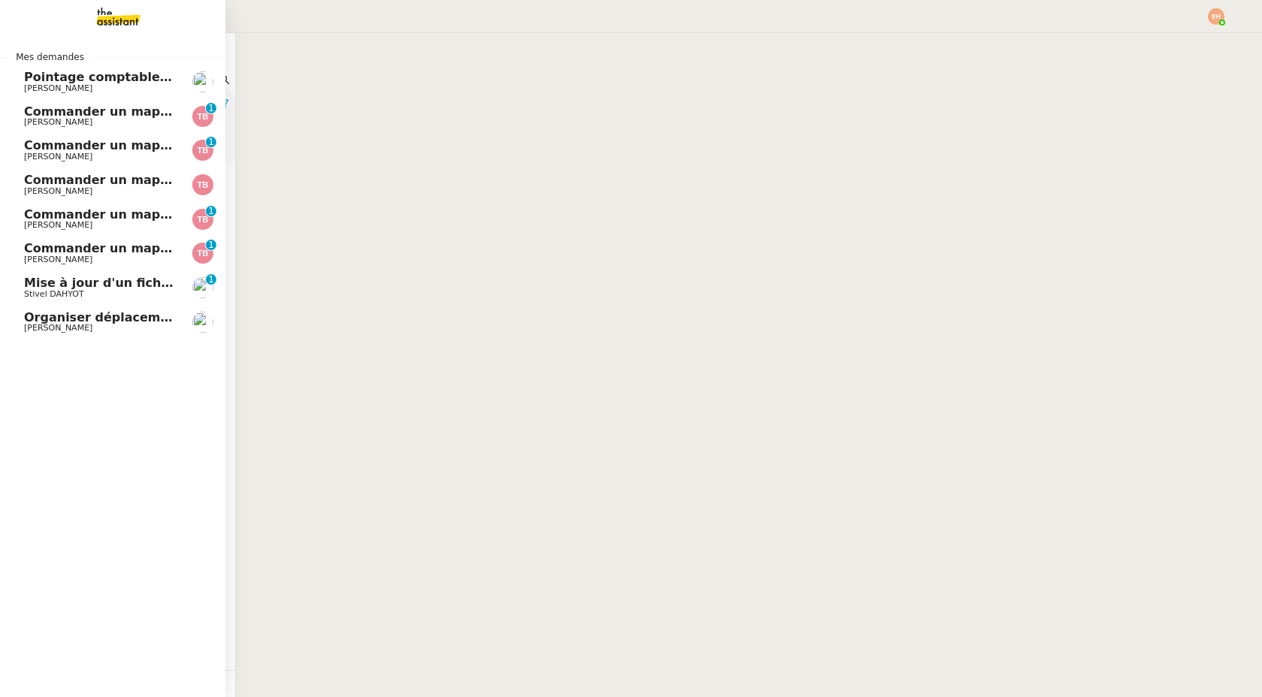
click at [134, 107] on span "Commander un mapping pour ACF" at bounding box center [140, 111] width 232 height 14
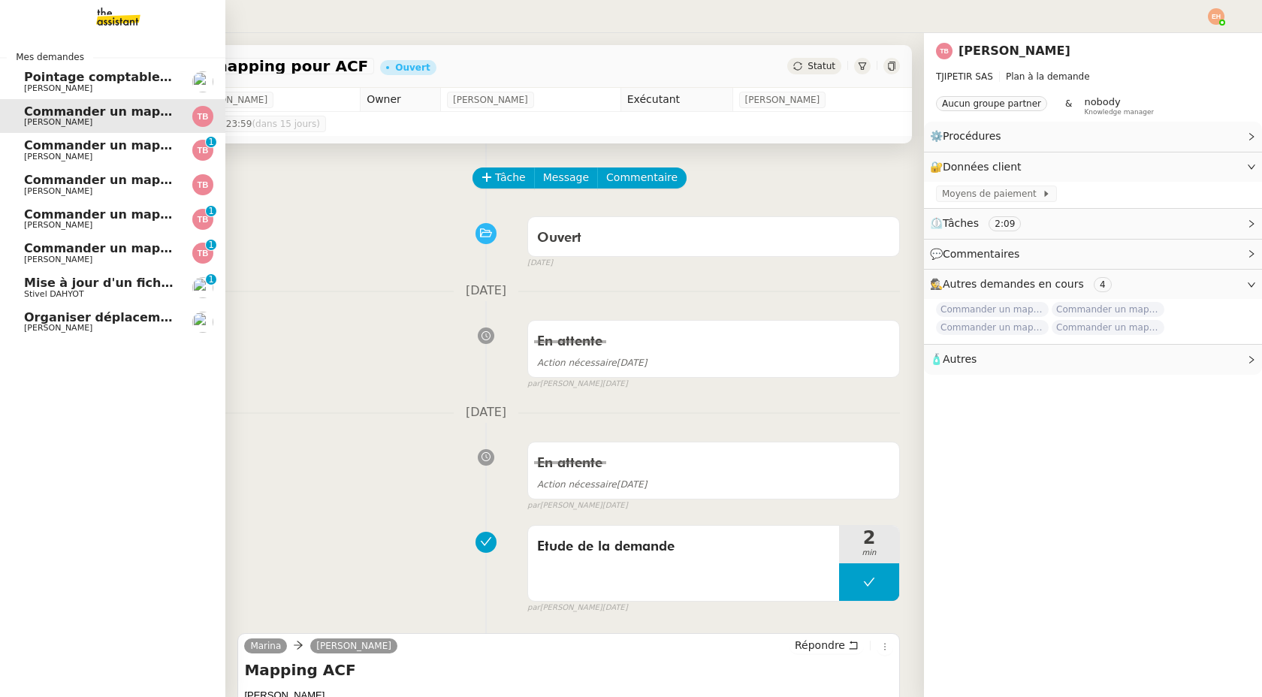
click at [41, 147] on span "Commander un mapping pour Compta [GEOGRAPHIC_DATA]" at bounding box center [225, 145] width 403 height 14
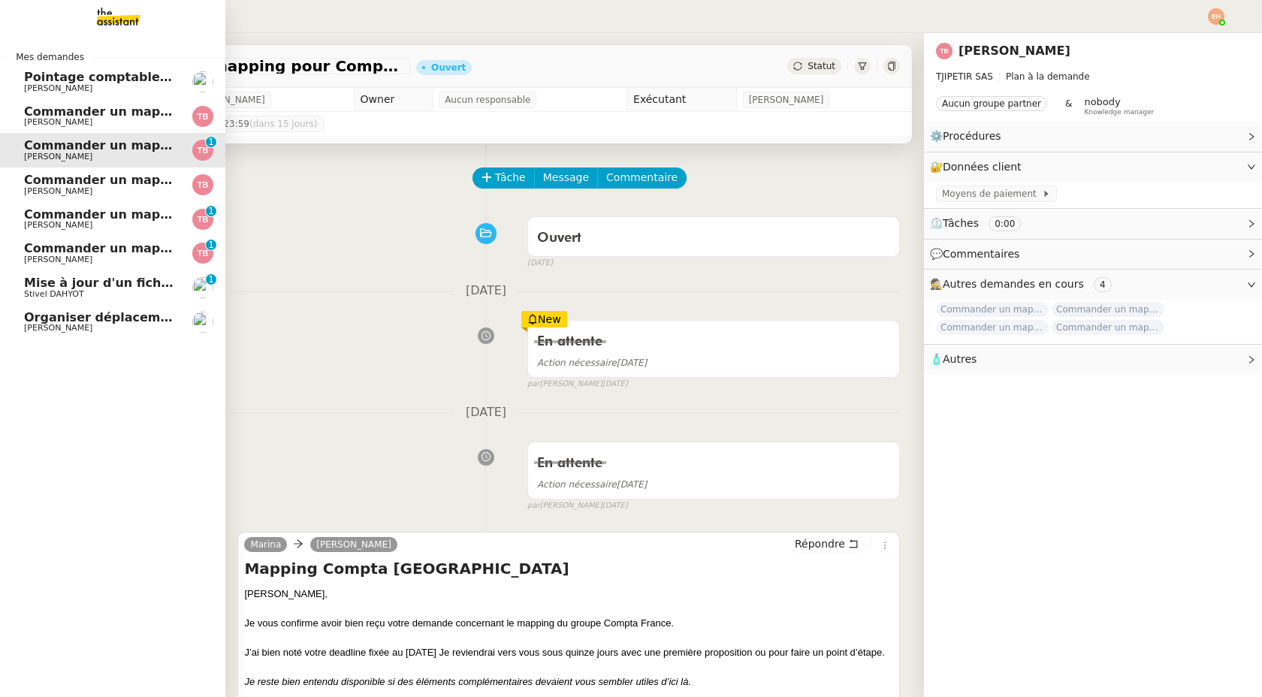
click at [30, 185] on span "Commander un mapping pour [PERSON_NAME]" at bounding box center [183, 180] width 318 height 14
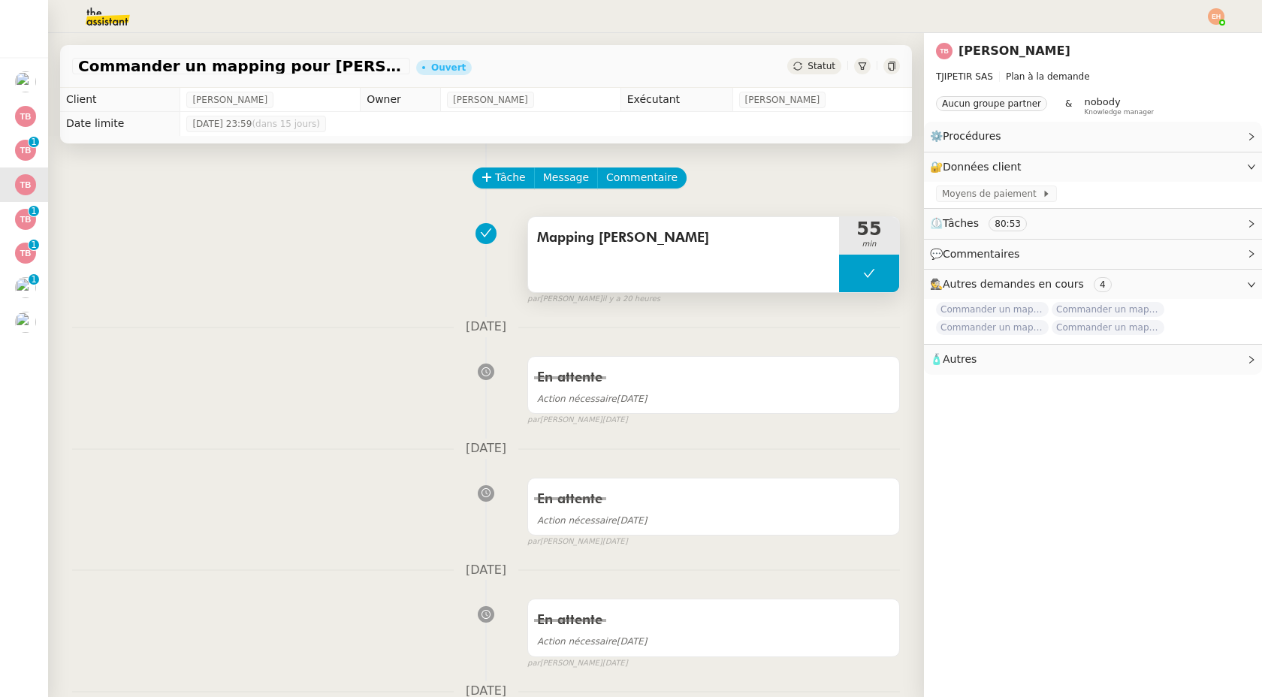
click at [648, 237] on span "Mapping Talenz Ares" at bounding box center [683, 238] width 293 height 23
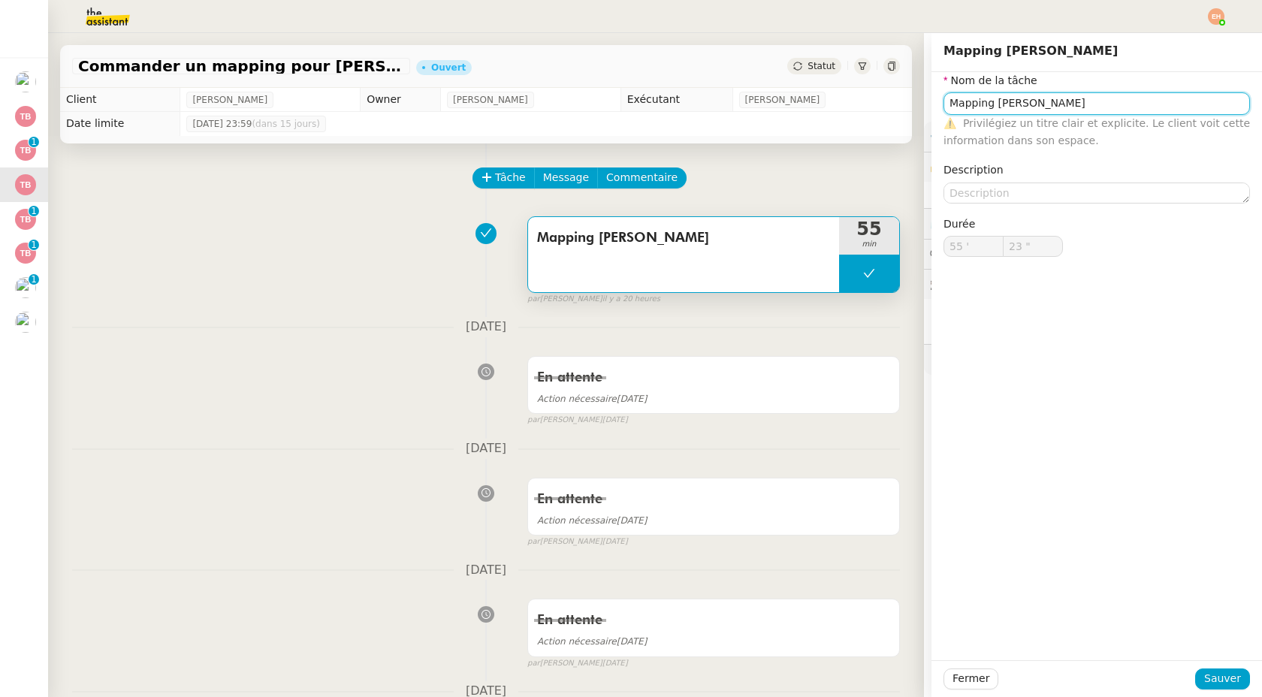
click at [1032, 109] on input "Mapping Talenz Ares" at bounding box center [1097, 103] width 307 height 22
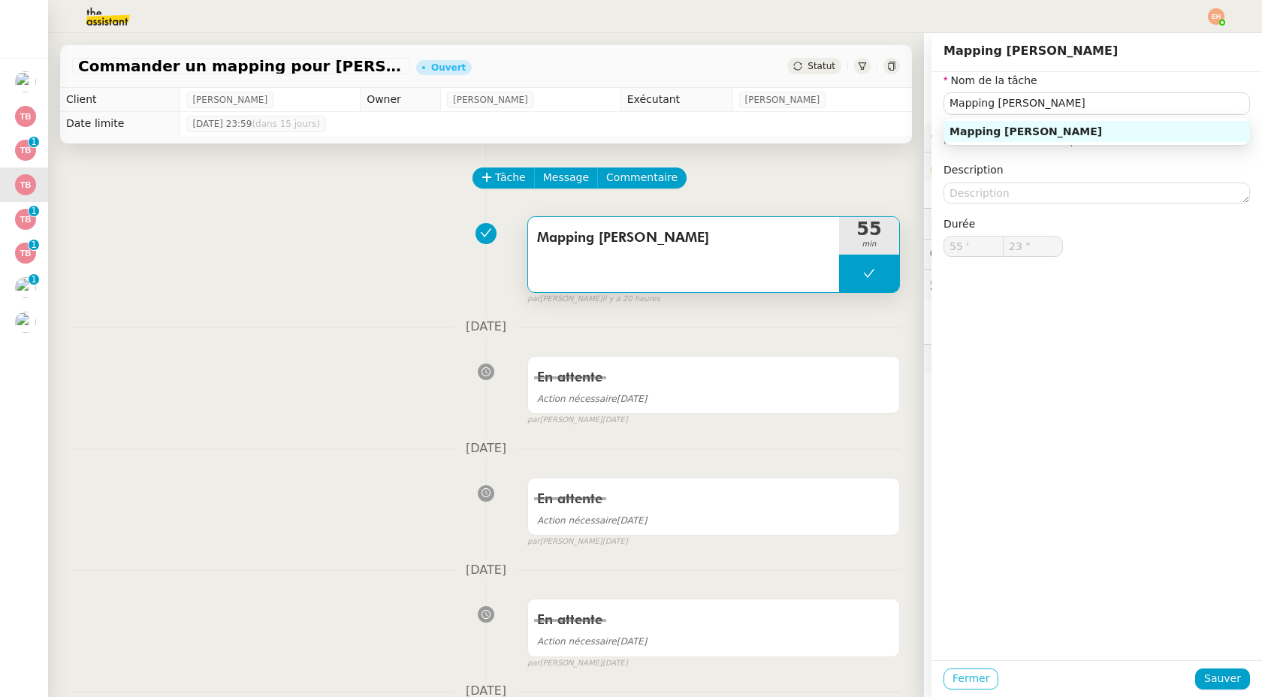
click at [958, 683] on span "Fermer" at bounding box center [971, 678] width 37 height 17
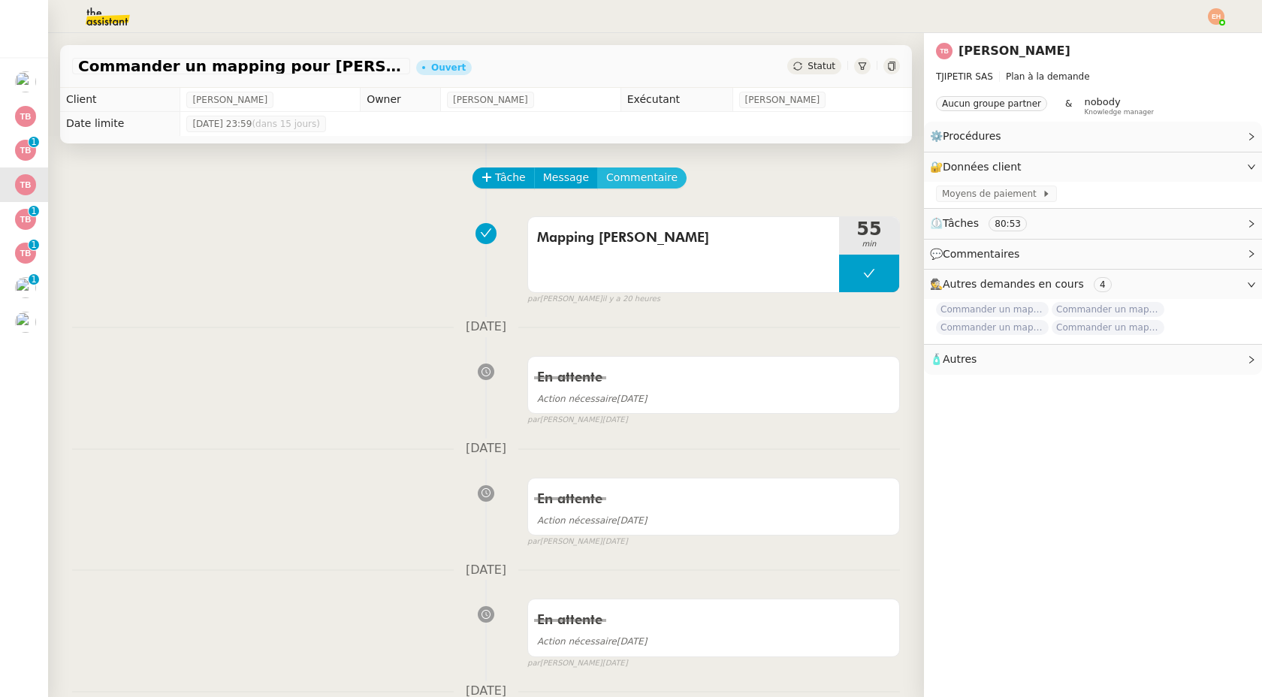
click at [625, 176] on span "Commentaire" at bounding box center [641, 177] width 71 height 17
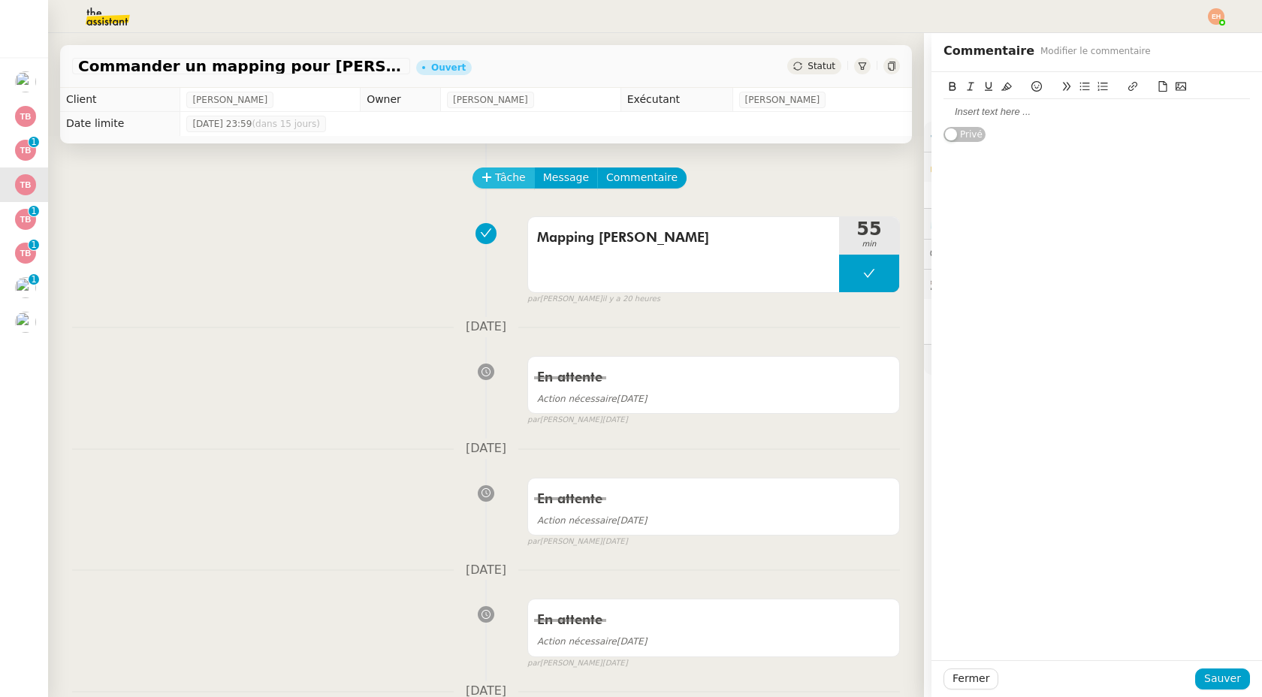
click at [502, 168] on button "Tâche" at bounding box center [504, 178] width 62 height 21
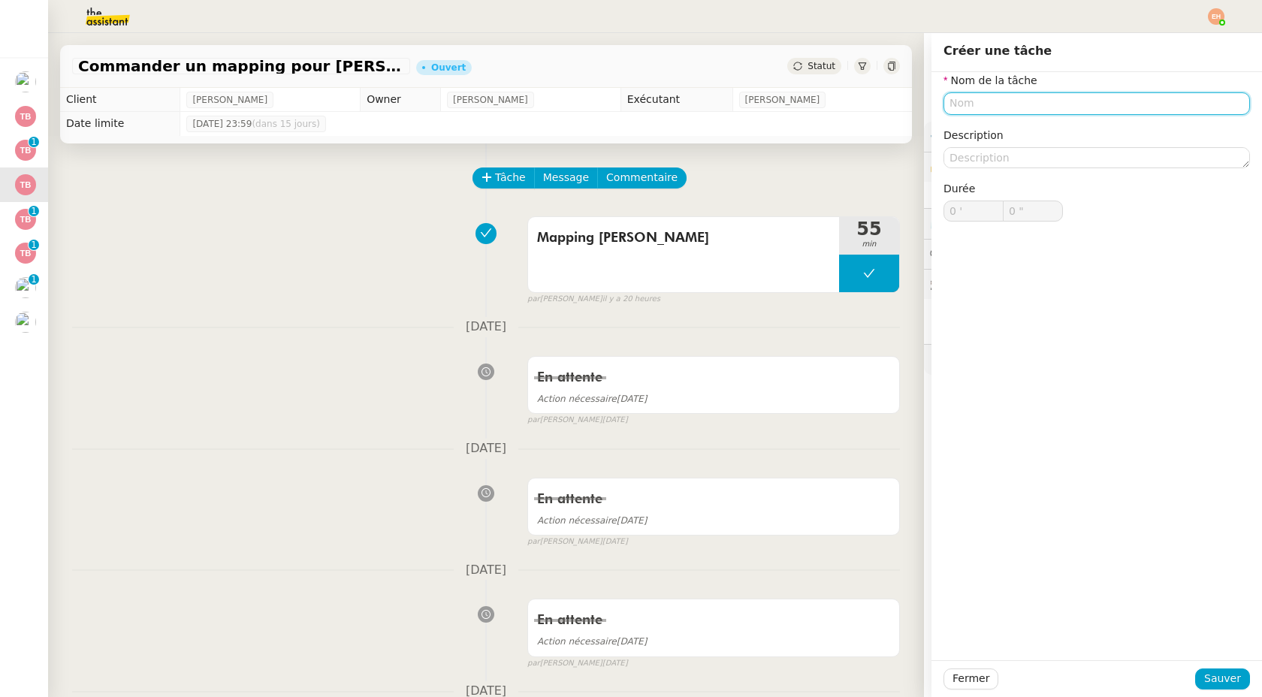
paste input "Mapping Talenz Ares"
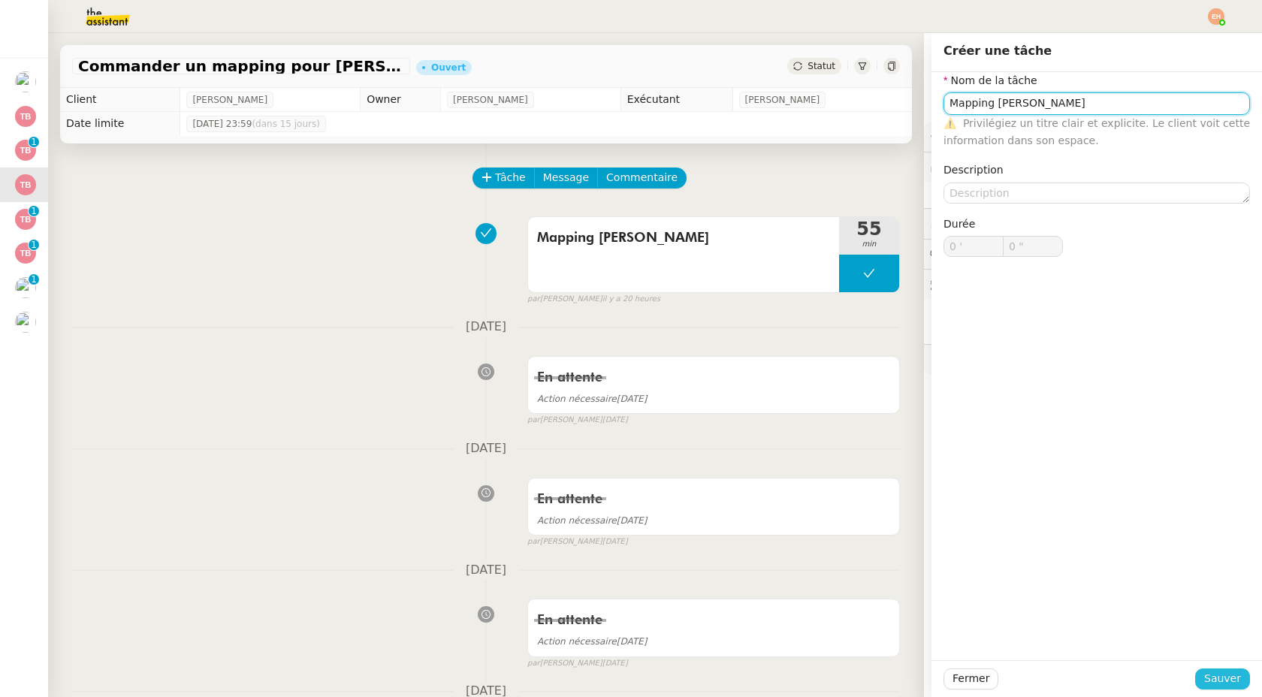
type input "Mapping Talenz Ares"
click at [1216, 669] on button "Sauver" at bounding box center [1222, 679] width 55 height 21
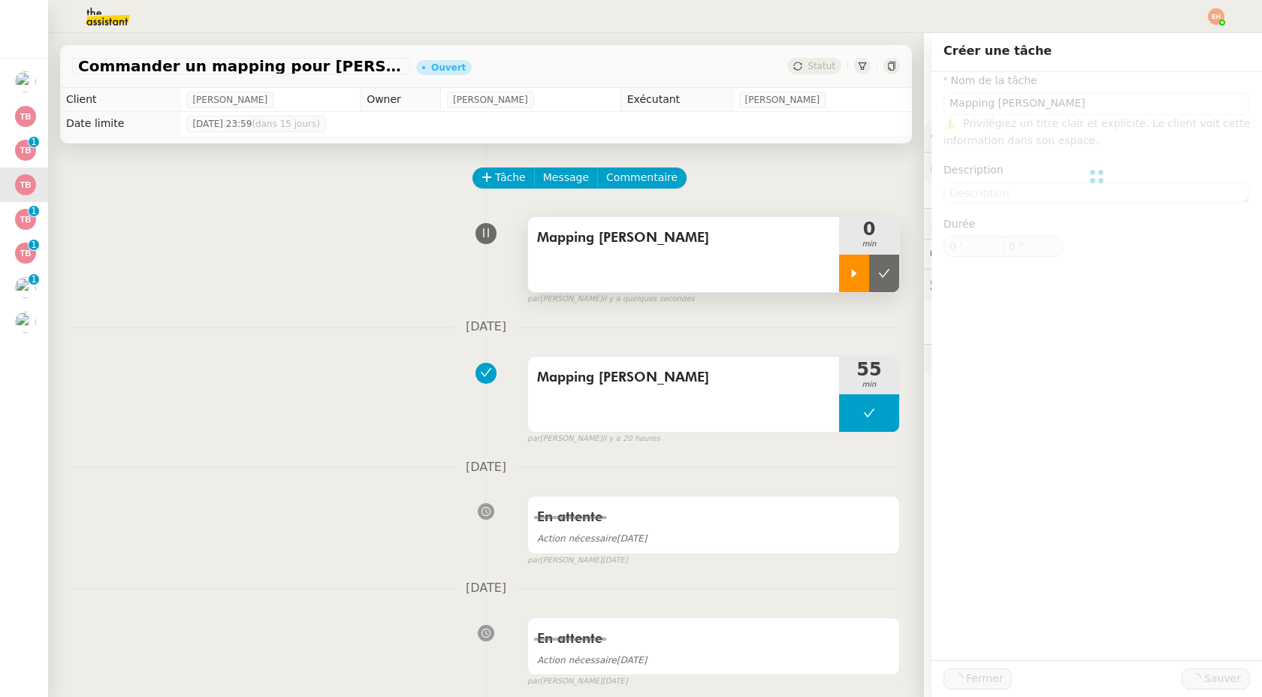
click at [855, 274] on icon at bounding box center [854, 273] width 12 height 12
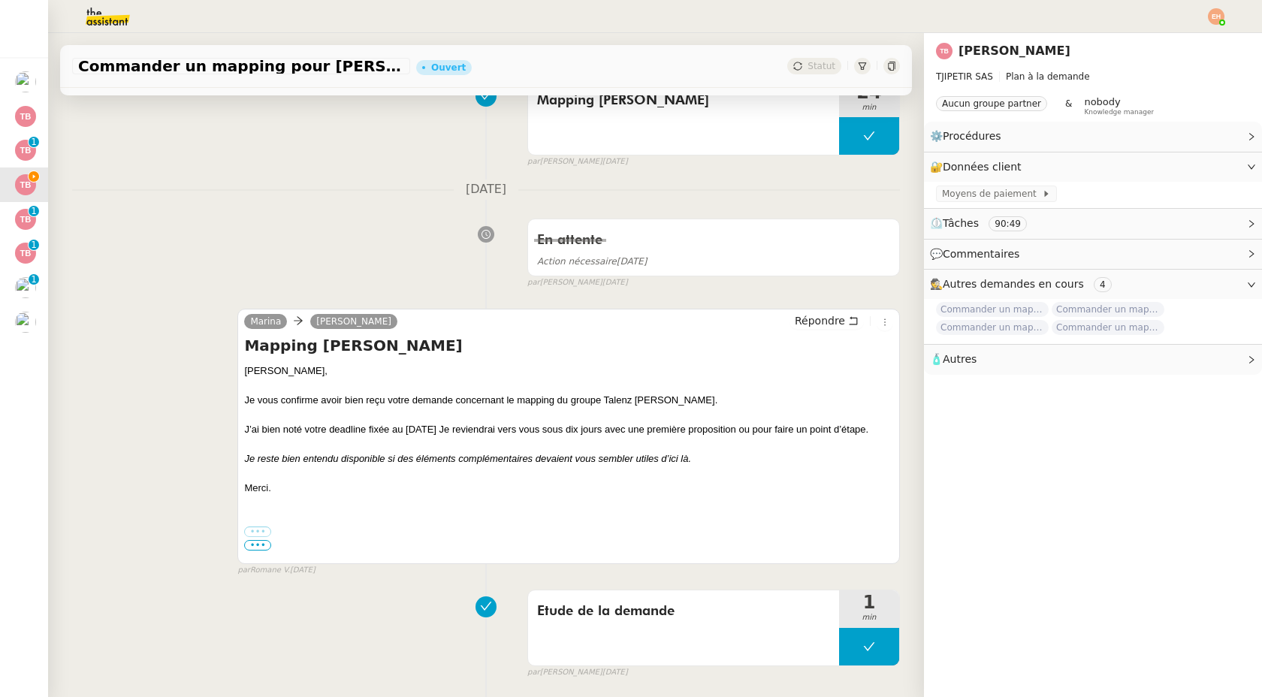
scroll to position [1616, 0]
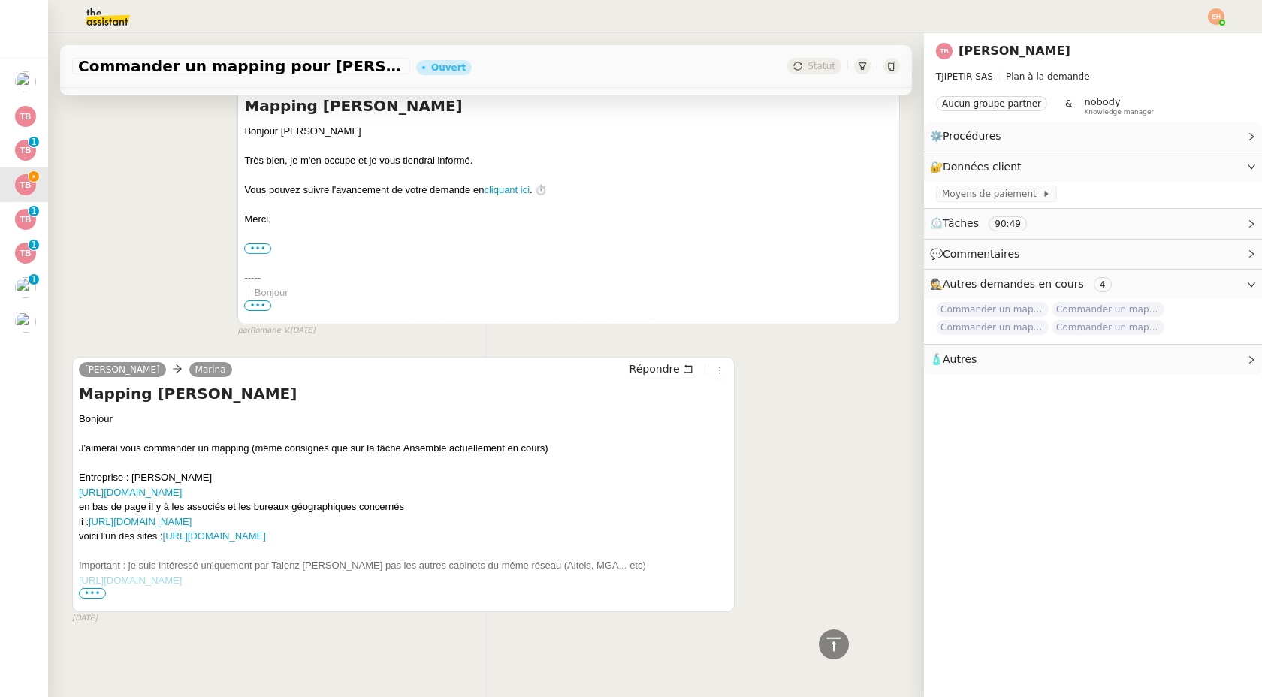
click at [94, 591] on span "•••" at bounding box center [92, 593] width 27 height 11
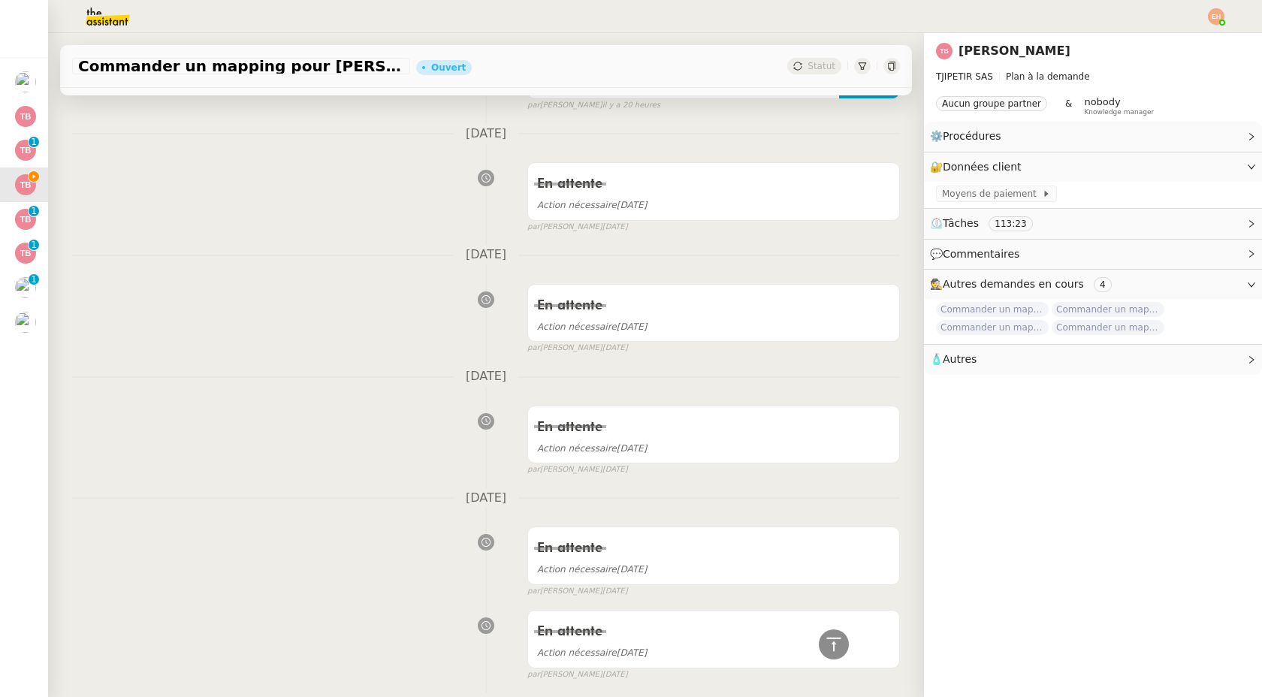
scroll to position [0, 0]
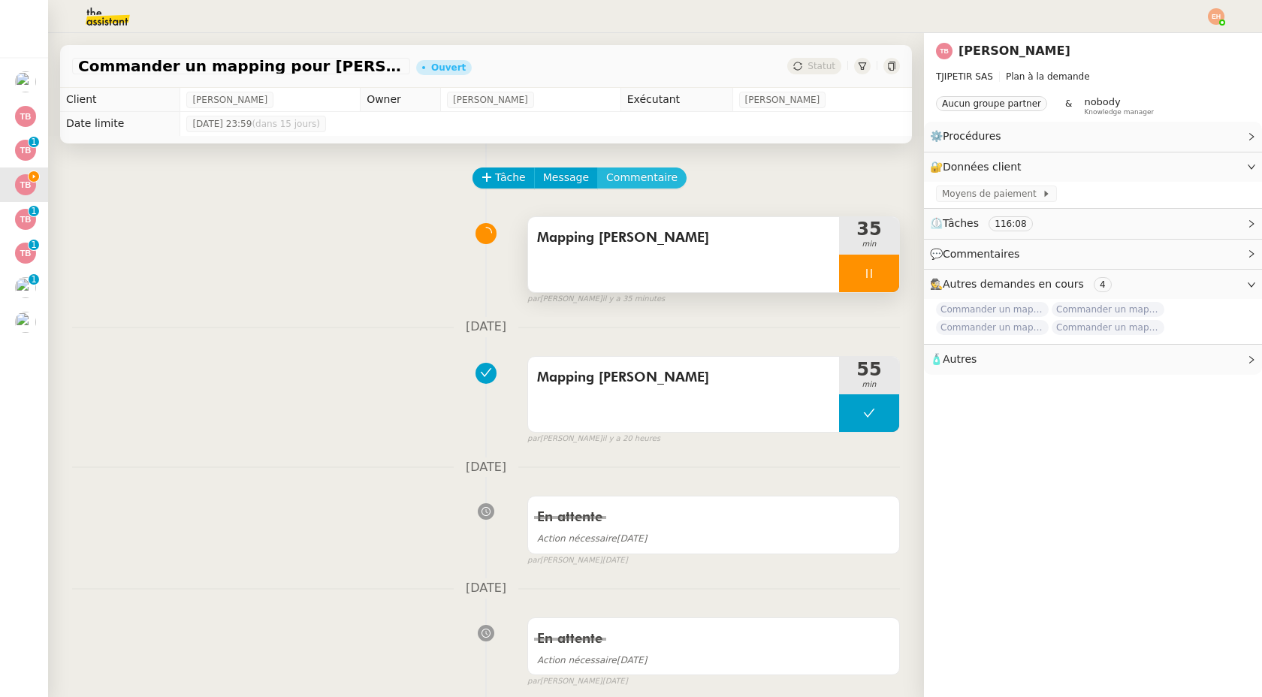
click at [642, 185] on span "Commentaire" at bounding box center [641, 177] width 71 height 17
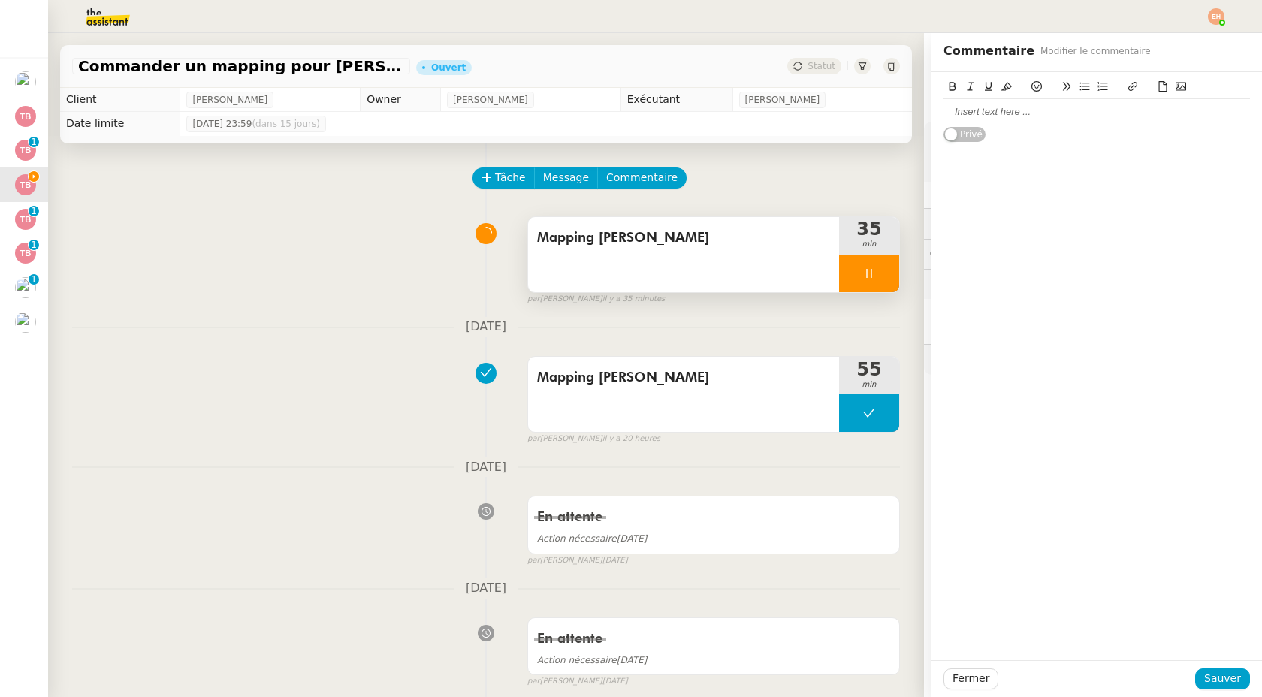
click at [984, 110] on div at bounding box center [1097, 112] width 307 height 14
click at [1212, 680] on span "Sauver" at bounding box center [1222, 678] width 37 height 17
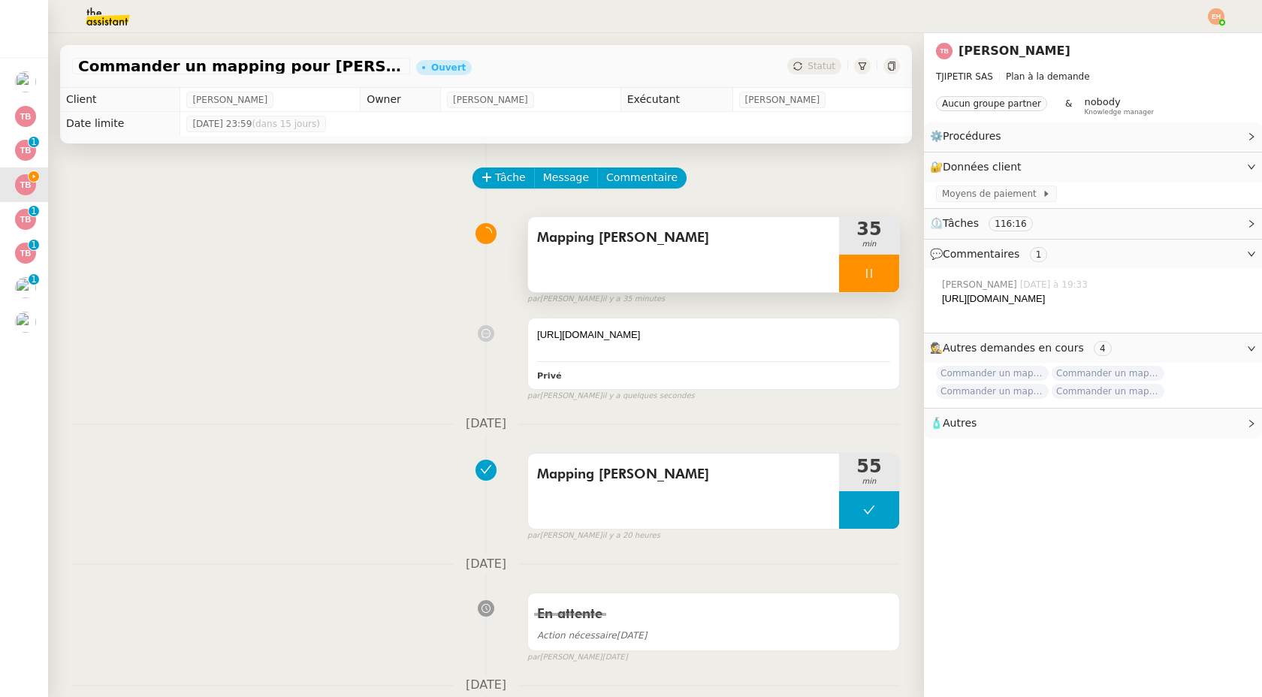
click at [113, 25] on img at bounding box center [96, 16] width 116 height 33
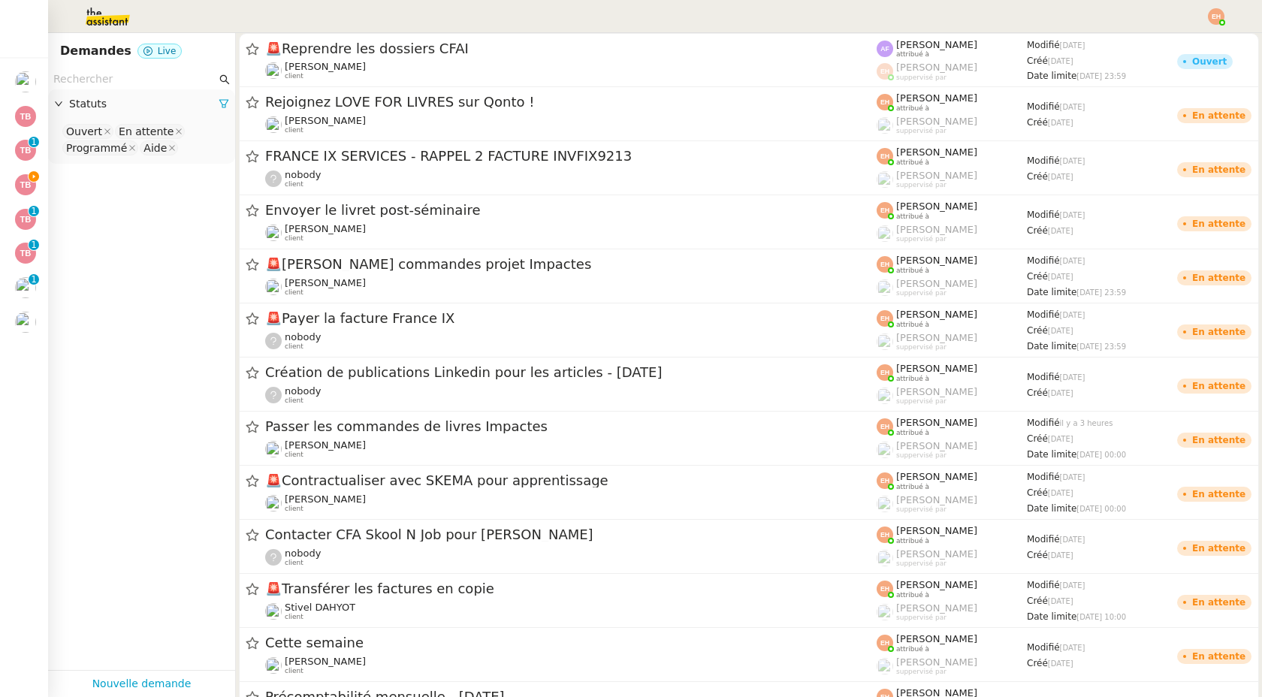
click at [117, 74] on input "text" at bounding box center [134, 79] width 163 height 17
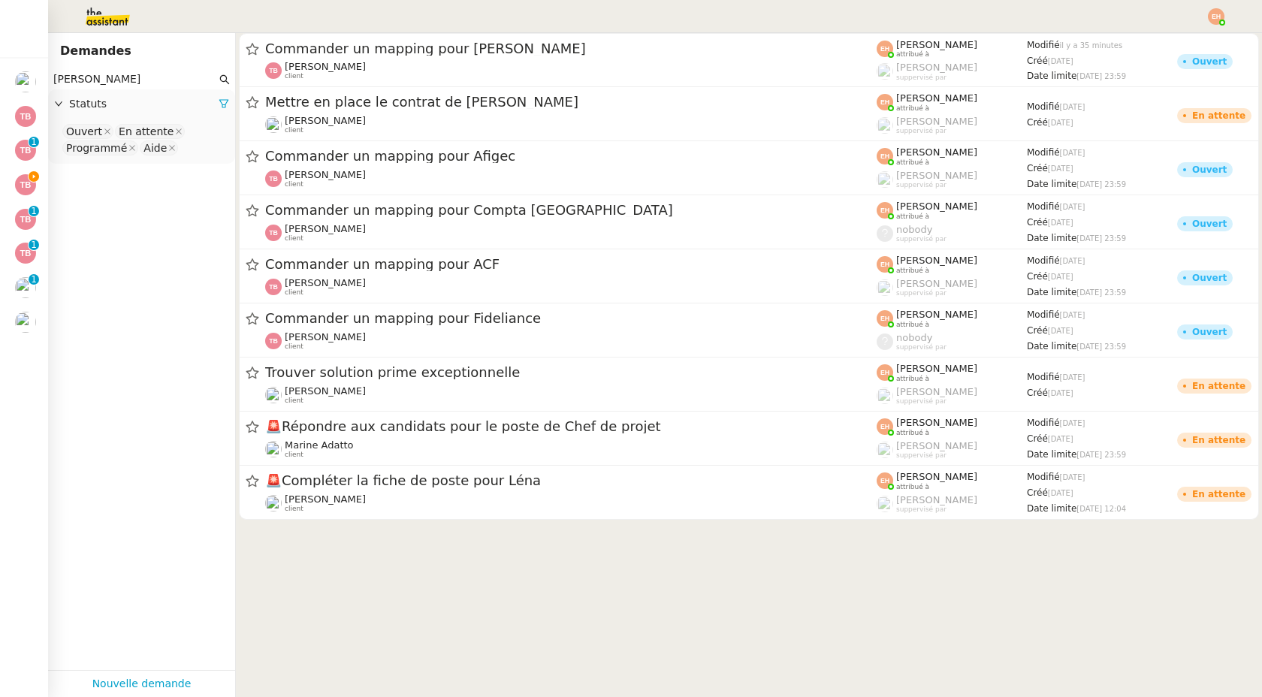
type input "thomas"
click at [219, 102] on icon at bounding box center [224, 103] width 11 height 11
click at [213, 101] on span "Statuts" at bounding box center [149, 103] width 160 height 17
click at [126, 134] on nz-select-top-control "Please select" at bounding box center [141, 131] width 163 height 19
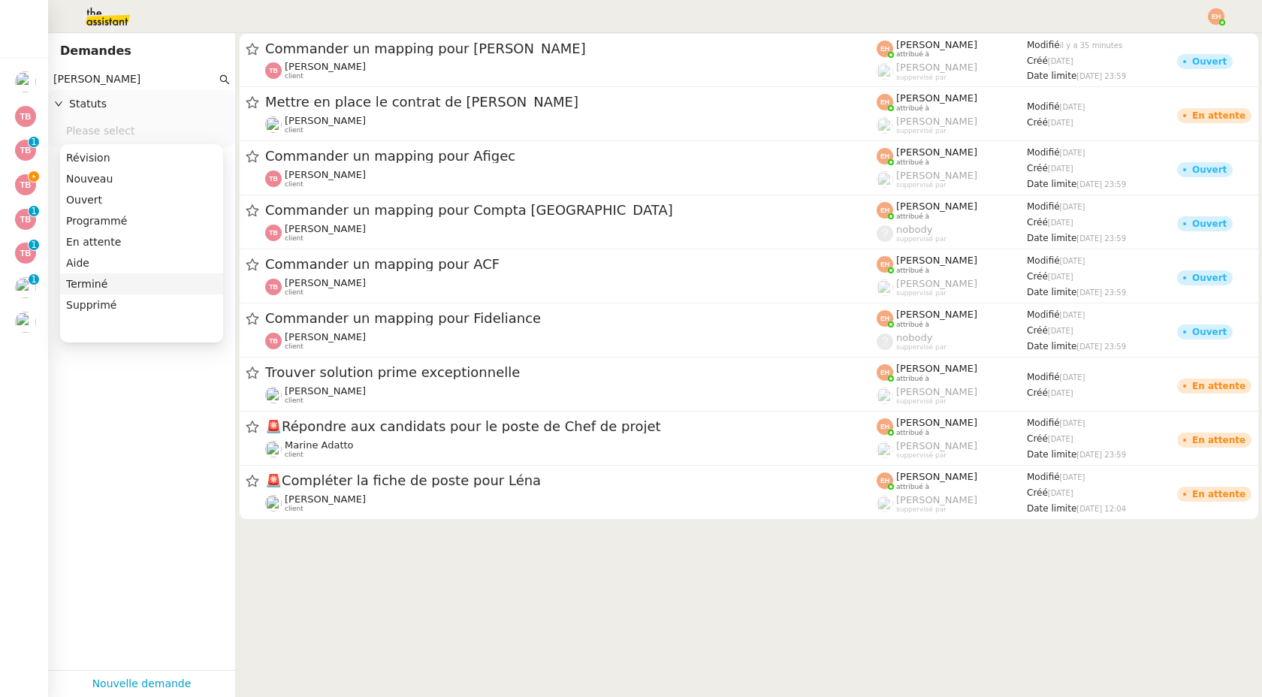
click at [103, 283] on div "Terminé" at bounding box center [141, 284] width 151 height 14
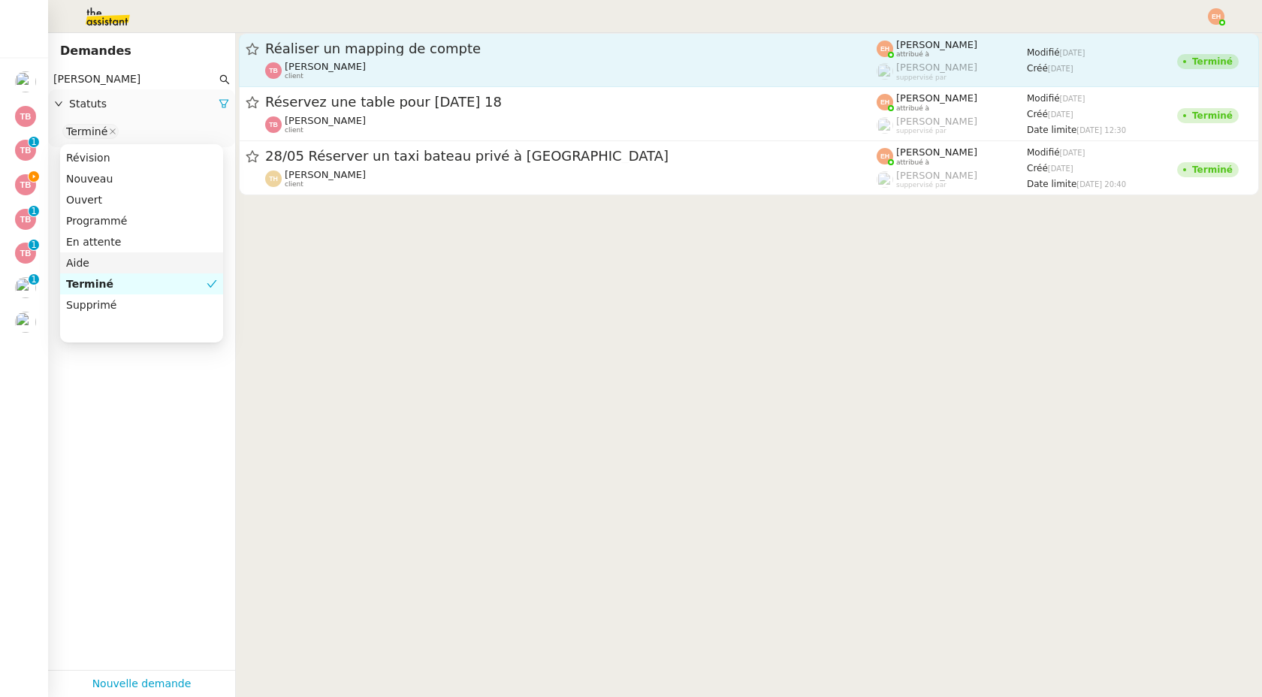
click at [434, 53] on span "Réaliser un mapping de compte" at bounding box center [571, 49] width 612 height 14
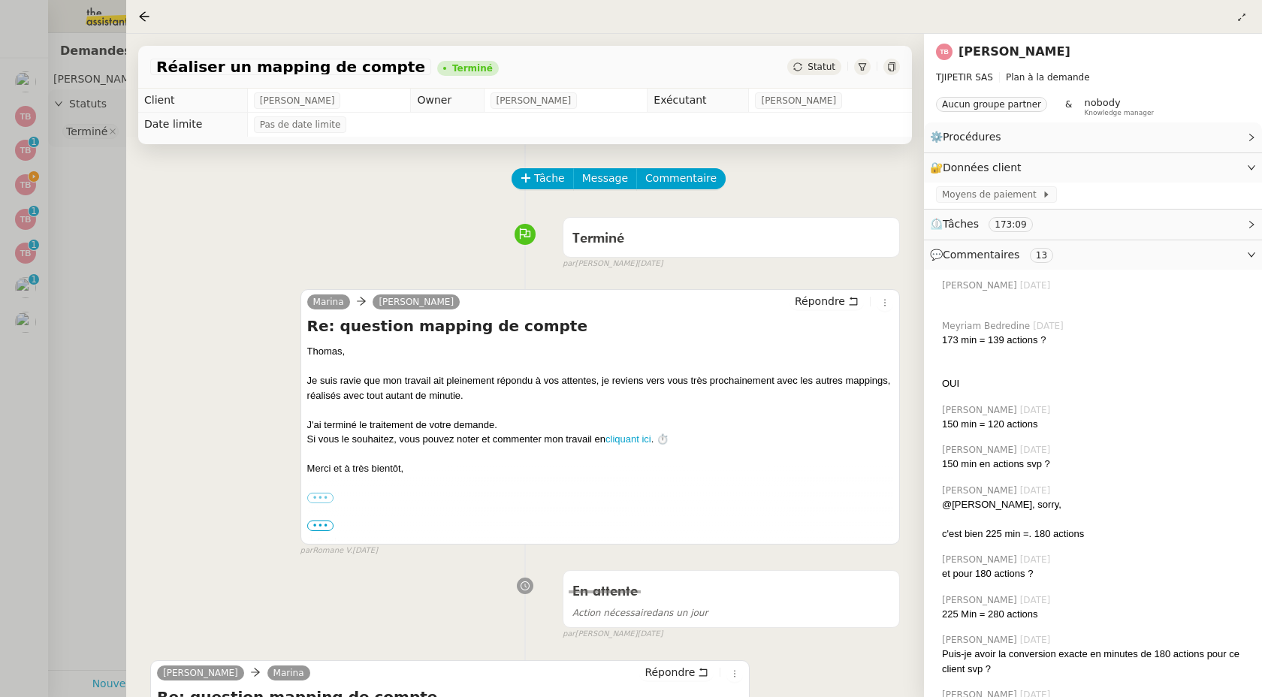
click at [32, 177] on div at bounding box center [631, 348] width 1262 height 697
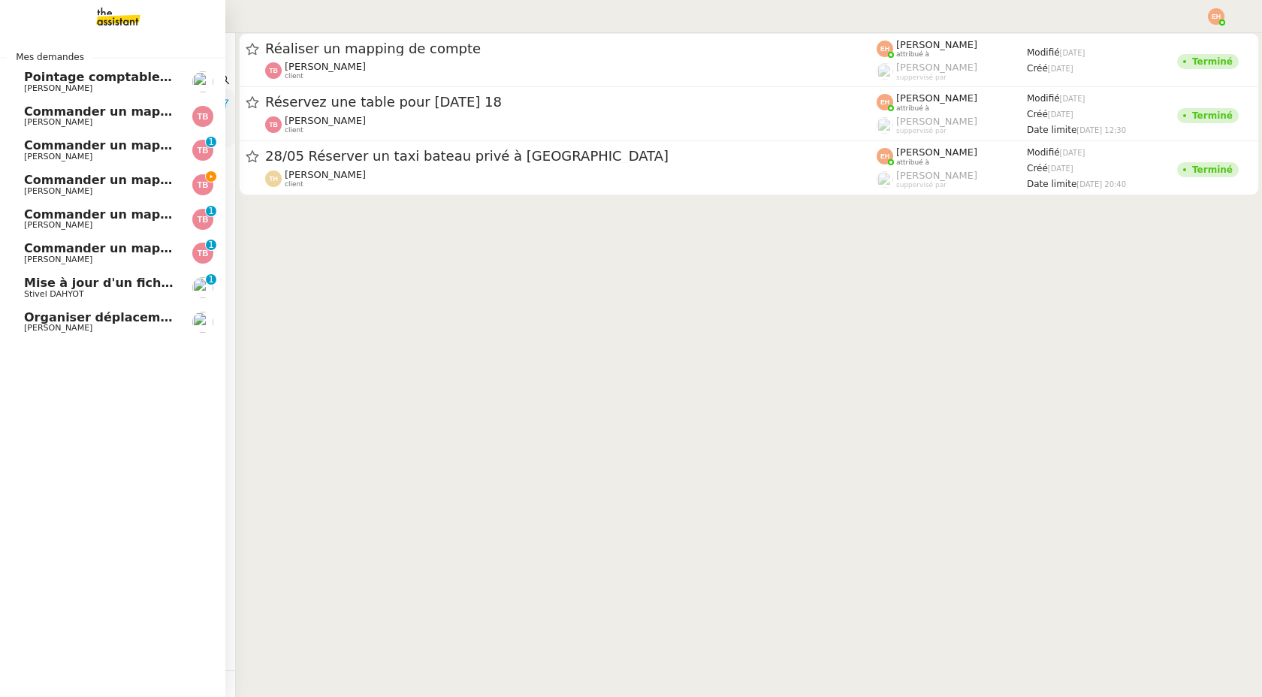
click at [26, 186] on span "Commander un mapping pour [PERSON_NAME]" at bounding box center [183, 180] width 318 height 14
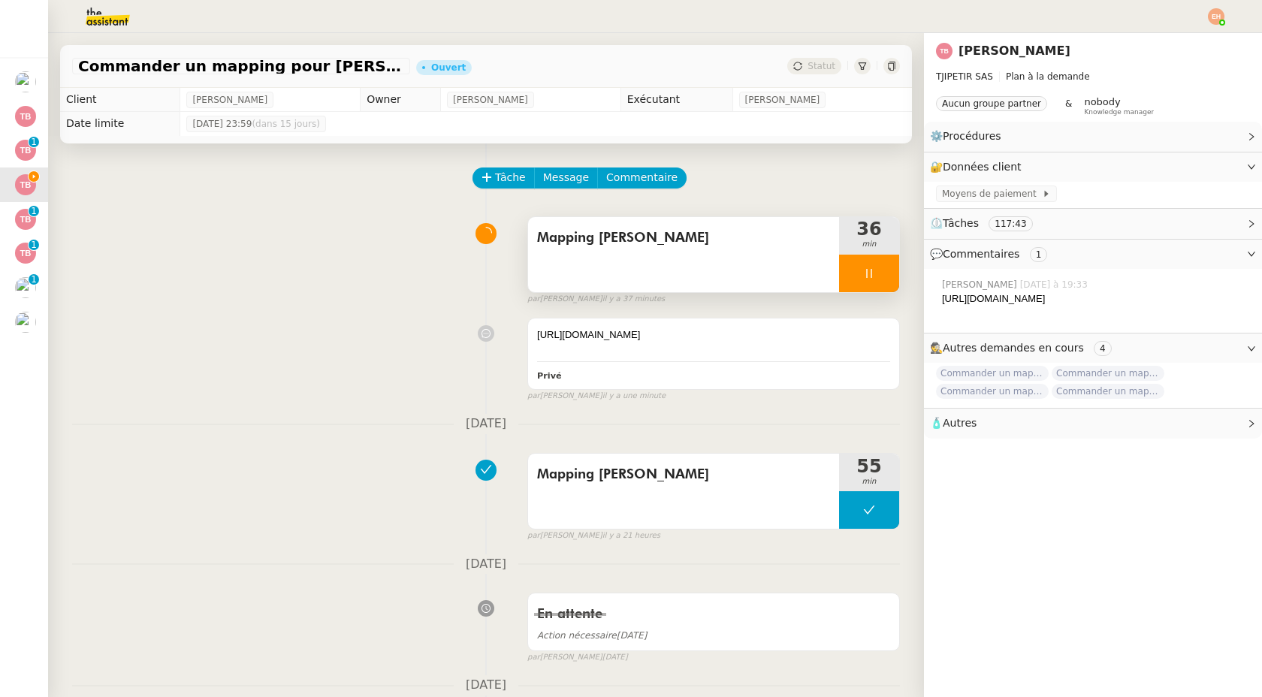
click at [872, 281] on div at bounding box center [869, 274] width 60 height 38
click at [877, 280] on button at bounding box center [884, 274] width 30 height 38
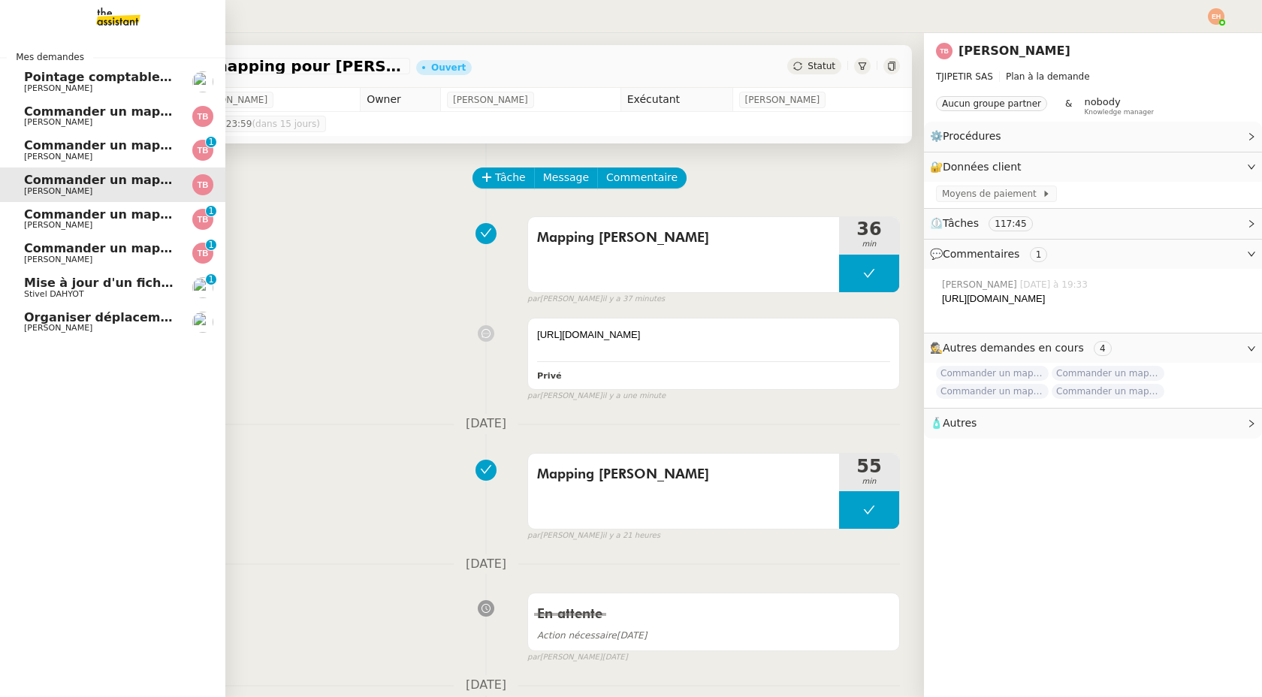
click at [29, 224] on span "[PERSON_NAME]" at bounding box center [58, 225] width 68 height 10
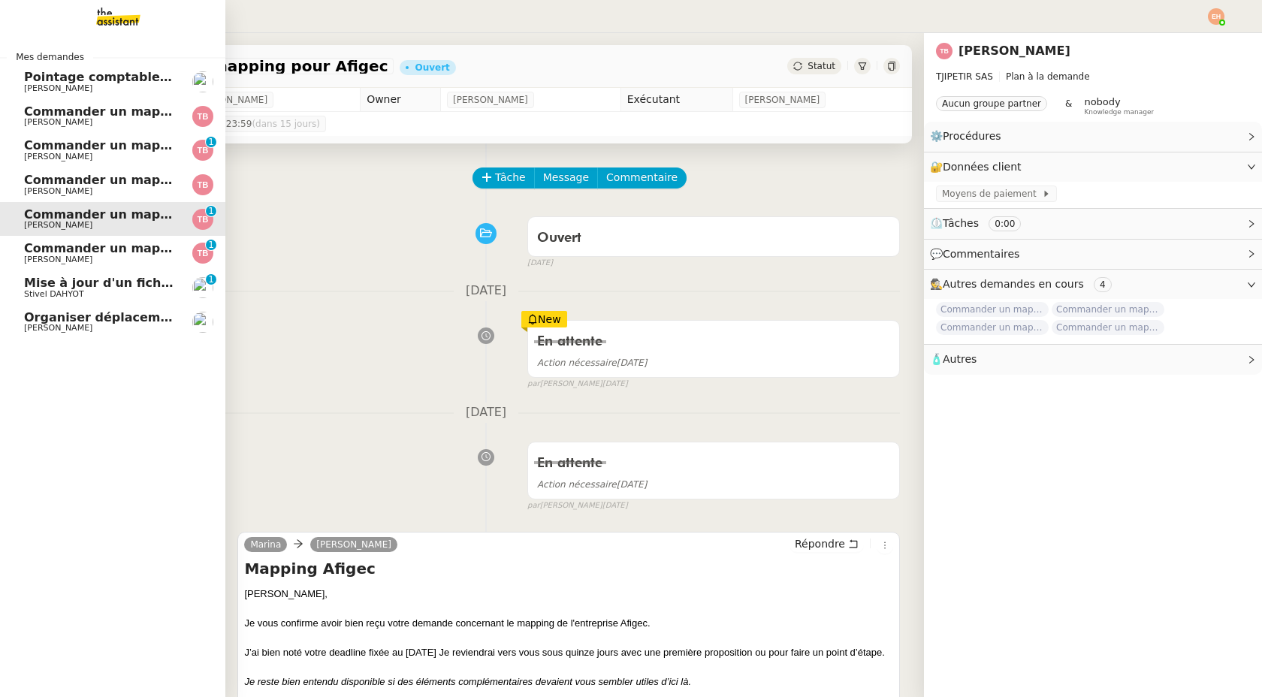
click at [89, 170] on link "Commander un mapping pour Talenz Ares Thomas Blanc" at bounding box center [112, 185] width 225 height 35
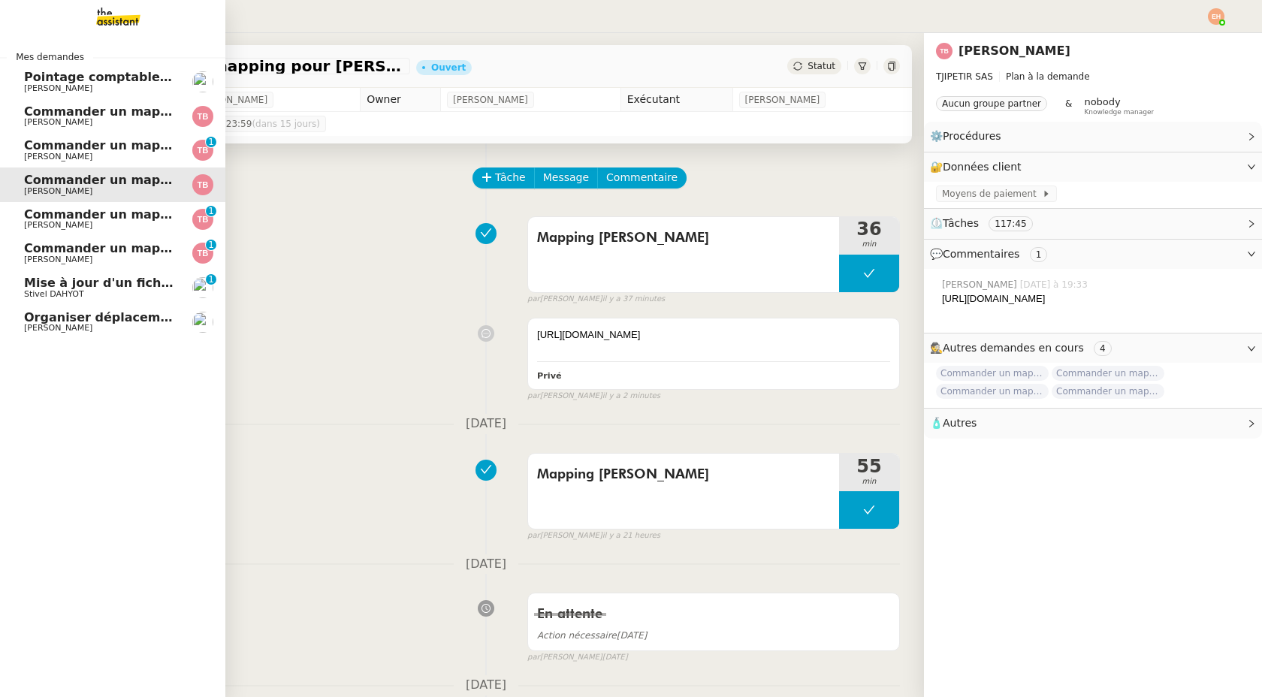
click at [118, 17] on img at bounding box center [106, 16] width 116 height 33
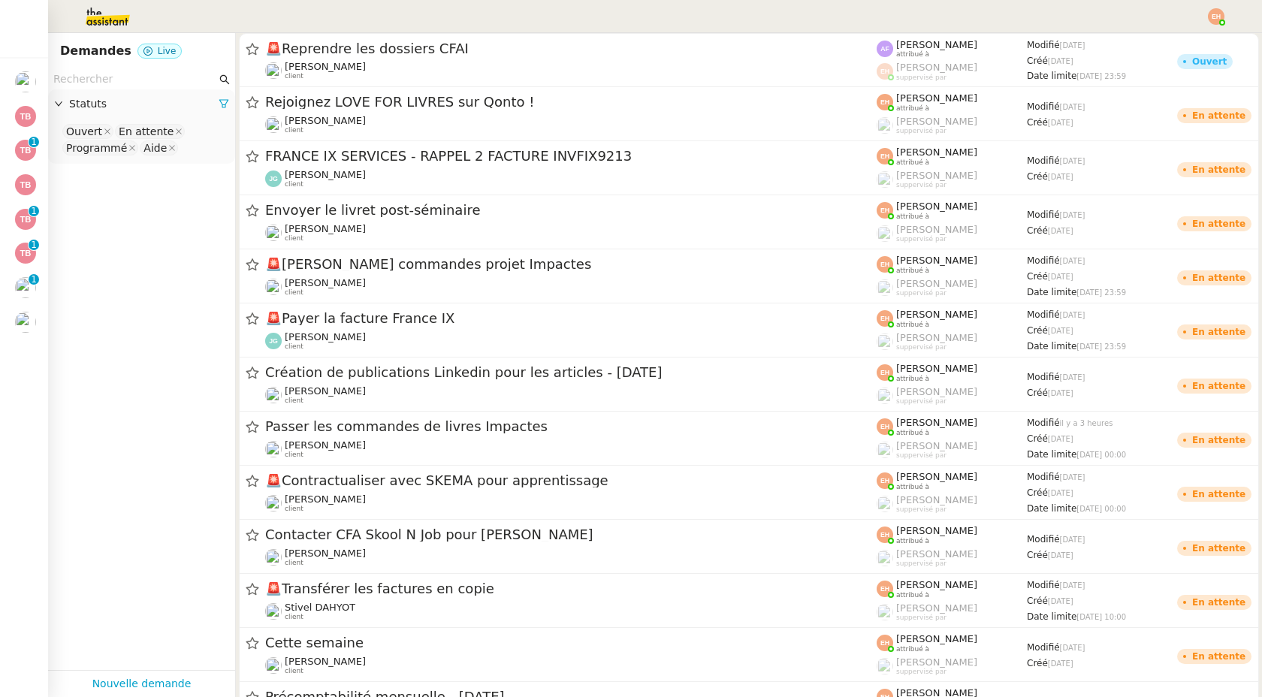
click at [146, 80] on input "text" at bounding box center [134, 79] width 163 height 17
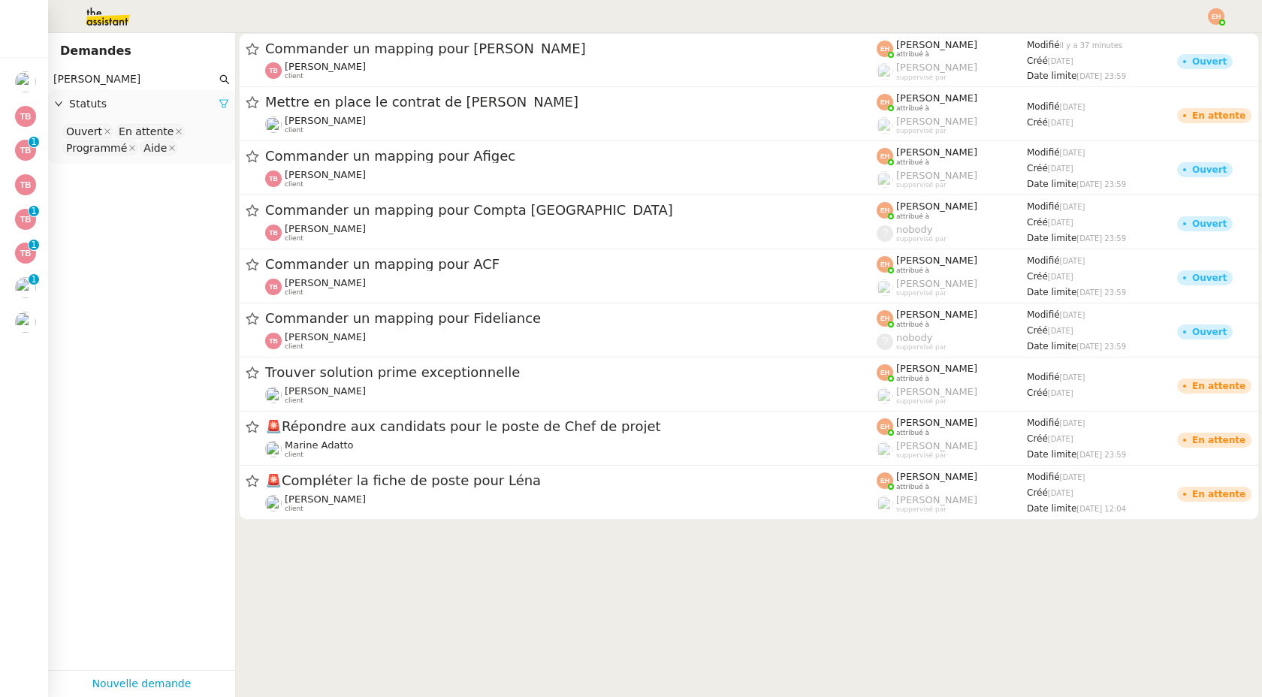
type input "thomas"
click at [219, 101] on icon at bounding box center [223, 104] width 9 height 8
click at [141, 105] on span "Statuts" at bounding box center [149, 103] width 160 height 17
click at [121, 128] on nz-select-top-control "Please select" at bounding box center [141, 131] width 163 height 19
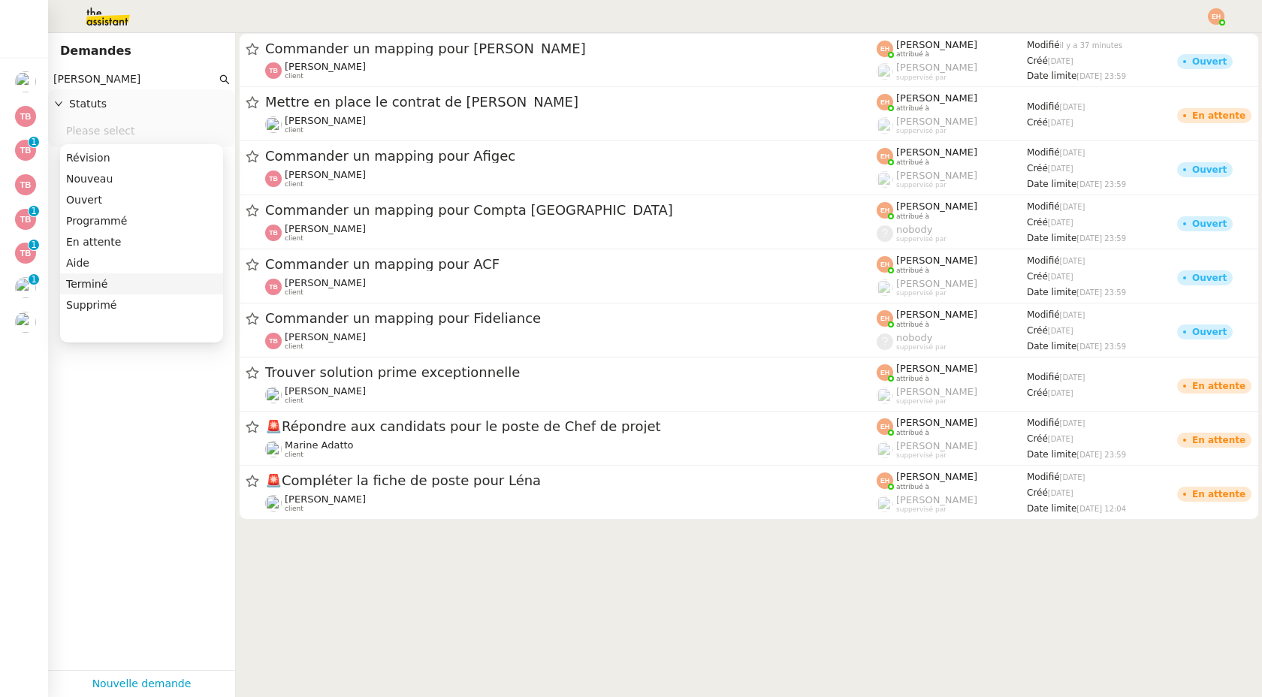
click at [104, 283] on div "Terminé" at bounding box center [141, 284] width 151 height 14
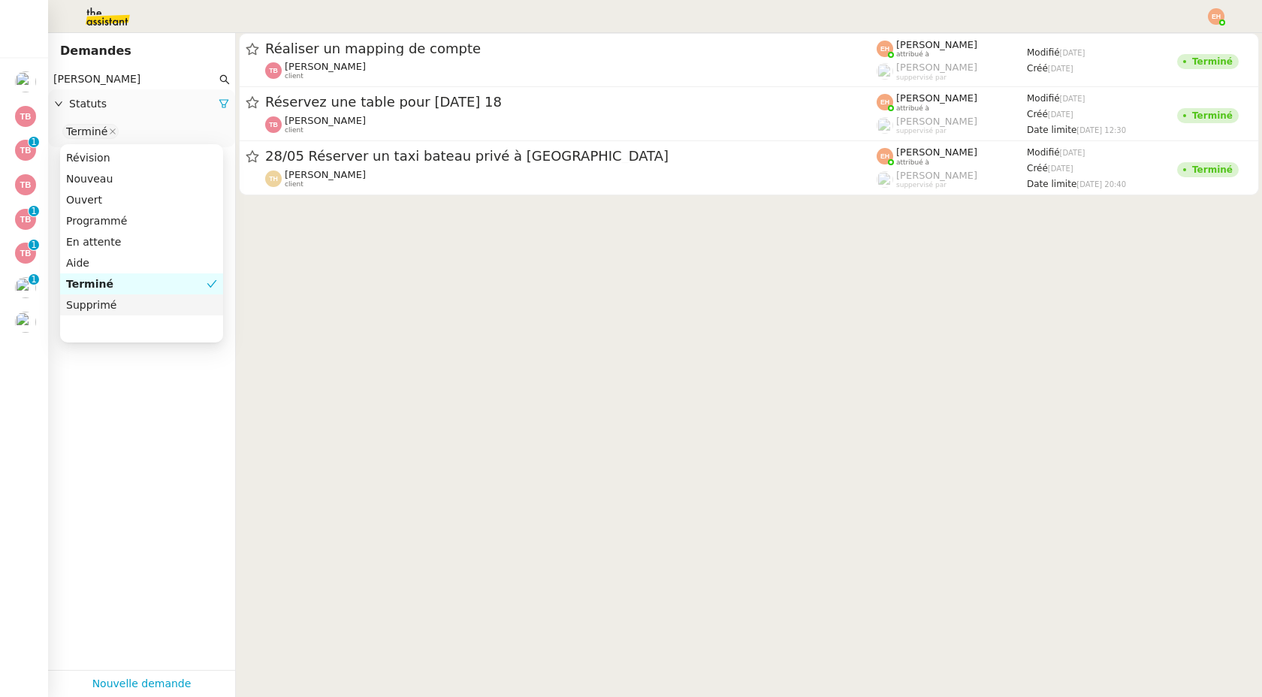
click at [135, 385] on app-tickets-filter "thomas Statuts Terminé" at bounding box center [141, 369] width 187 height 601
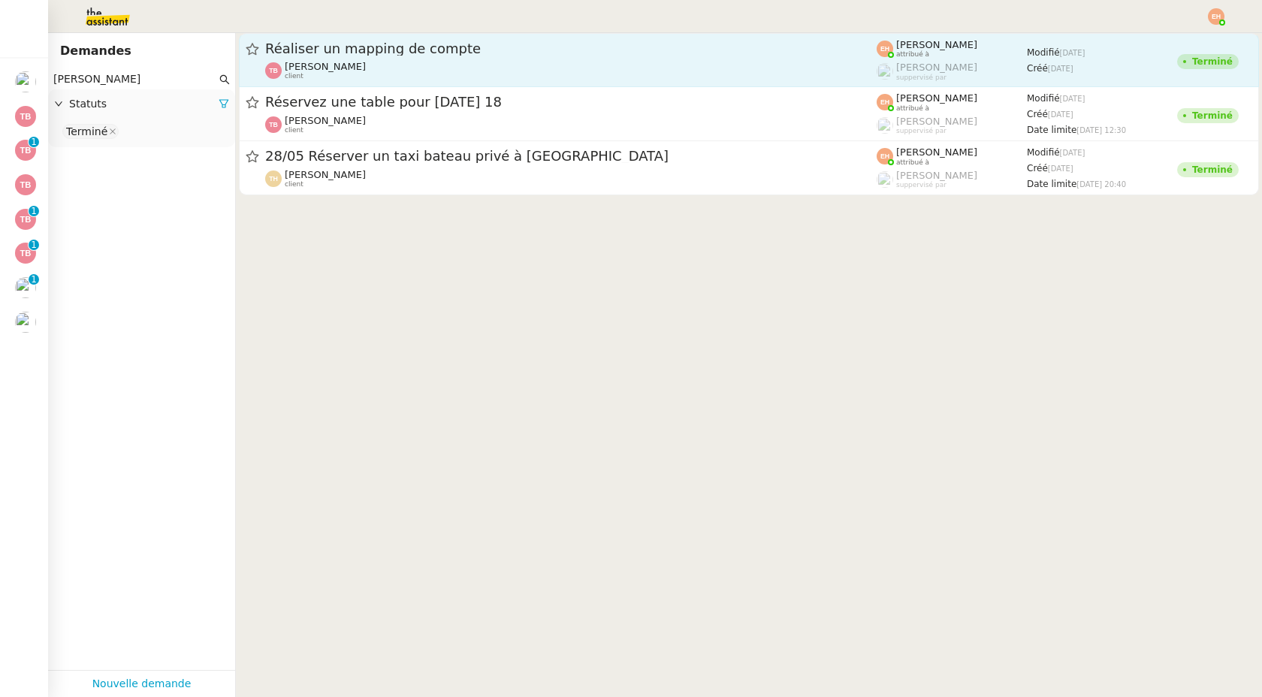
click at [397, 56] on div "Réaliser un mapping de compte" at bounding box center [571, 49] width 612 height 18
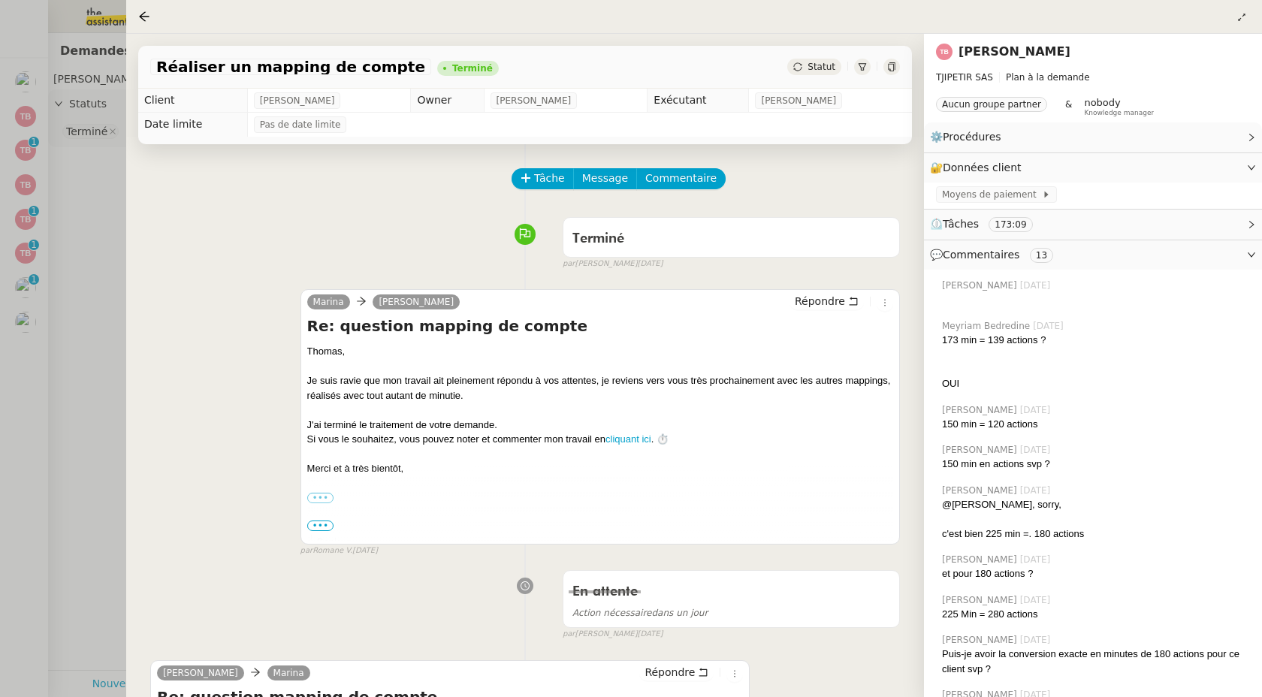
click at [37, 195] on div at bounding box center [631, 348] width 1262 height 697
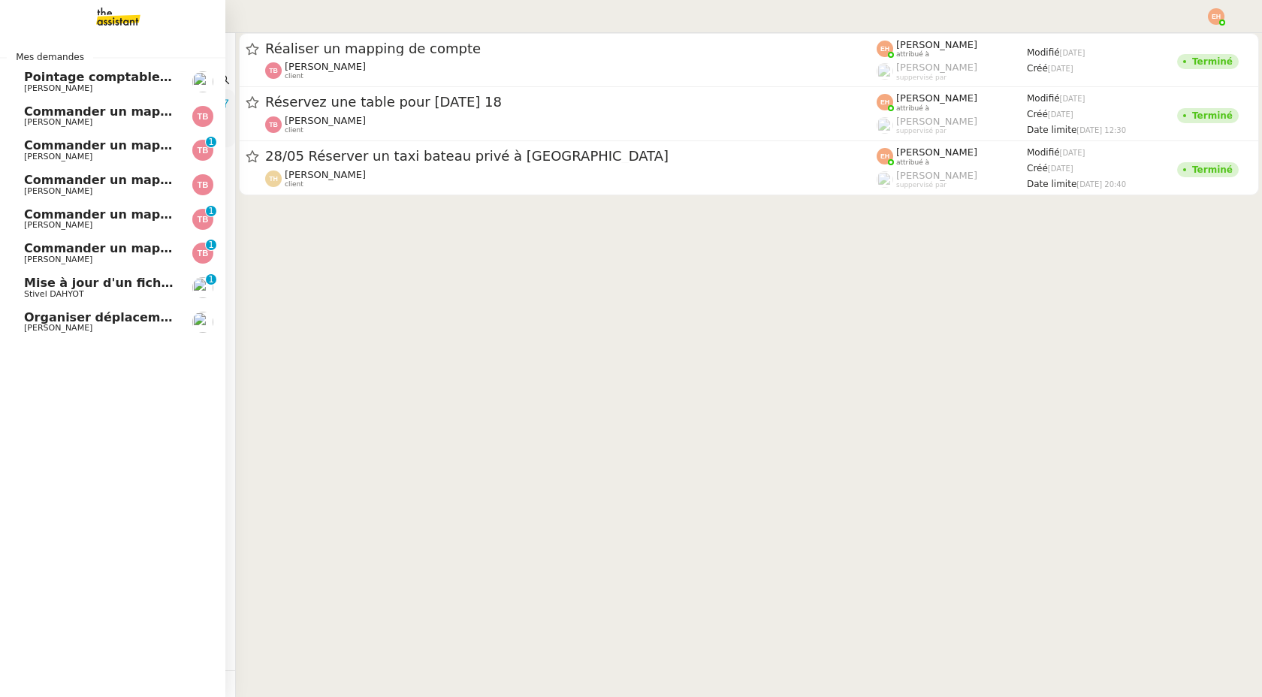
click at [38, 187] on span "[PERSON_NAME]" at bounding box center [58, 191] width 68 height 10
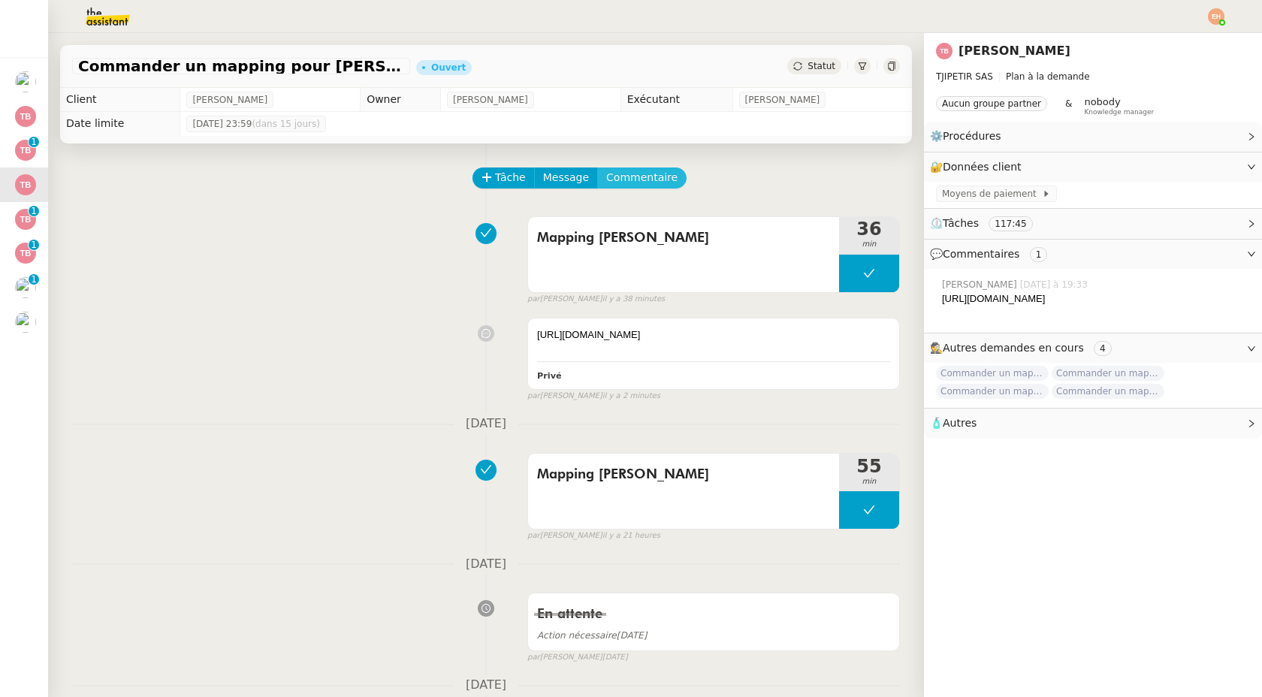
click at [645, 171] on span "Commentaire" at bounding box center [641, 177] width 71 height 17
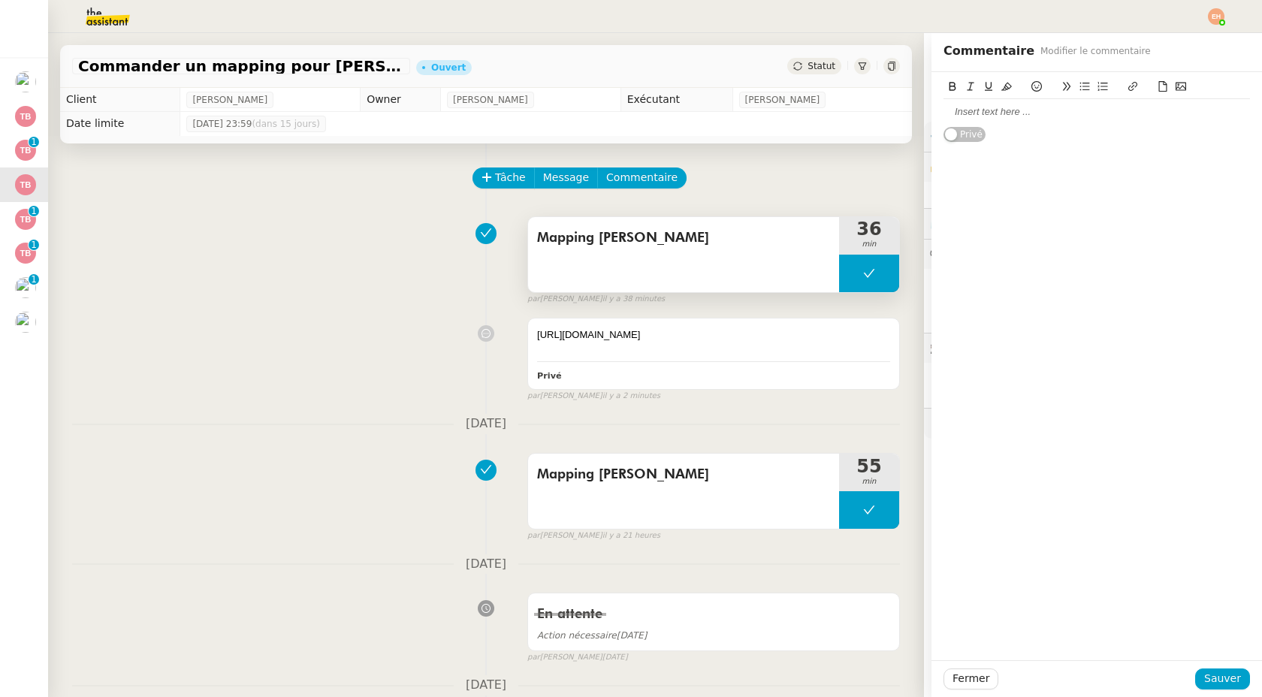
click at [878, 279] on button at bounding box center [869, 274] width 60 height 38
click at [854, 267] on icon at bounding box center [854, 273] width 12 height 12
click at [1021, 102] on div at bounding box center [1097, 112] width 307 height 26
click at [1206, 672] on button "Sauver" at bounding box center [1222, 679] width 55 height 21
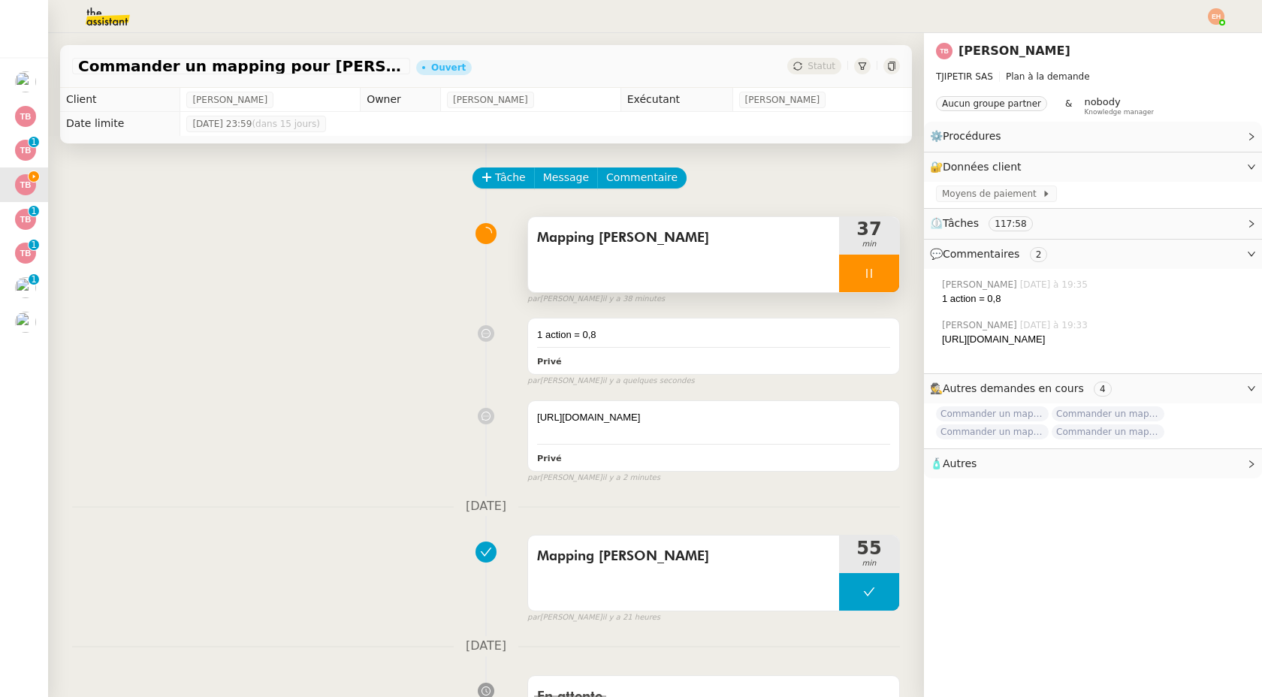
click at [857, 272] on div at bounding box center [869, 274] width 60 height 38
click at [878, 275] on icon at bounding box center [884, 273] width 12 height 12
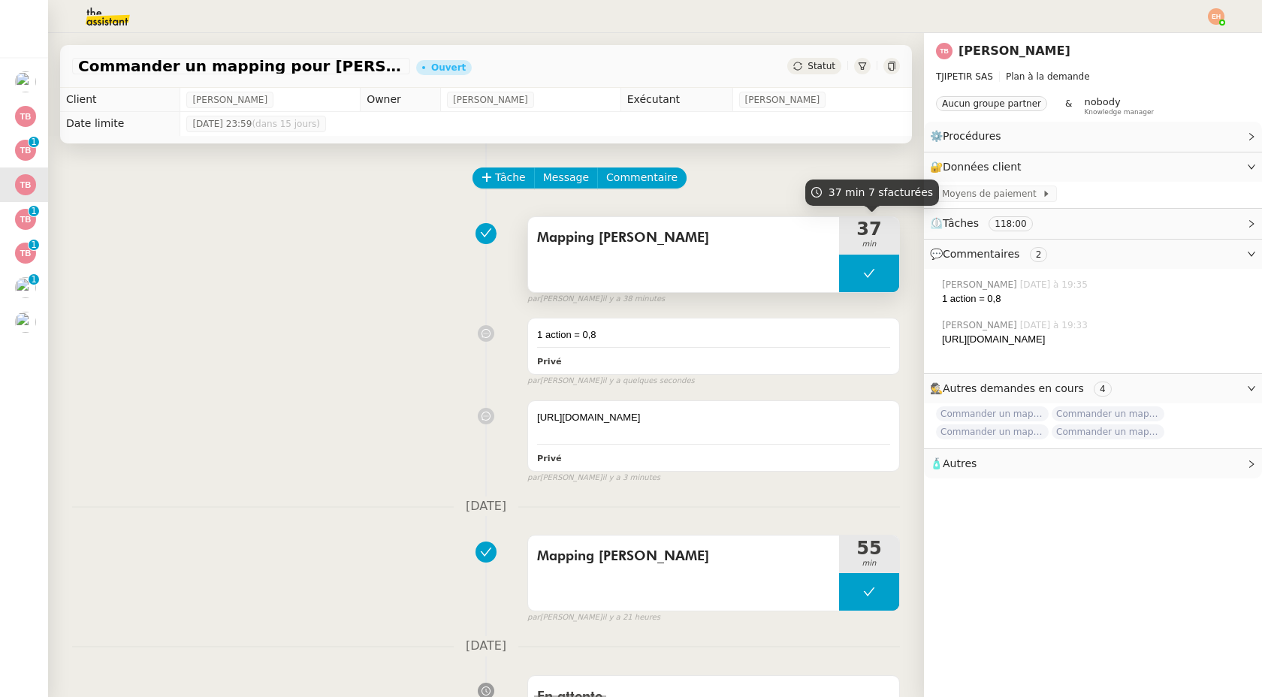
click at [886, 280] on button at bounding box center [869, 274] width 60 height 38
click at [886, 280] on button at bounding box center [884, 274] width 30 height 38
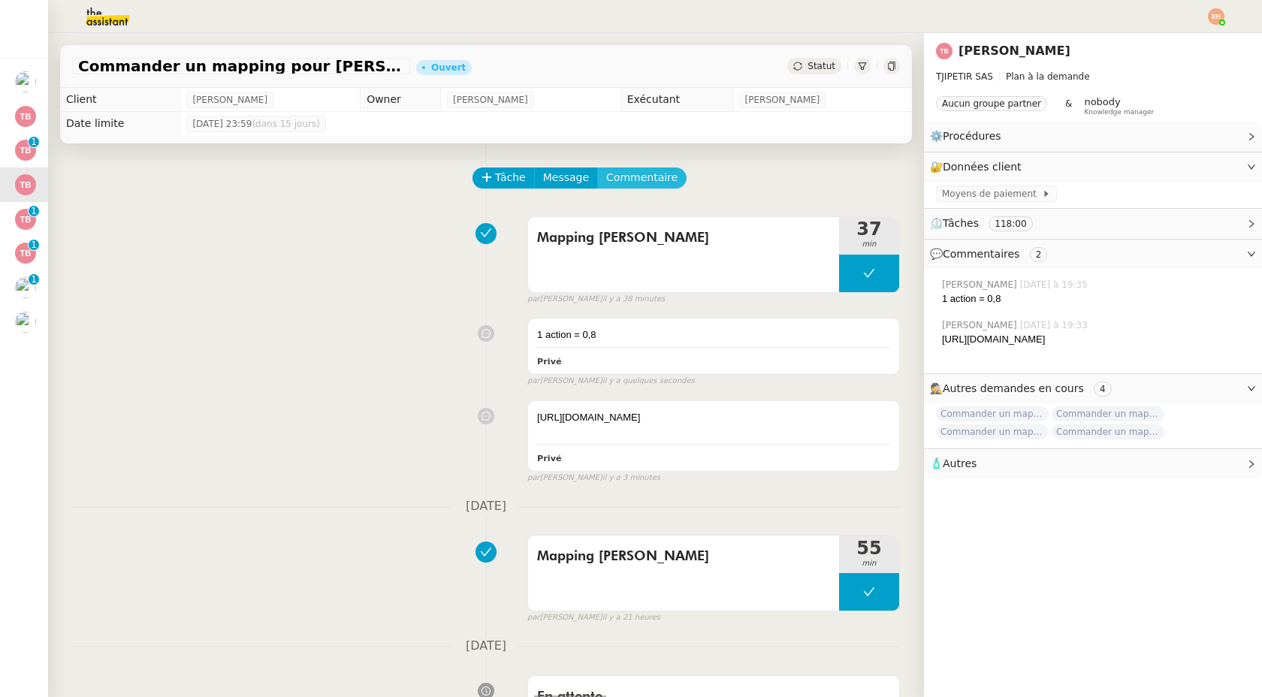
click at [639, 180] on span "Commentaire" at bounding box center [641, 177] width 71 height 17
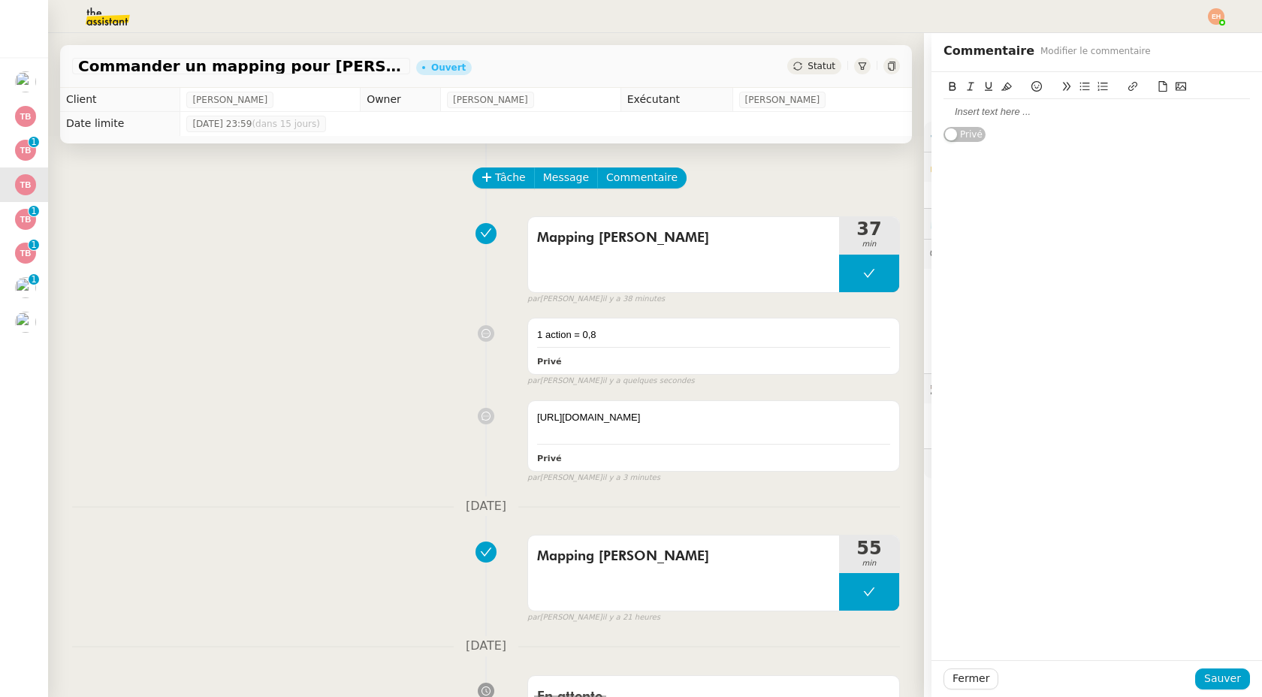
click at [964, 116] on div at bounding box center [1097, 112] width 307 height 14
click at [1208, 680] on span "Sauver" at bounding box center [1222, 678] width 37 height 17
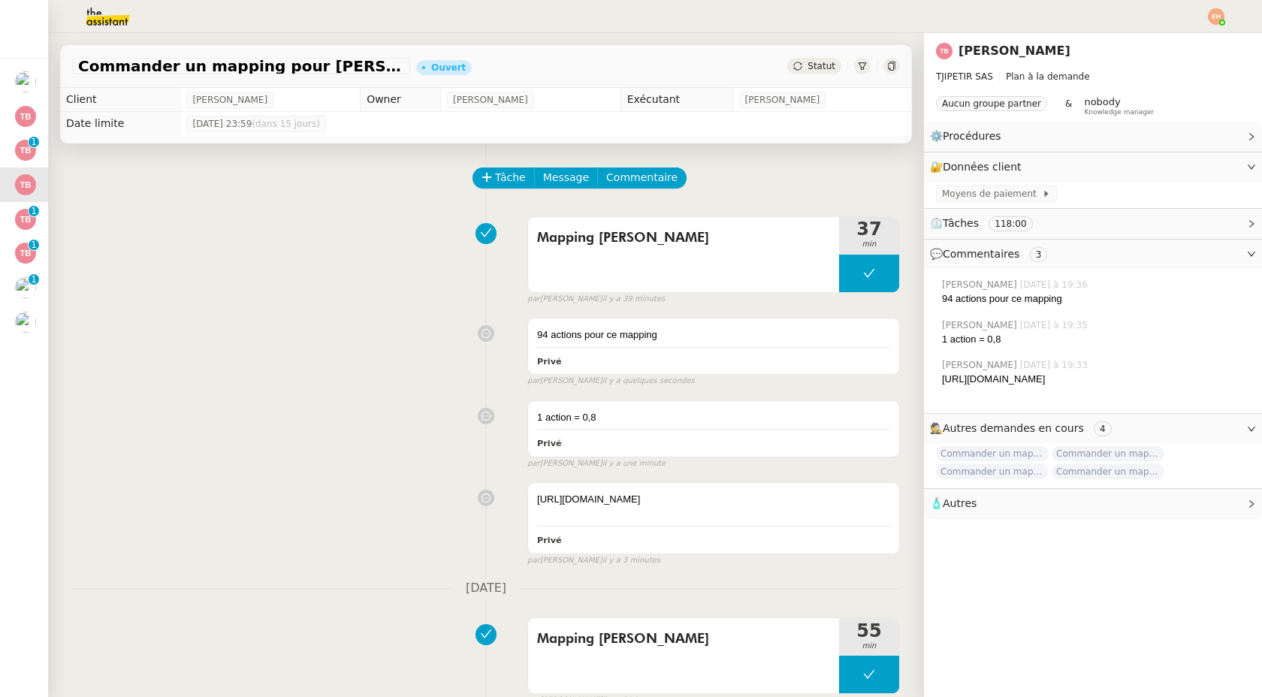
click at [427, 373] on div "94 actions pour ce mapping Privé false par Esther H. il y a quelques secondes" at bounding box center [486, 349] width 828 height 76
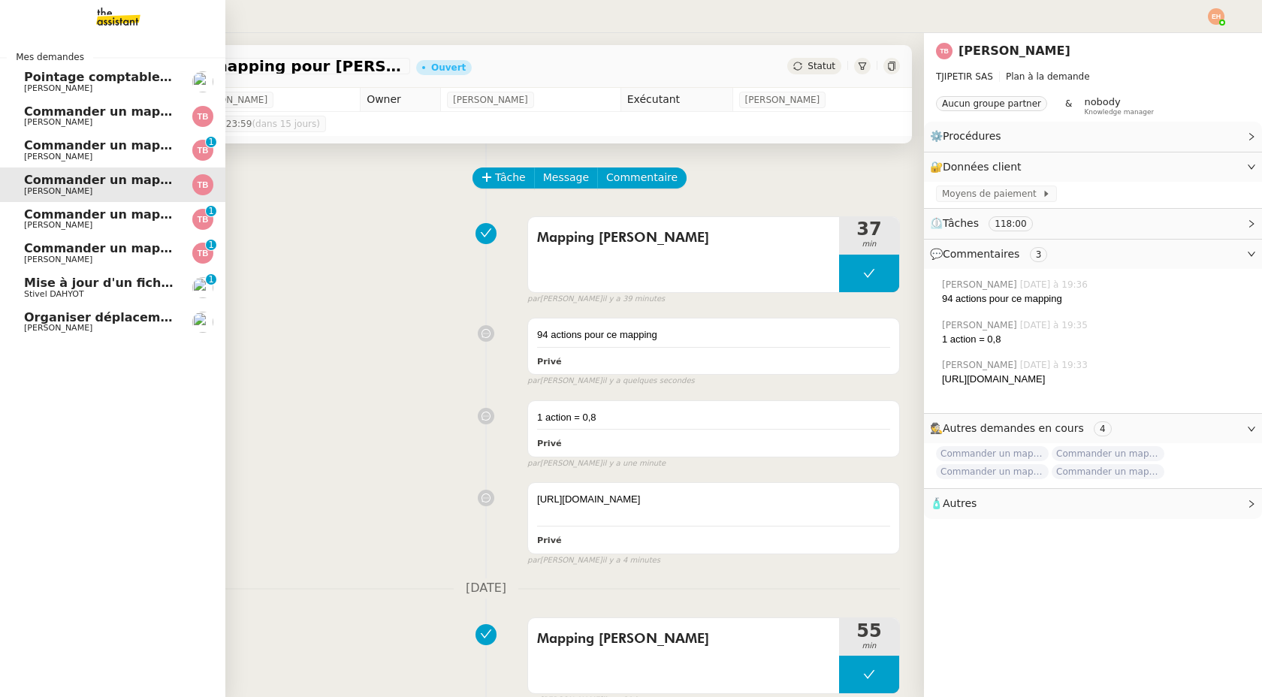
click at [79, 122] on span "[PERSON_NAME]" at bounding box center [58, 122] width 68 height 10
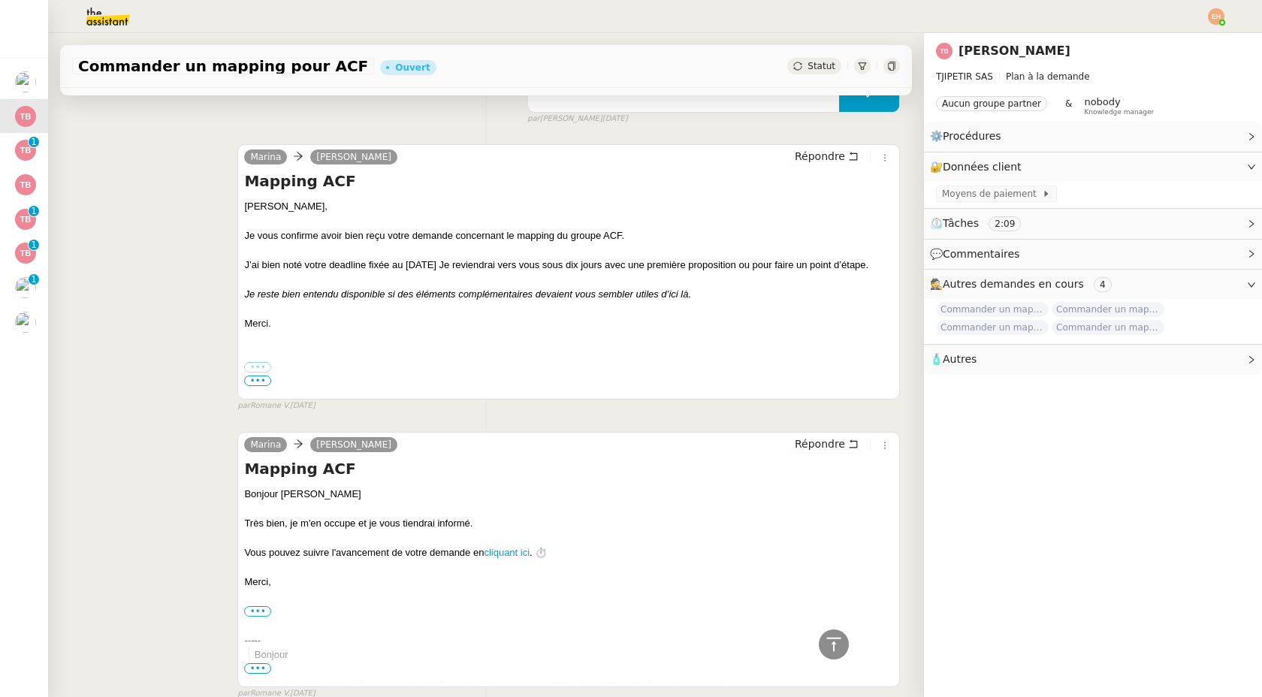
scroll to position [363, 0]
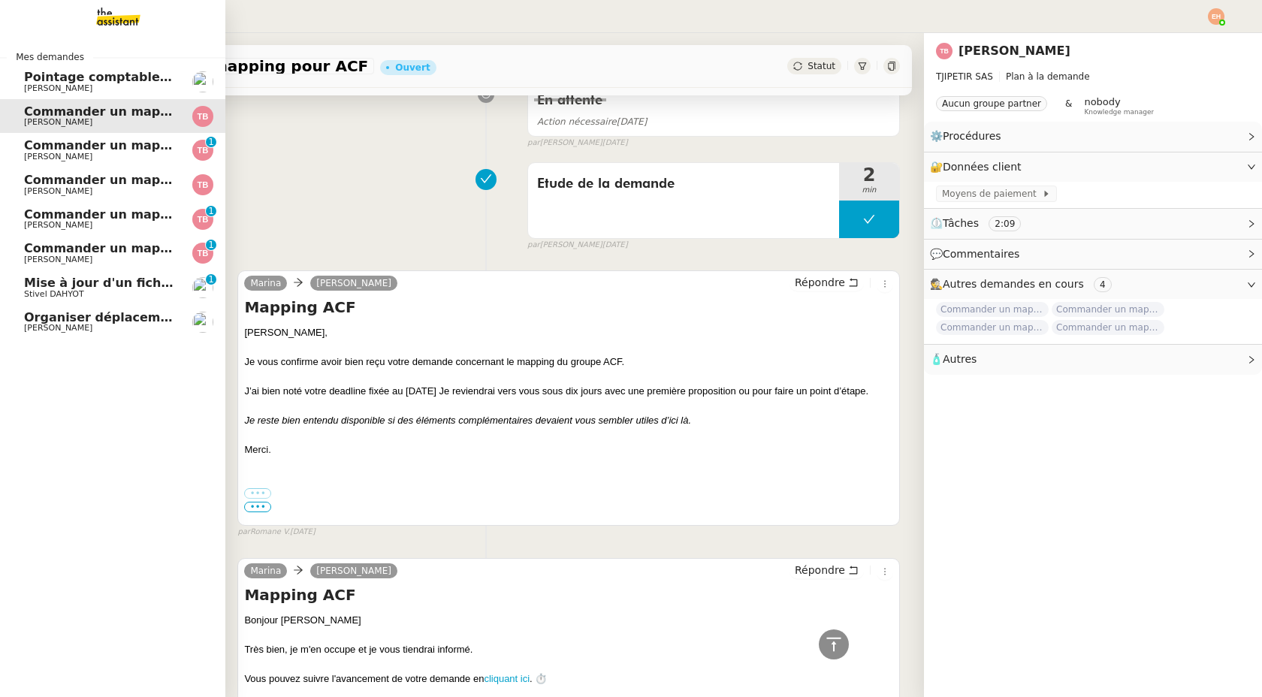
click at [57, 180] on span "Commander un mapping pour [PERSON_NAME]" at bounding box center [183, 180] width 318 height 14
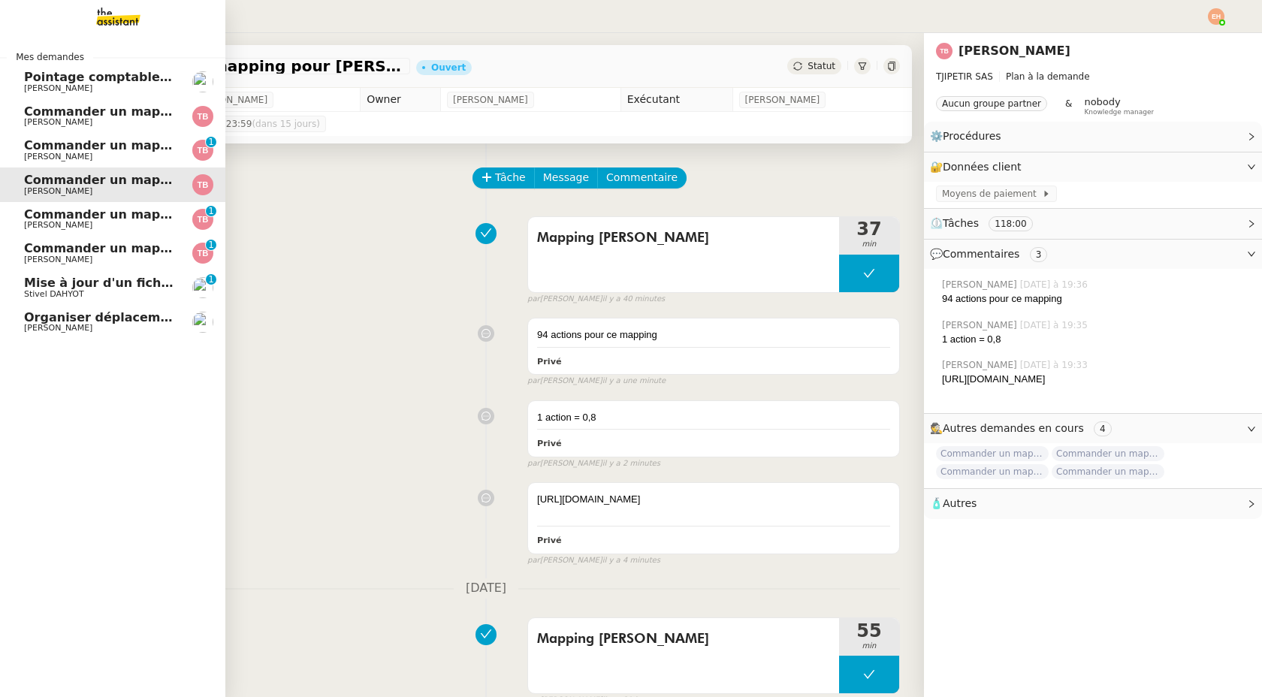
click at [38, 209] on span "Commander un mapping pour Afigec" at bounding box center [148, 214] width 248 height 14
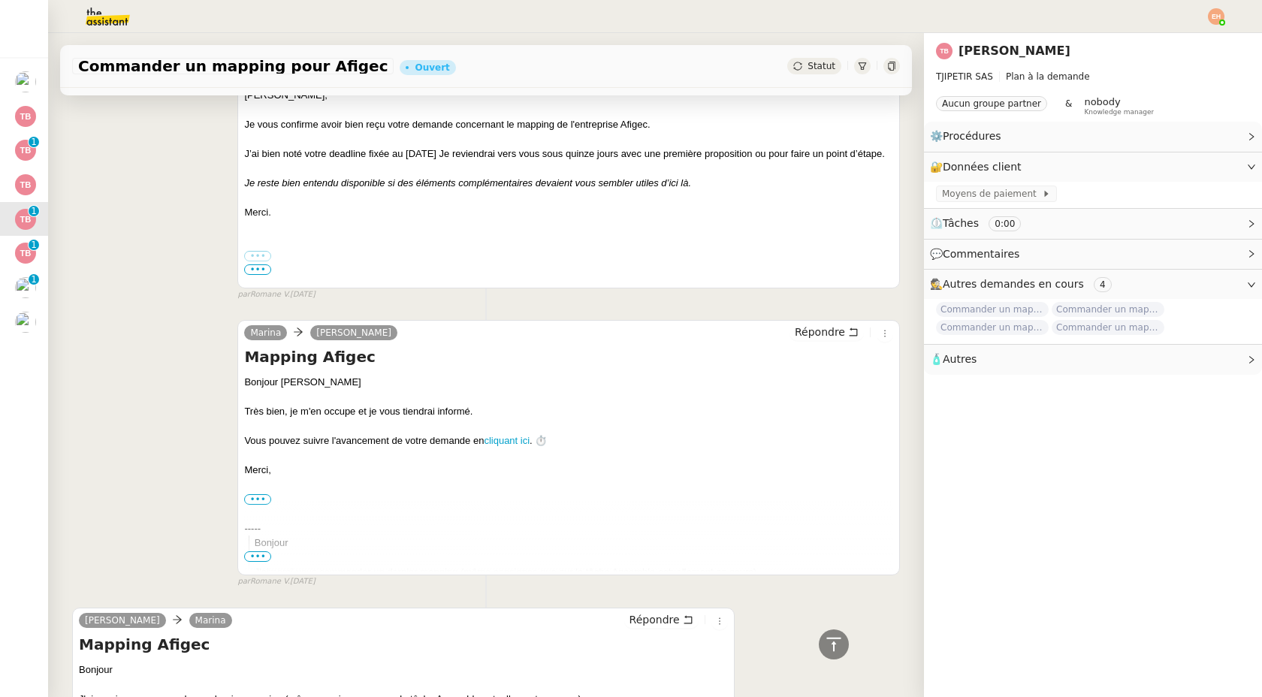
scroll to position [497, 0]
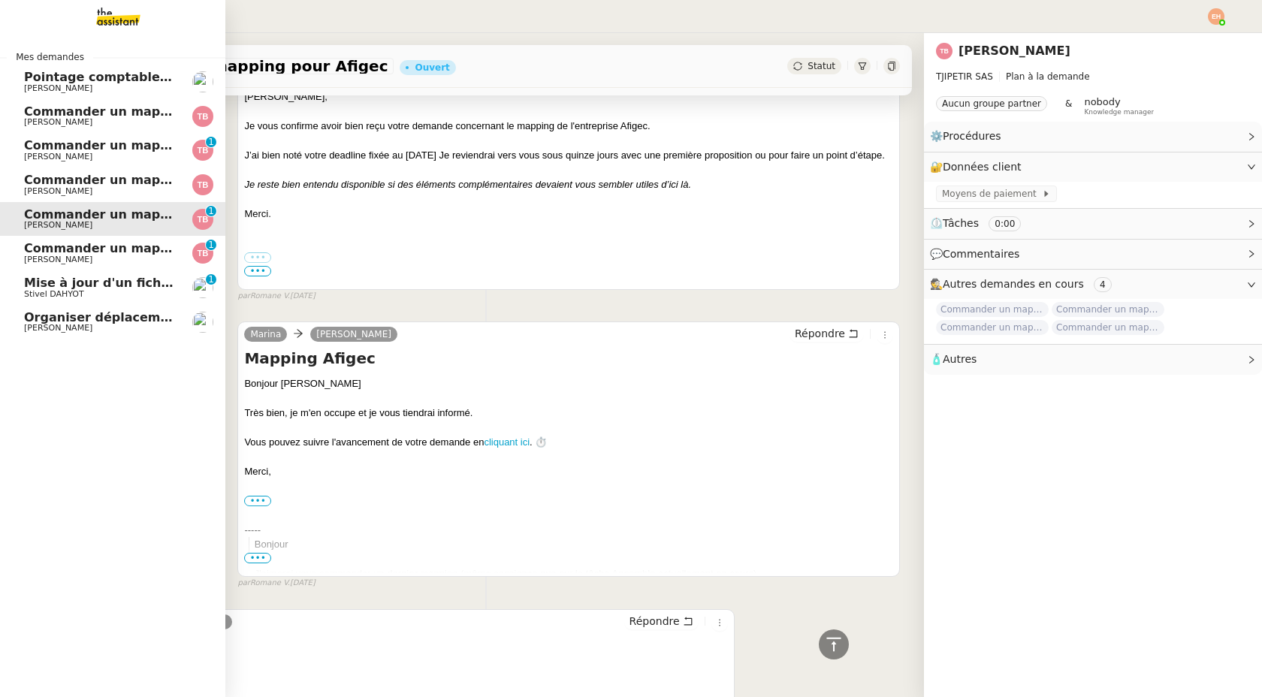
click at [88, 253] on span "Commander un mapping pour Fideliance" at bounding box center [161, 248] width 275 height 14
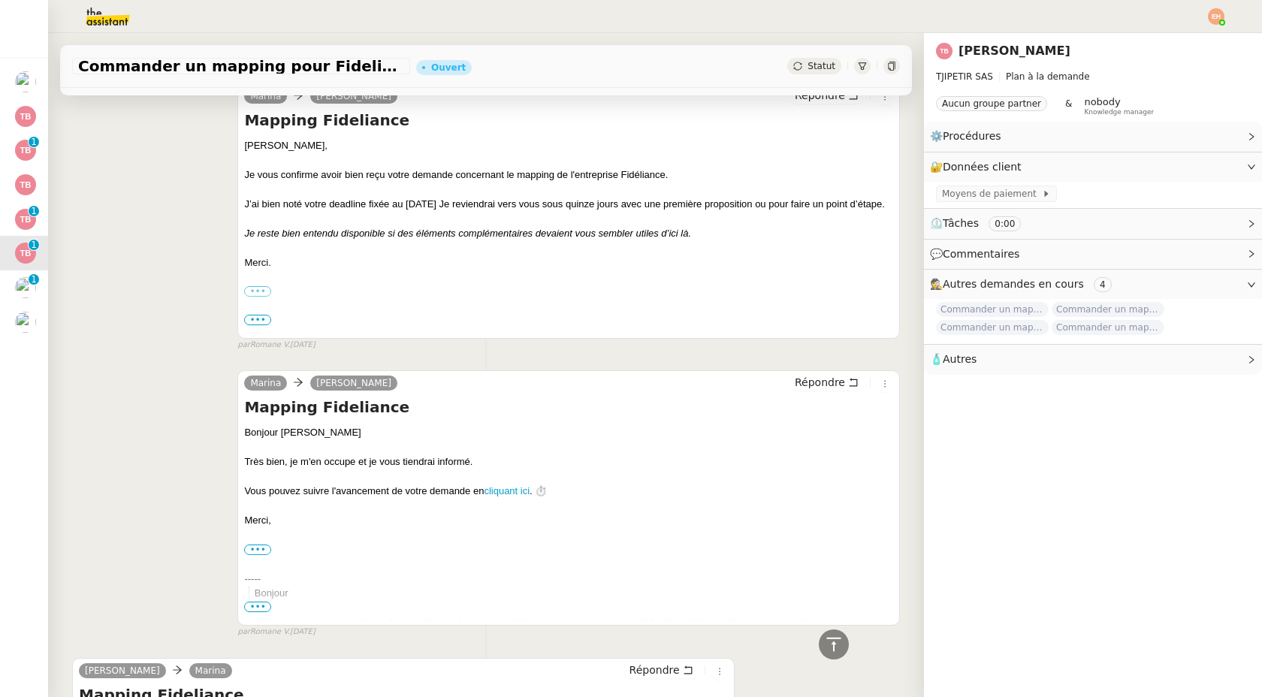
scroll to position [381, 0]
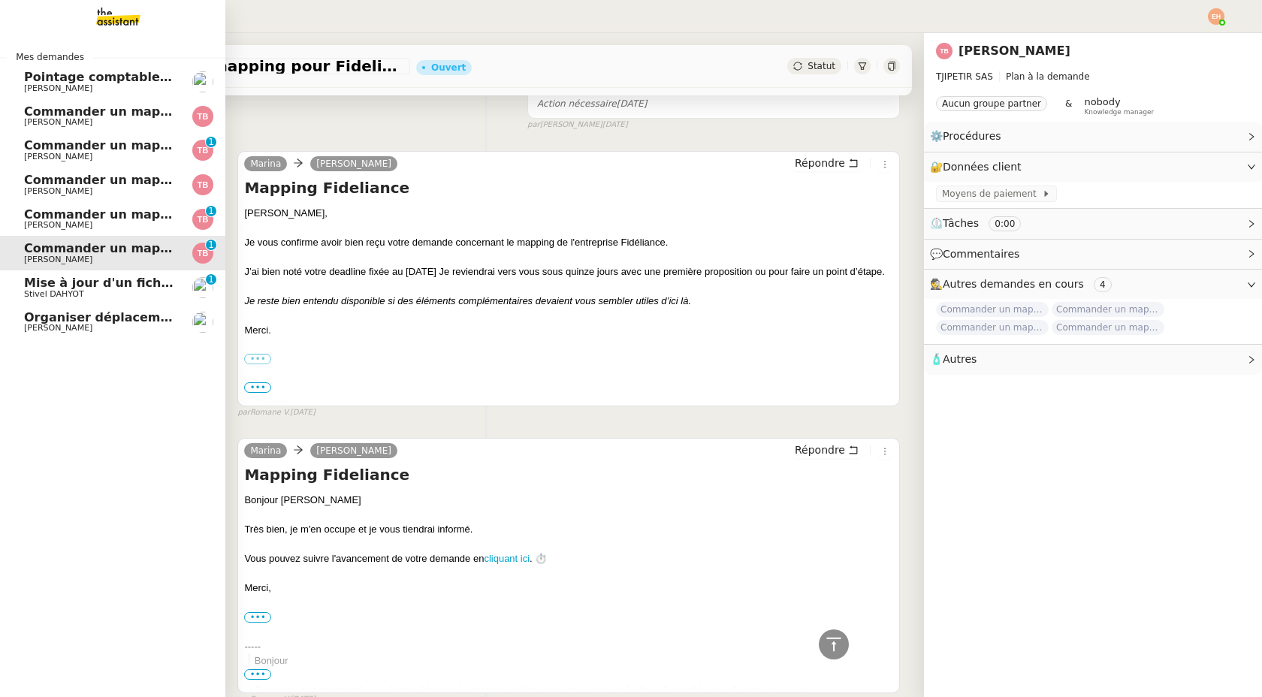
click at [100, 146] on span "Commander un mapping pour Compta [GEOGRAPHIC_DATA]" at bounding box center [225, 145] width 403 height 14
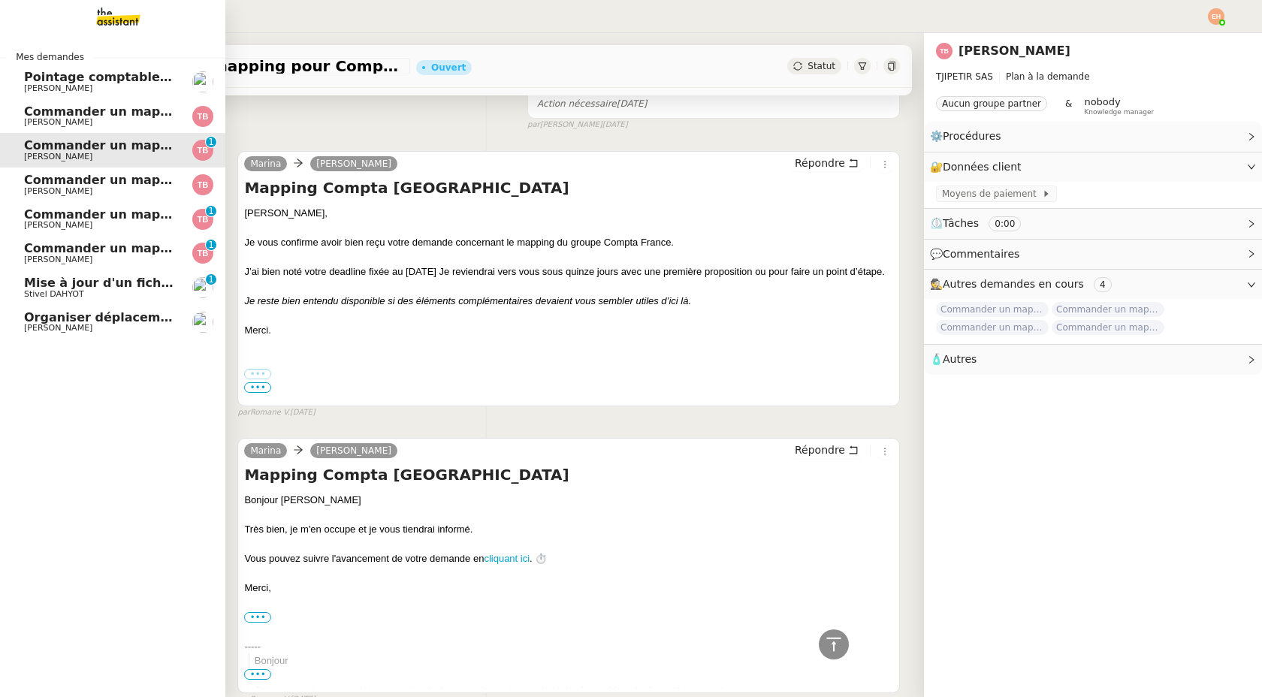
click at [50, 106] on span "Commander un mapping pour ACF" at bounding box center [140, 111] width 232 height 14
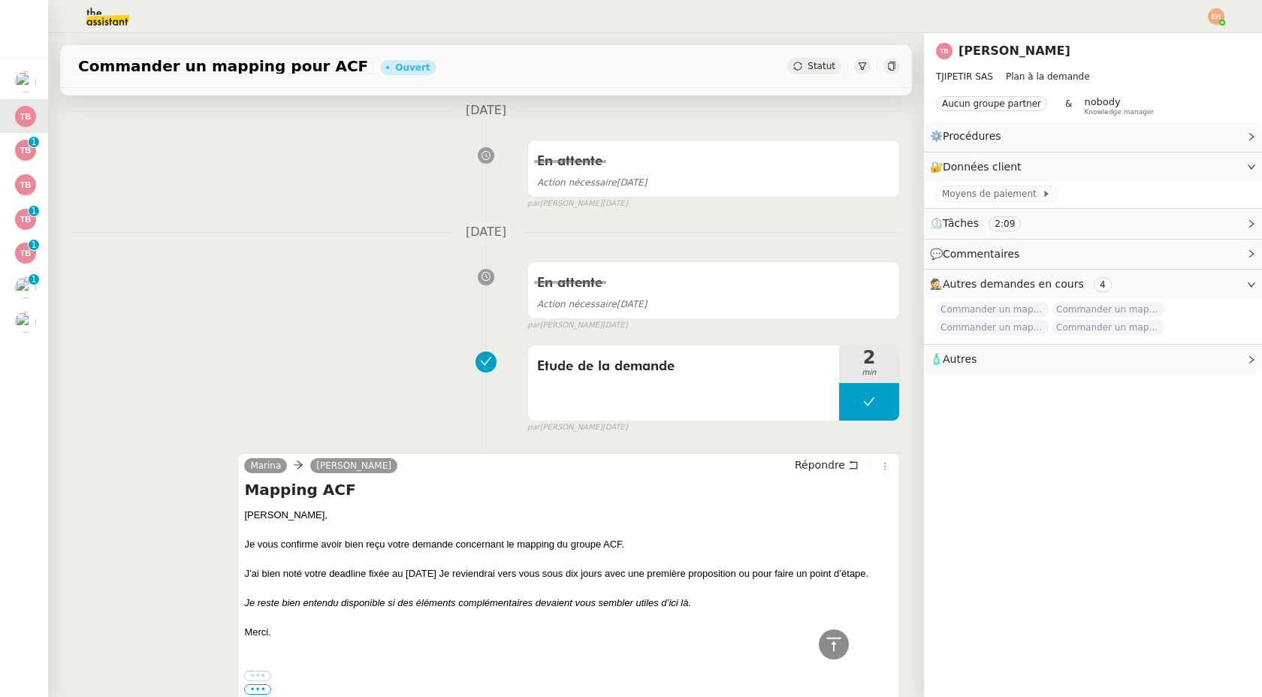
scroll to position [32, 0]
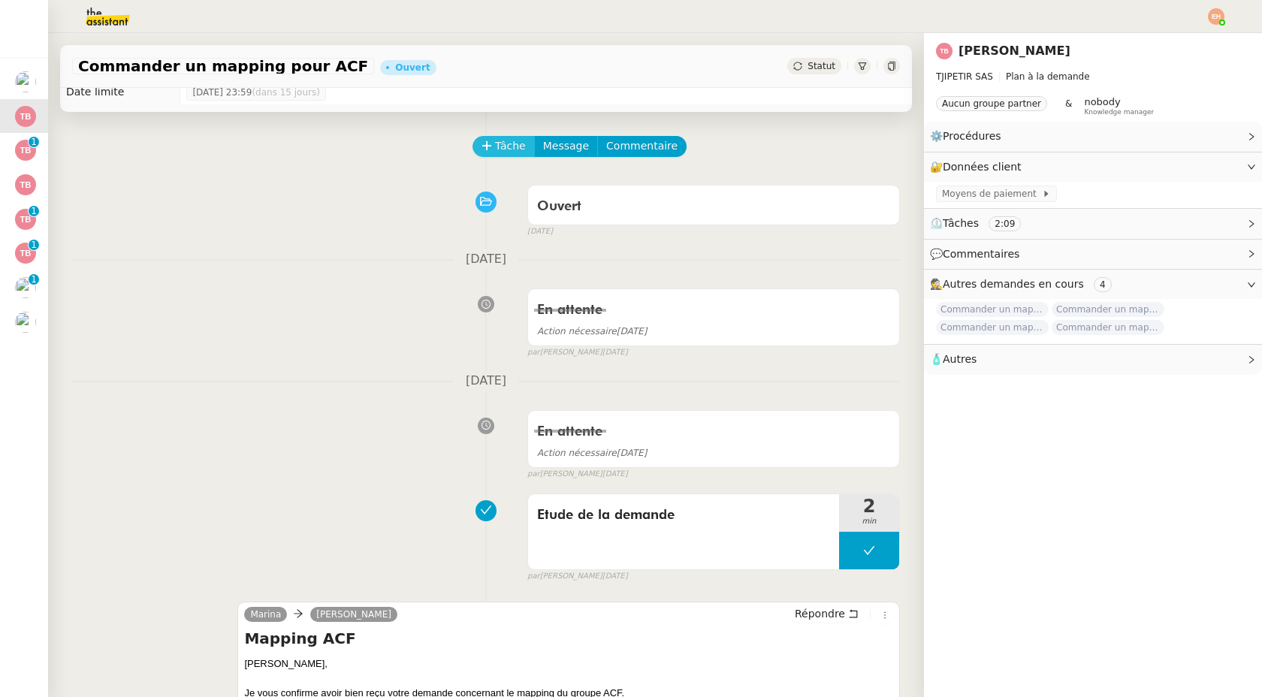
click at [499, 144] on span "Tâche" at bounding box center [510, 146] width 31 height 17
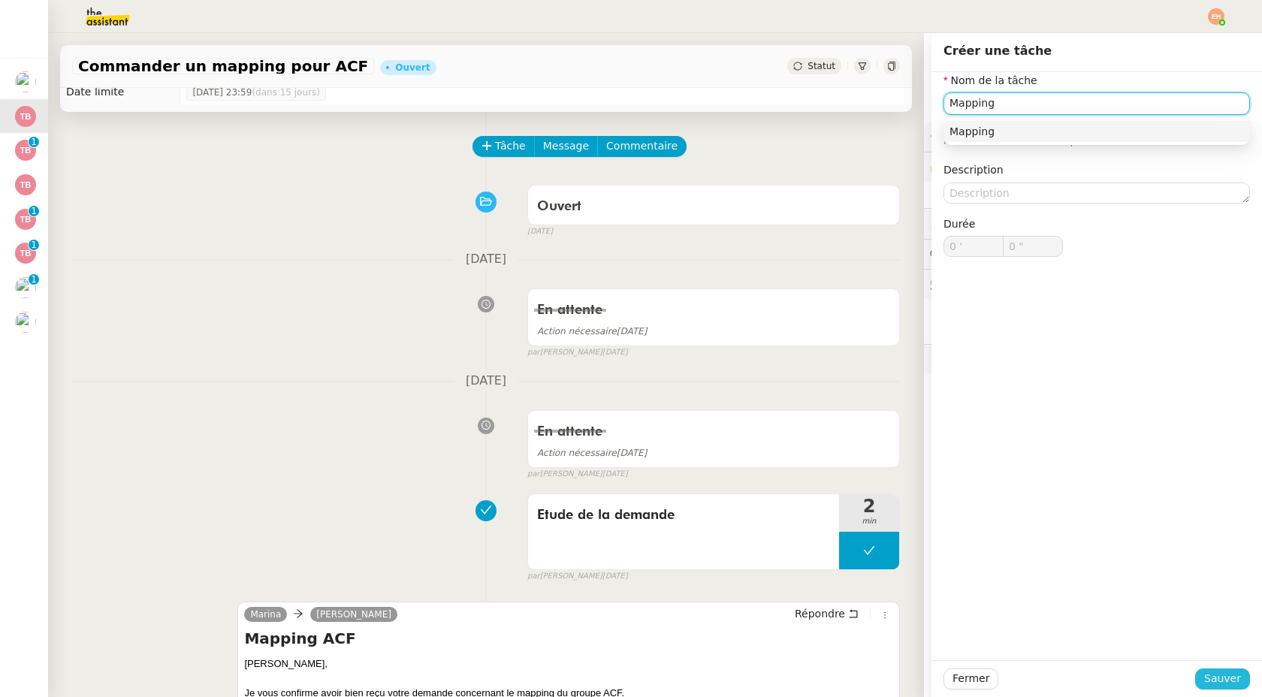
type input "Mapping"
click at [1223, 688] on button "Sauver" at bounding box center [1222, 679] width 55 height 21
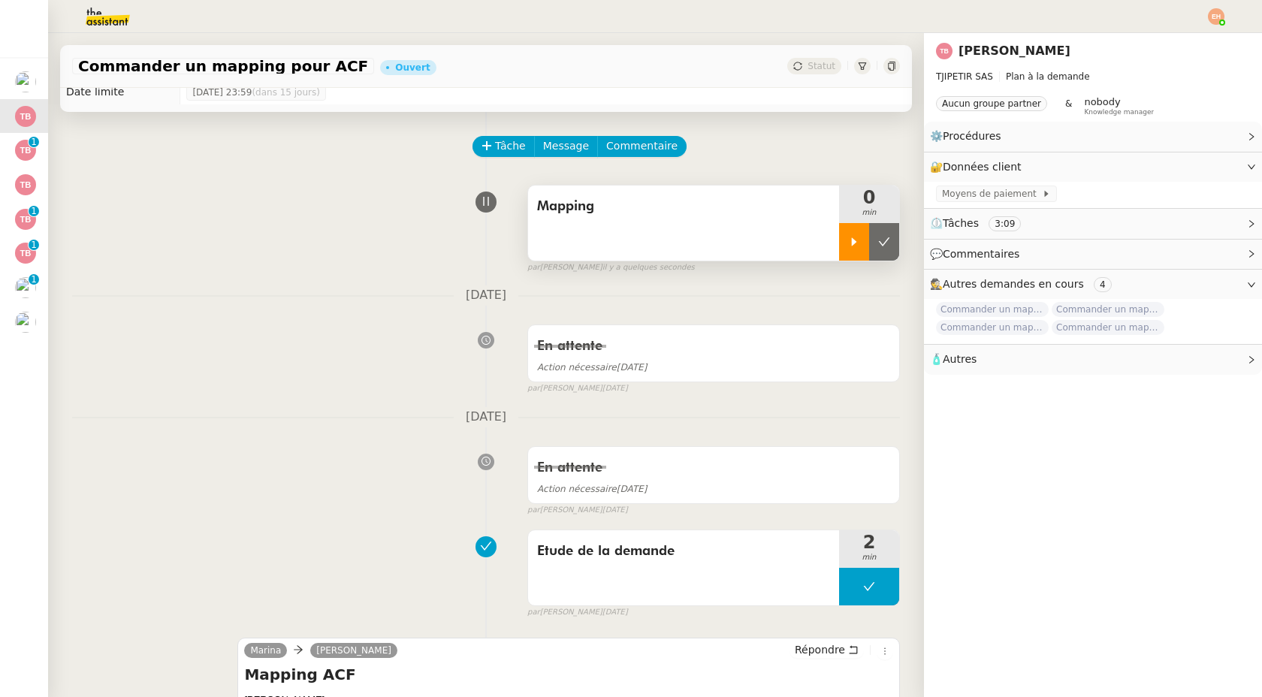
click at [858, 240] on icon at bounding box center [854, 242] width 12 height 12
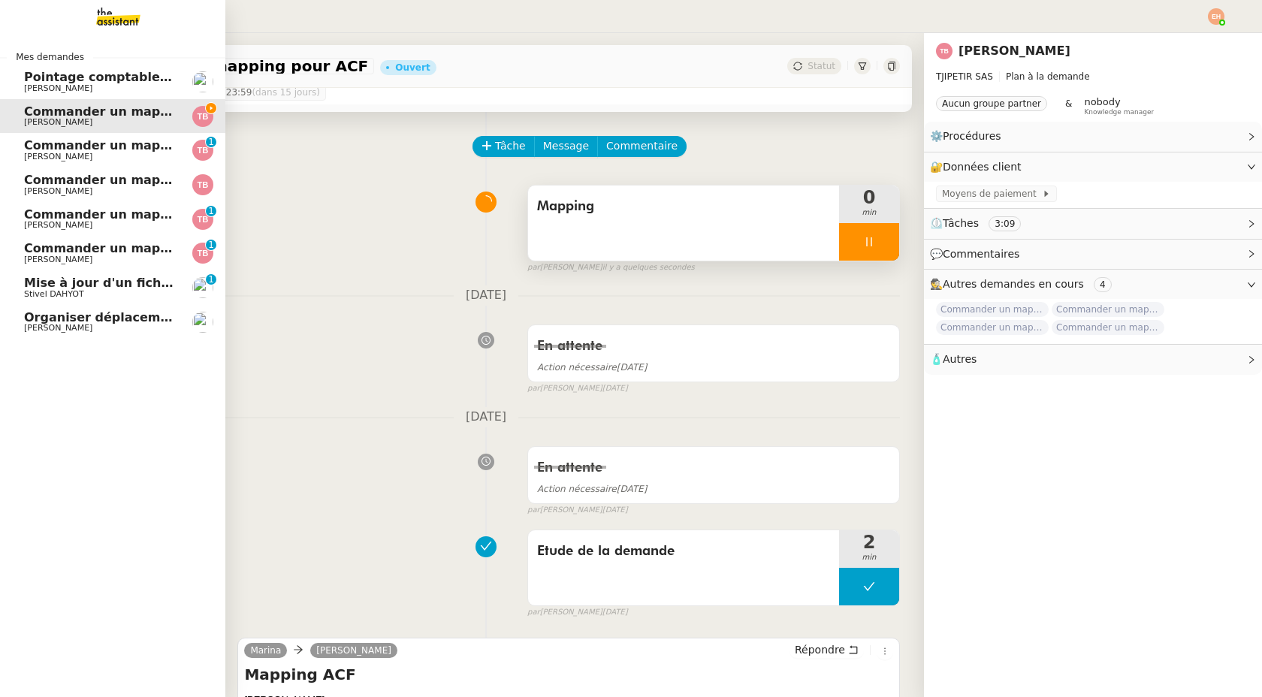
click at [95, 188] on span "[PERSON_NAME]" at bounding box center [100, 191] width 152 height 9
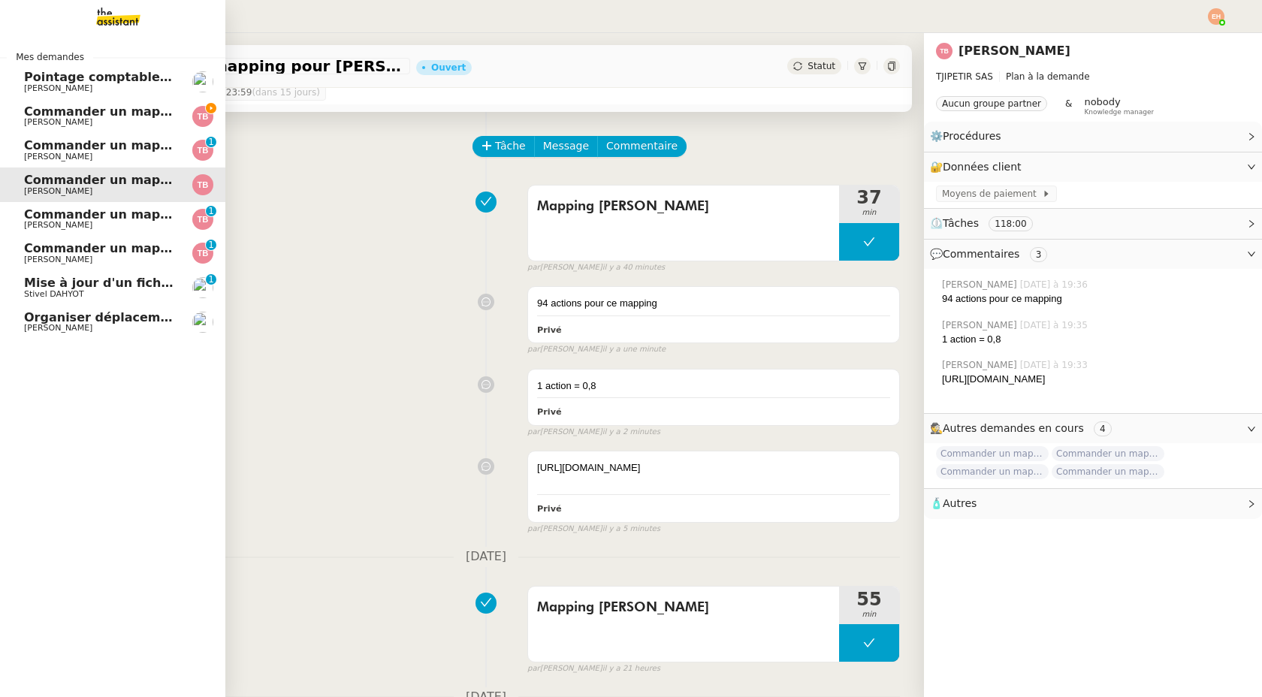
click at [72, 118] on span "[PERSON_NAME]" at bounding box center [58, 122] width 68 height 10
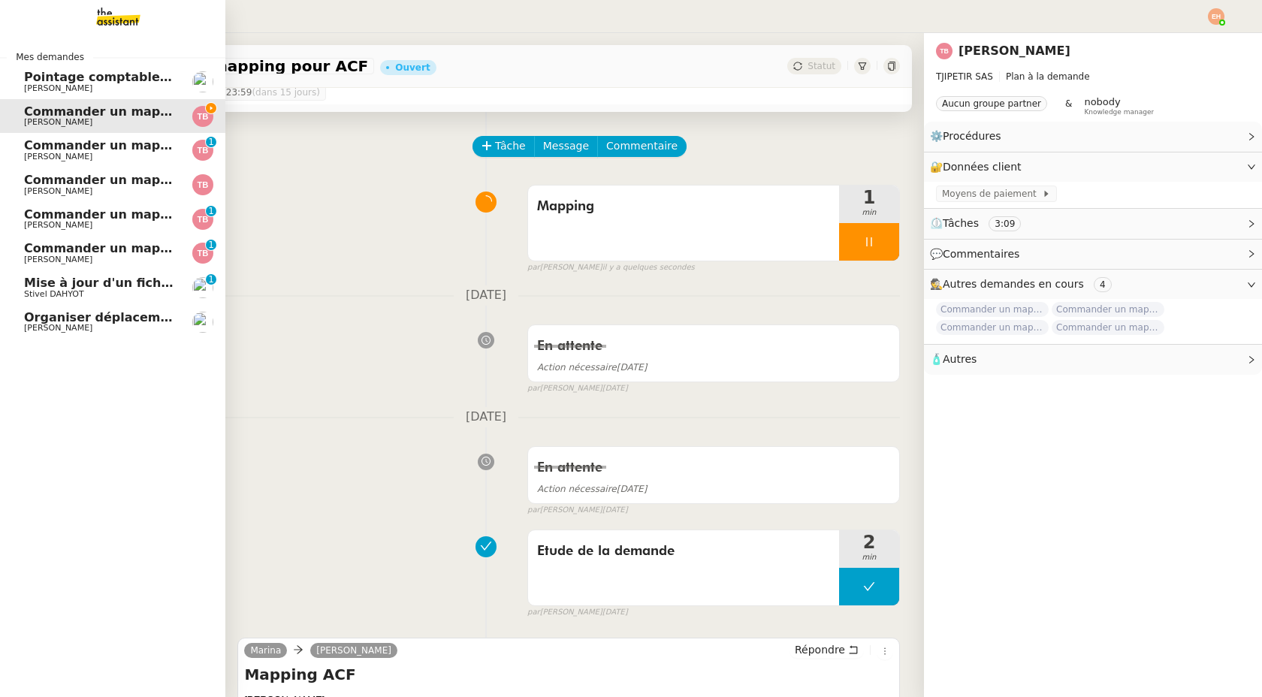
click at [74, 180] on span "Commander un mapping pour [PERSON_NAME]" at bounding box center [183, 180] width 318 height 14
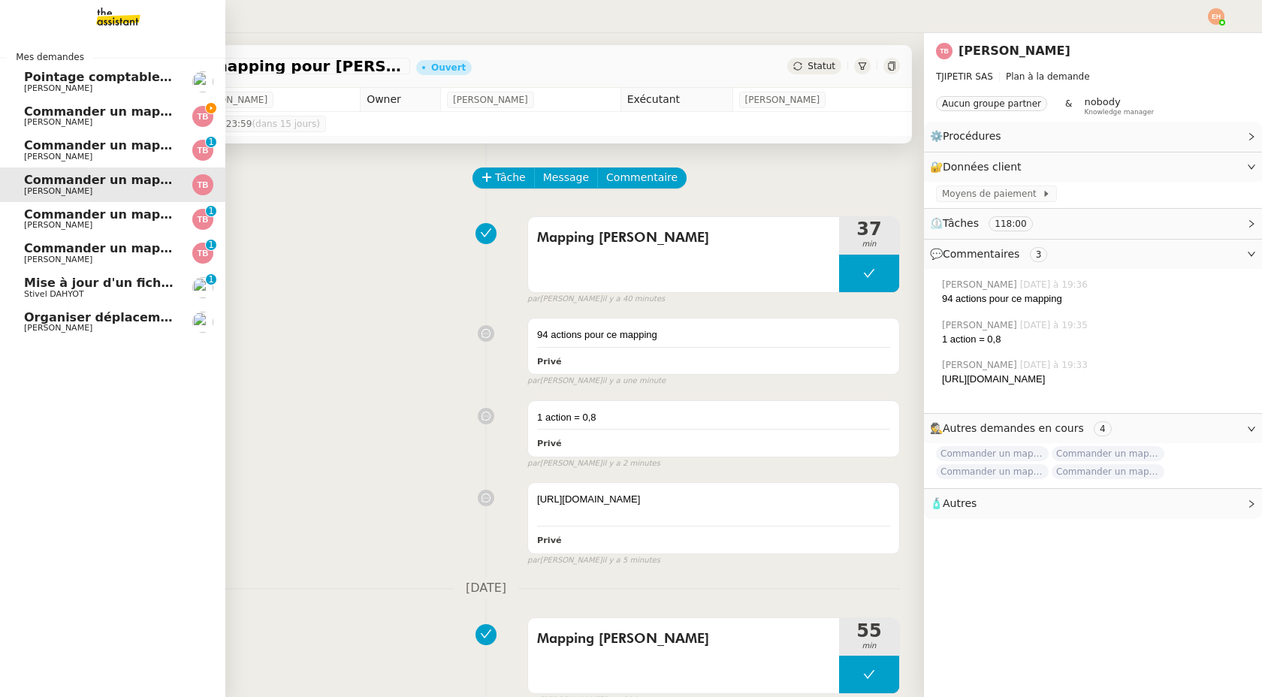
click at [116, 107] on span "Commander un mapping pour ACF" at bounding box center [140, 111] width 232 height 14
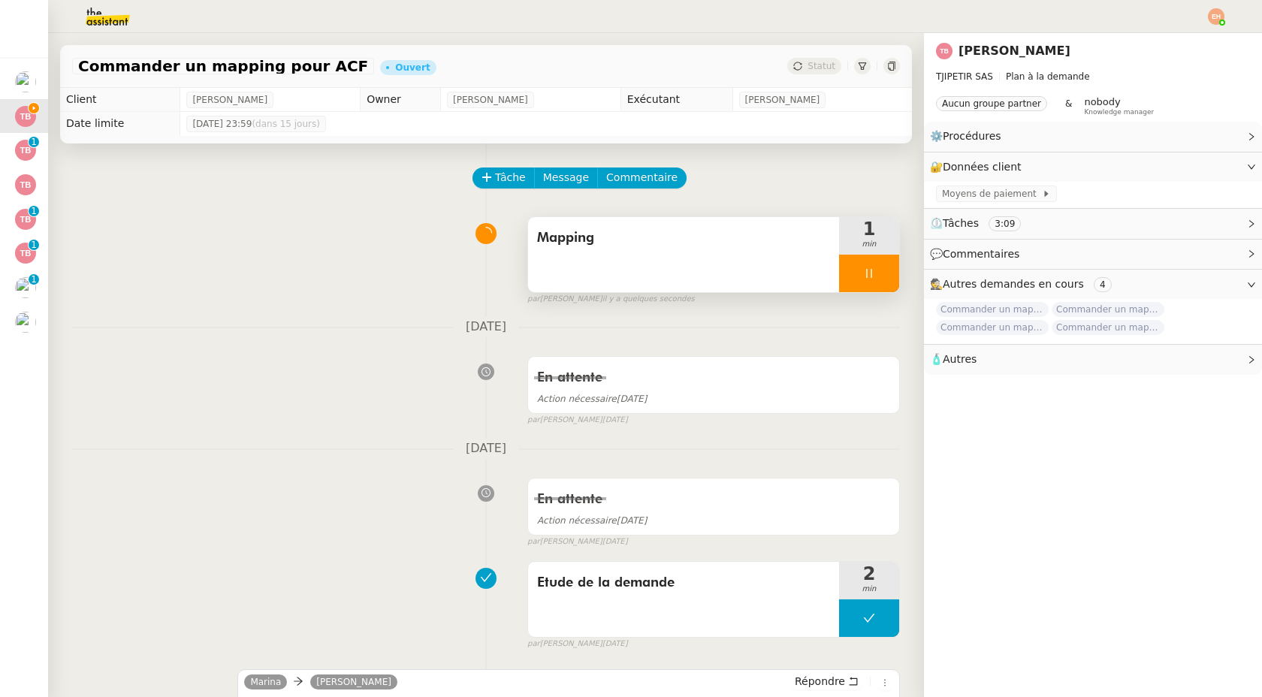
click at [675, 246] on span "Mapping" at bounding box center [683, 238] width 293 height 23
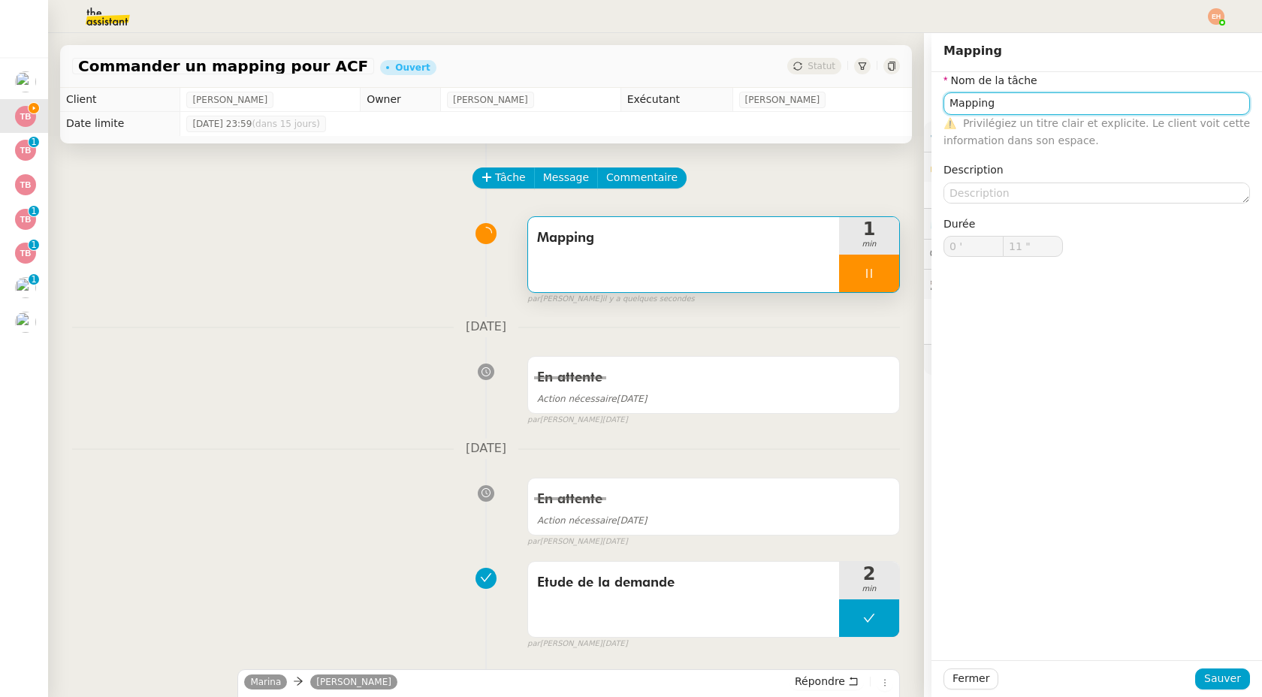
click at [1056, 102] on input "Mapping" at bounding box center [1097, 103] width 307 height 22
type input "Mapping"
type input "12 ""
type input "Mapping A"
type input "13 ""
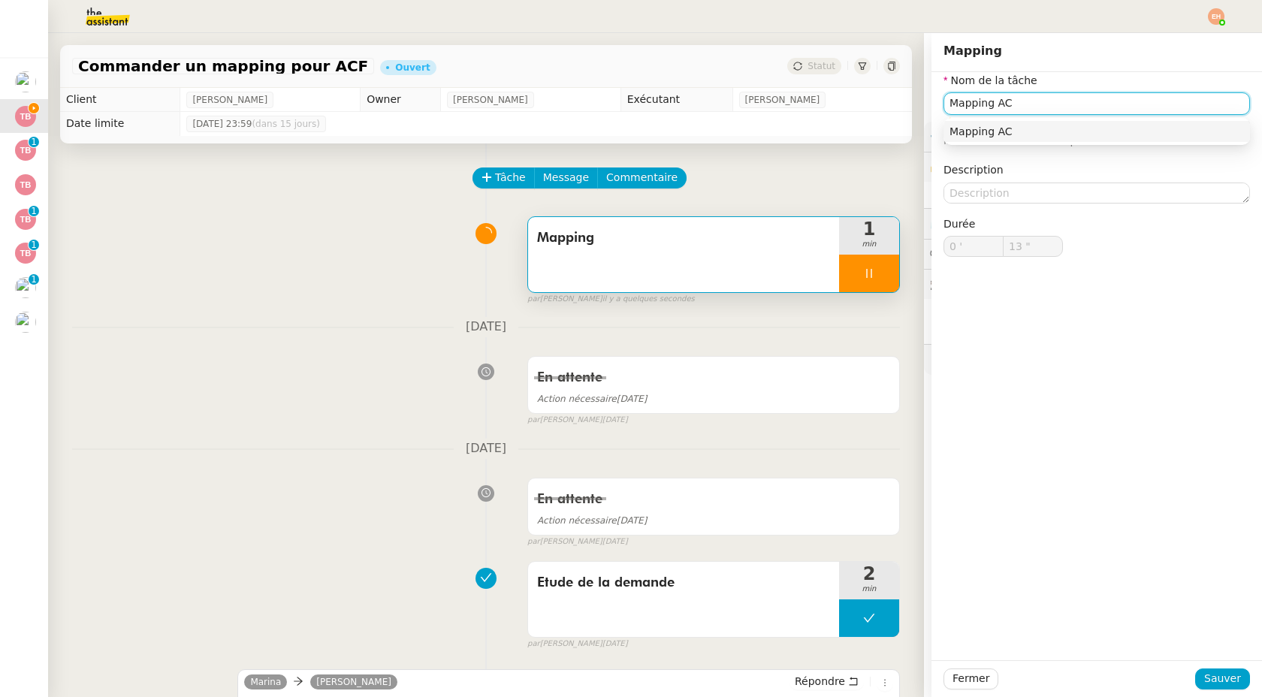
type input "Mapping ACF"
type input "14 ""
type input "Mapping ACF"
click at [1219, 675] on span "Sauver" at bounding box center [1222, 678] width 37 height 17
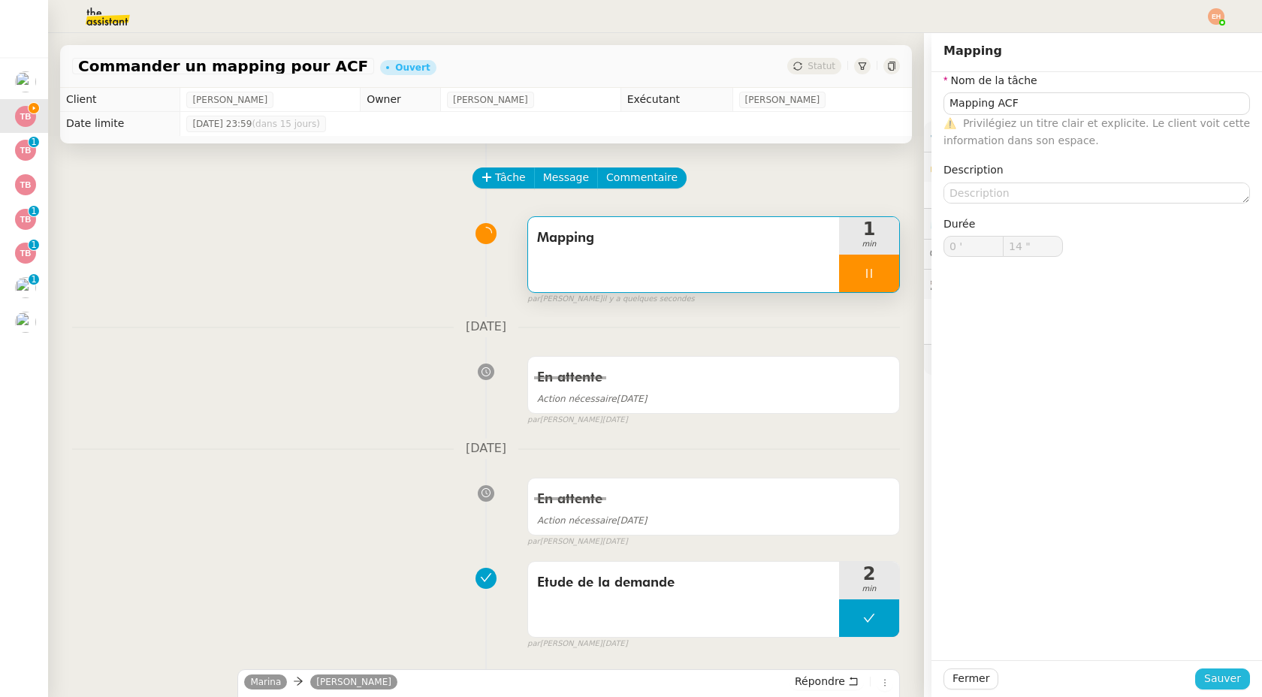
type input "15 ""
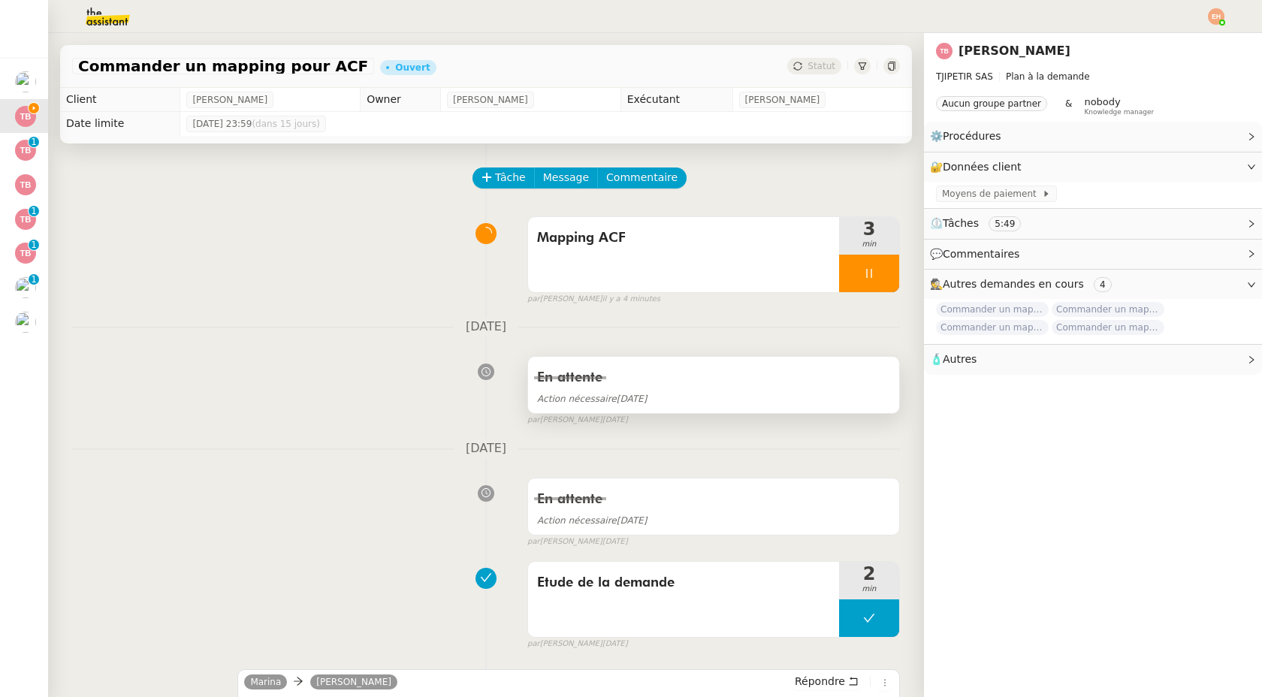
scroll to position [173, 0]
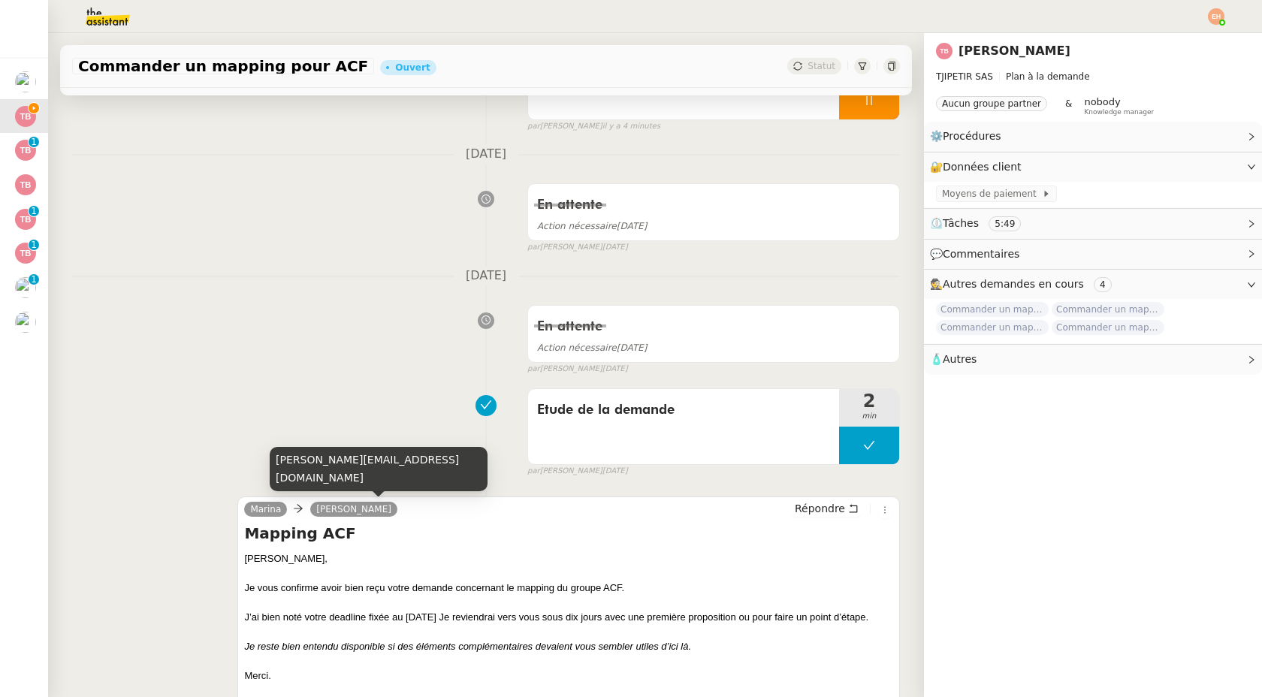
click at [361, 481] on div "thomas.blanc@donnees.net" at bounding box center [379, 469] width 218 height 44
copy div "thomas.blanc@donnees.net"
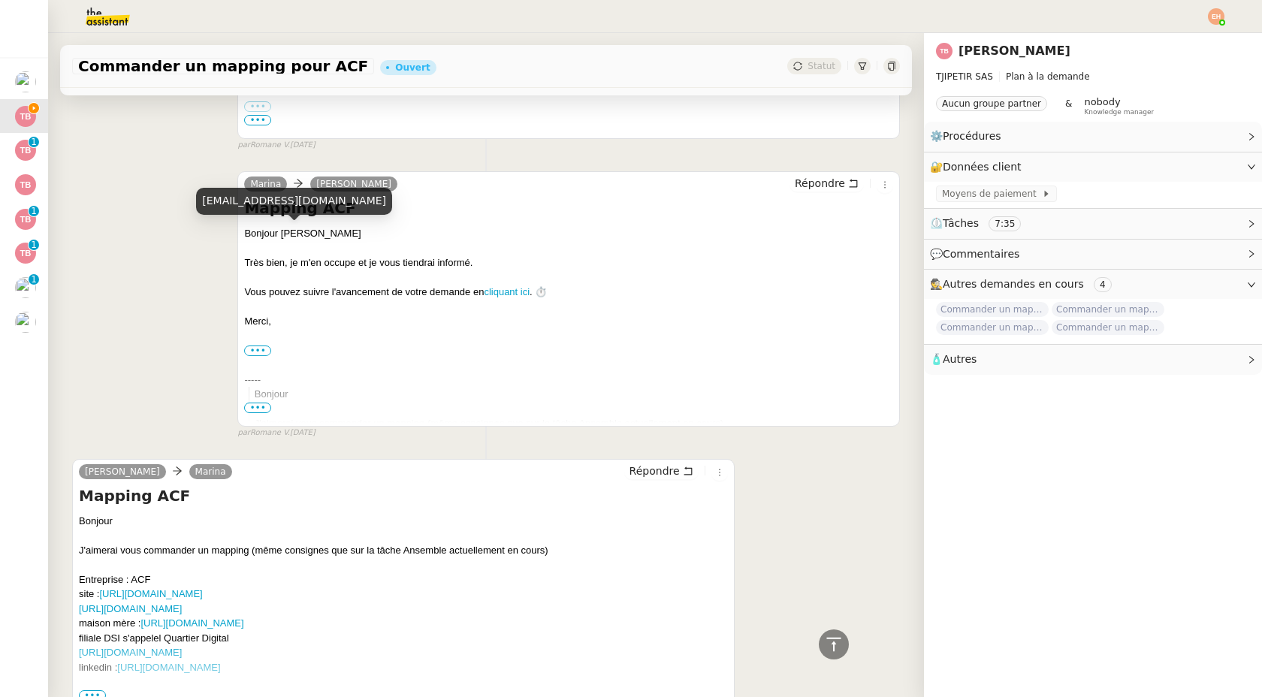
scroll to position [887, 0]
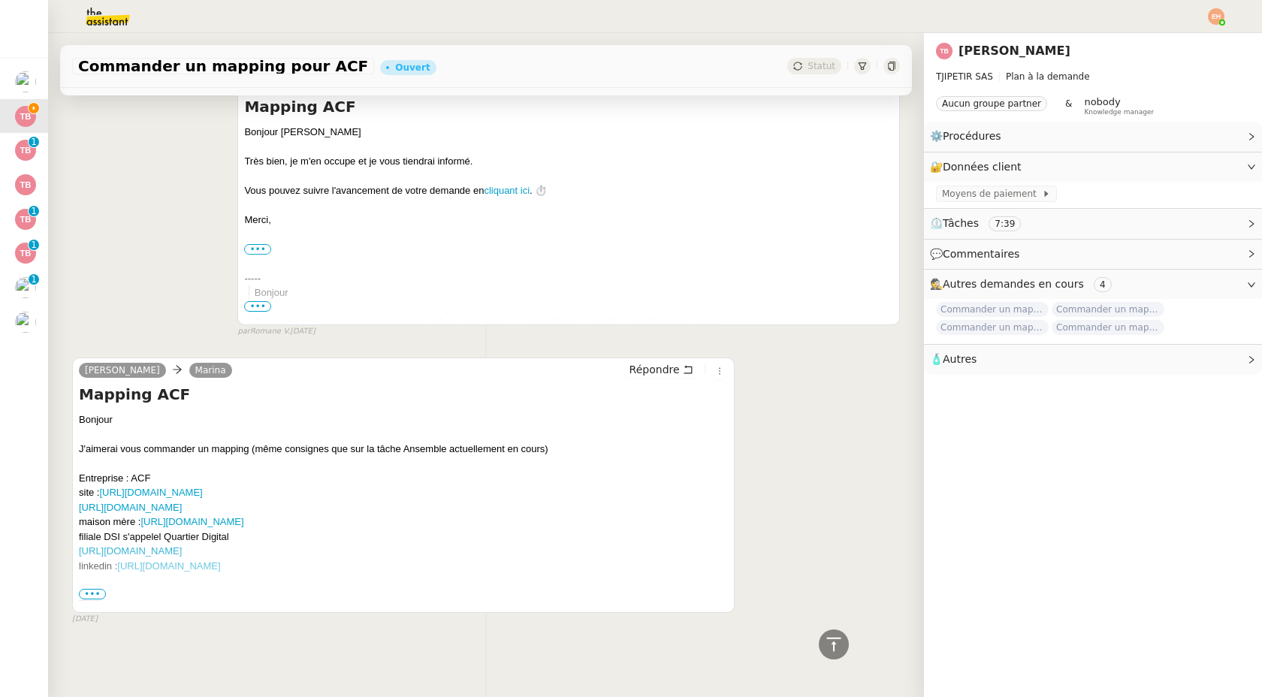
click at [102, 585] on div "https://www.acf-expertise.fr/quartier-digital/ linkedin : https://www.linkedin.…" at bounding box center [403, 679] width 649 height 271
click at [96, 594] on span "•••" at bounding box center [92, 594] width 27 height 11
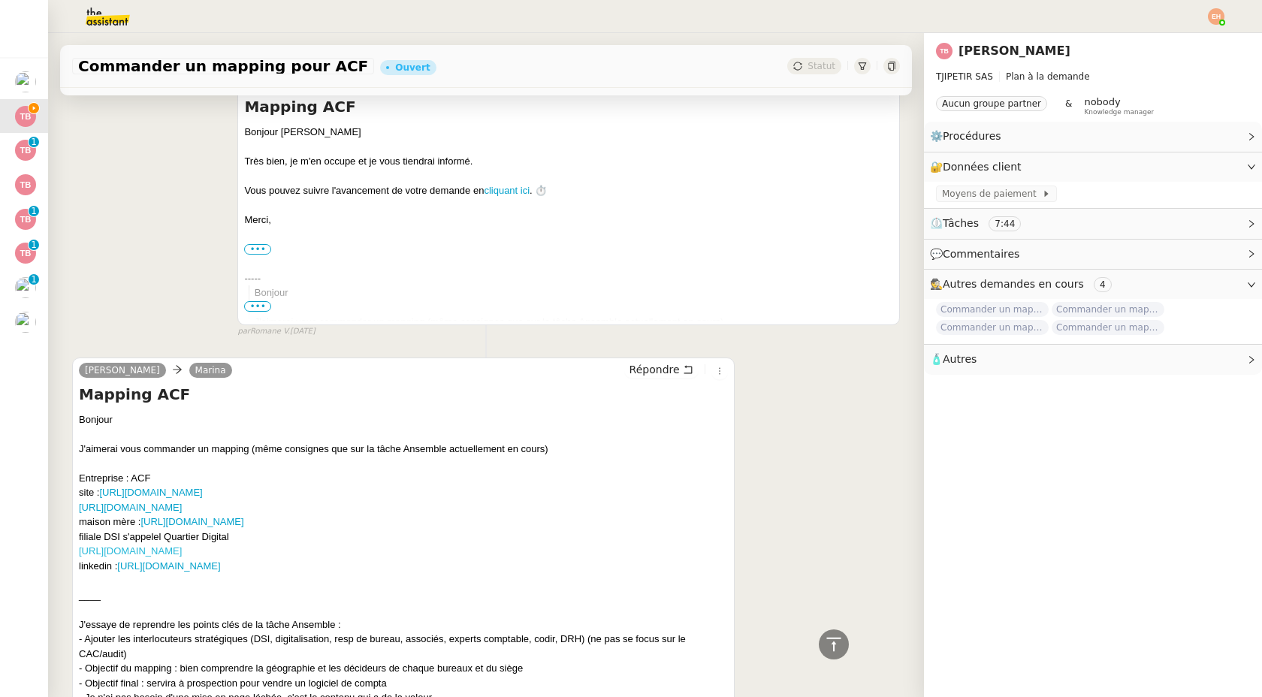
click at [182, 549] on link "https://www.acf-expertise.fr/quartier-digital/" at bounding box center [130, 551] width 103 height 11
click at [173, 496] on link "https://www.acf-expertise.fr/nos-agences/" at bounding box center [150, 492] width 103 height 11
click at [182, 506] on link "https://www.acf-expertise.fr/qui-sommes-nous/" at bounding box center [130, 507] width 103 height 11
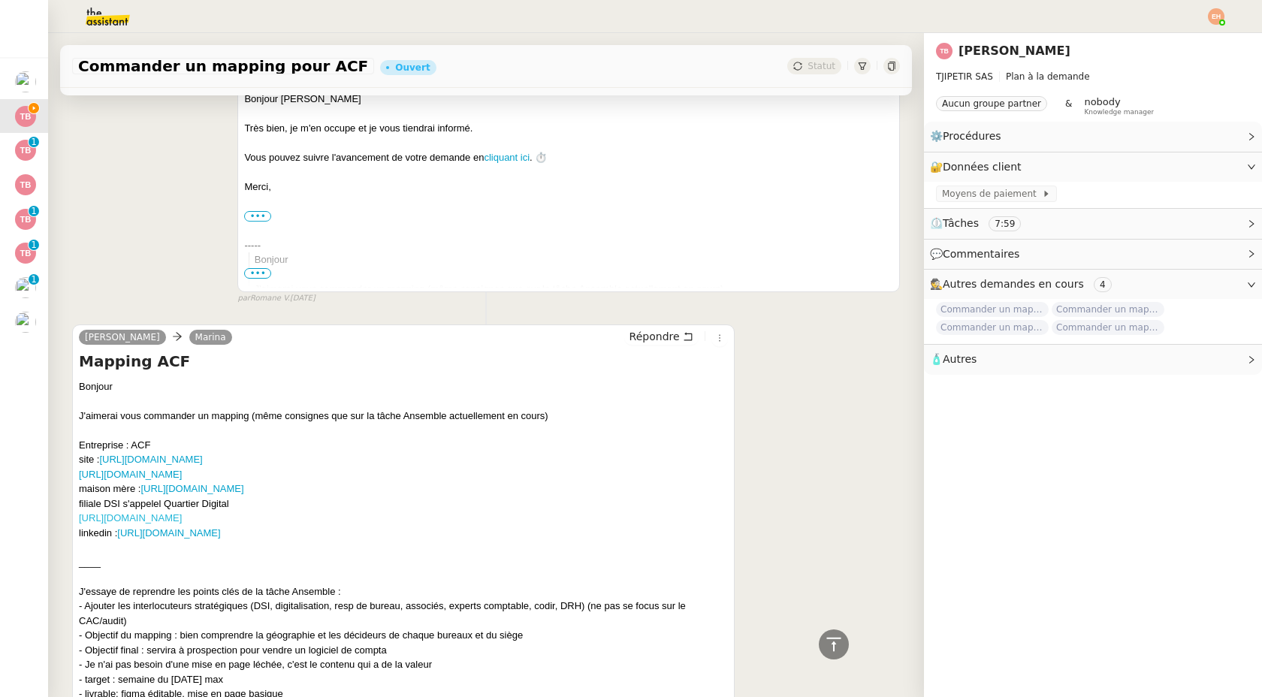
scroll to position [929, 0]
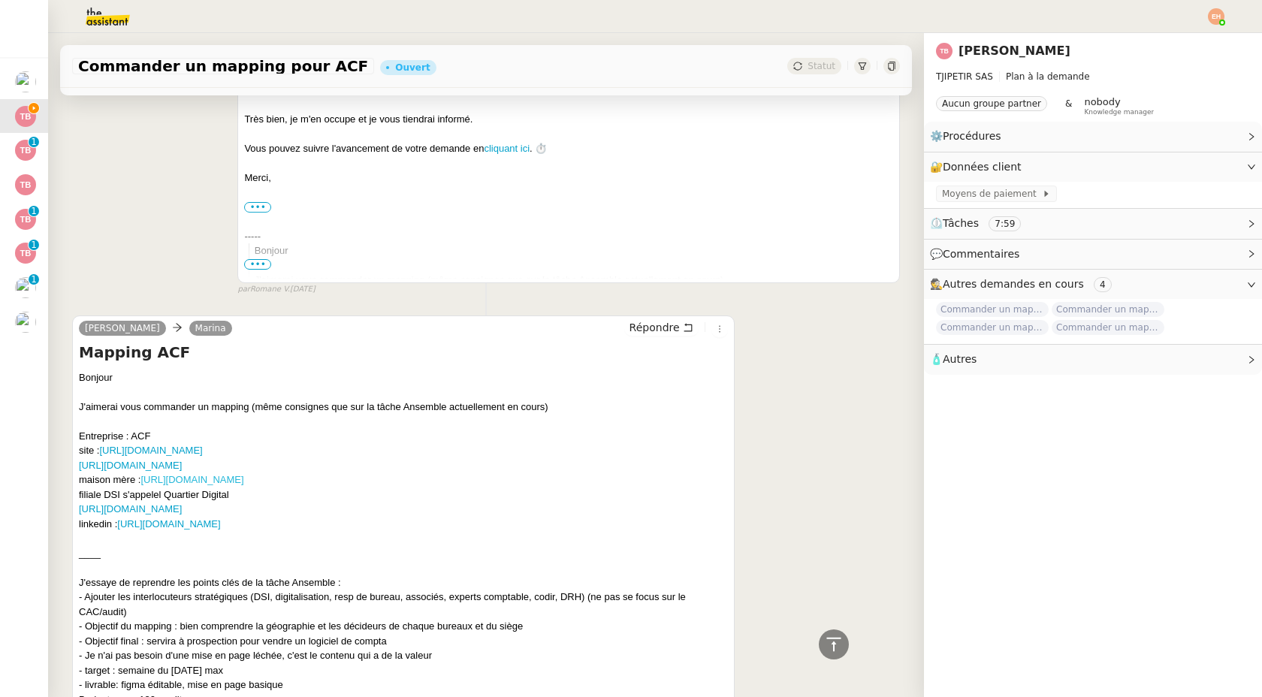
click at [243, 482] on link "https://www.pappers.fr/entreprise/acf-398804526" at bounding box center [192, 479] width 103 height 11
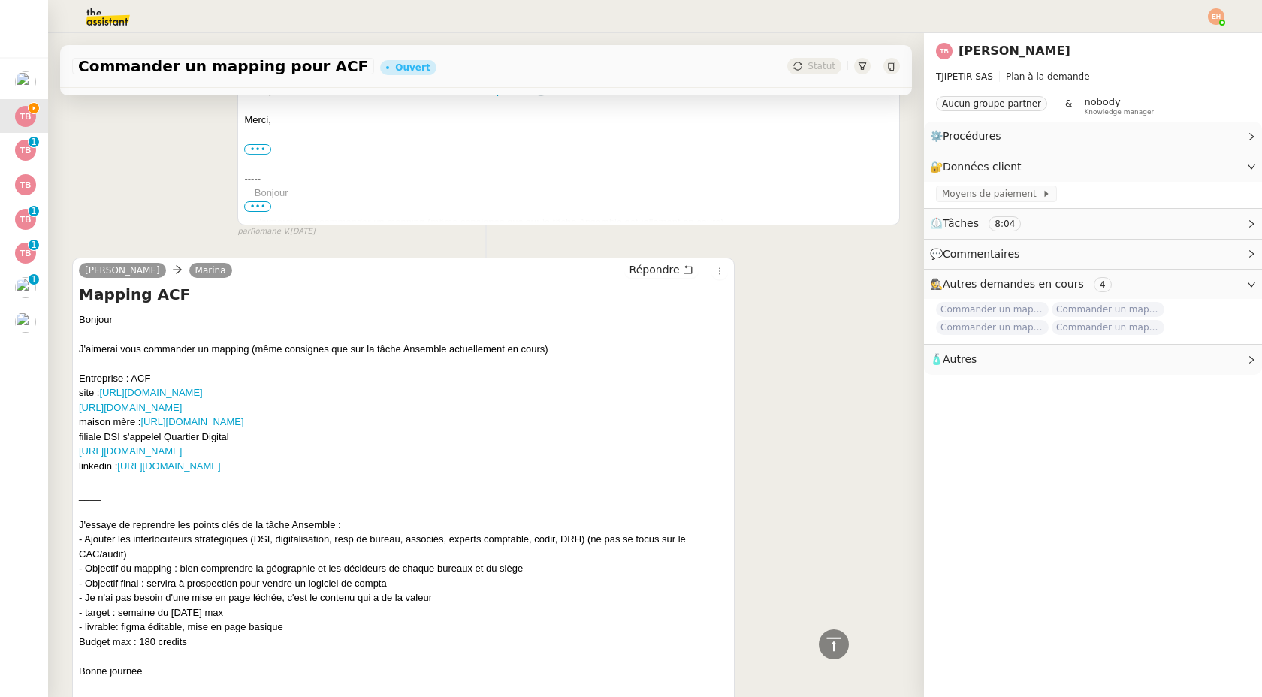
scroll to position [990, 0]
click at [220, 464] on link "https://www.linkedin.com/company/acf-expertise/?originalSubdomain=fr" at bounding box center [168, 463] width 103 height 11
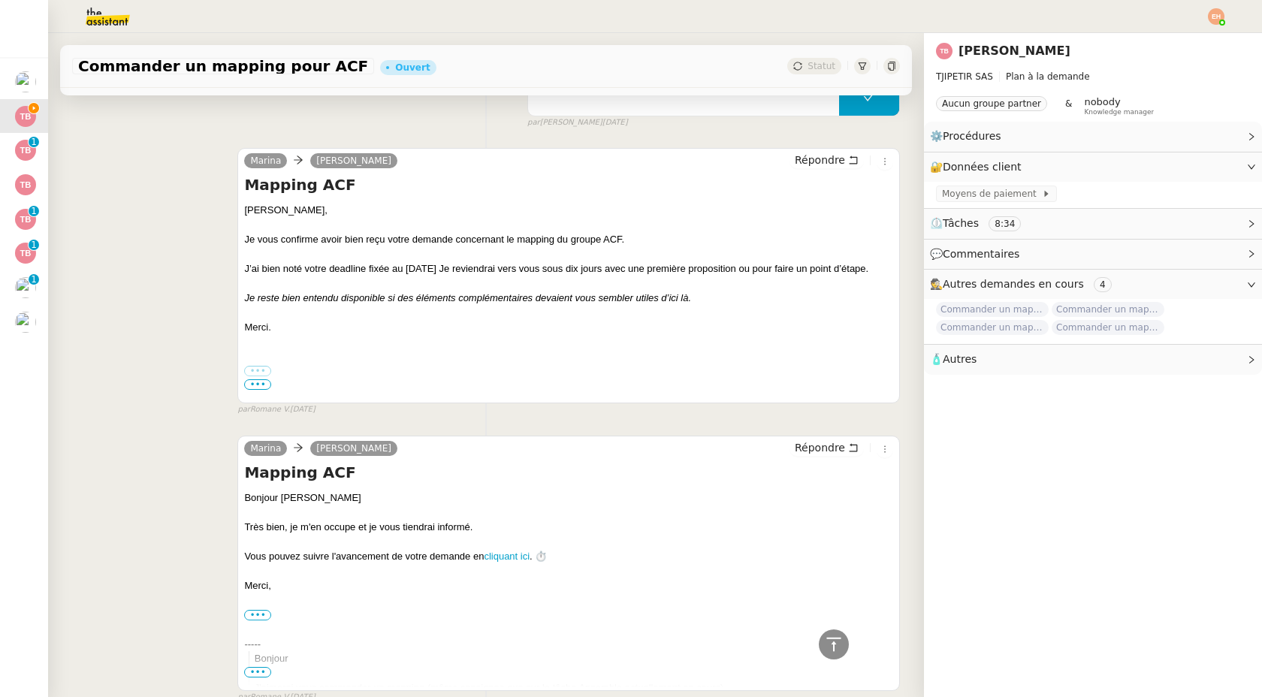
scroll to position [0, 0]
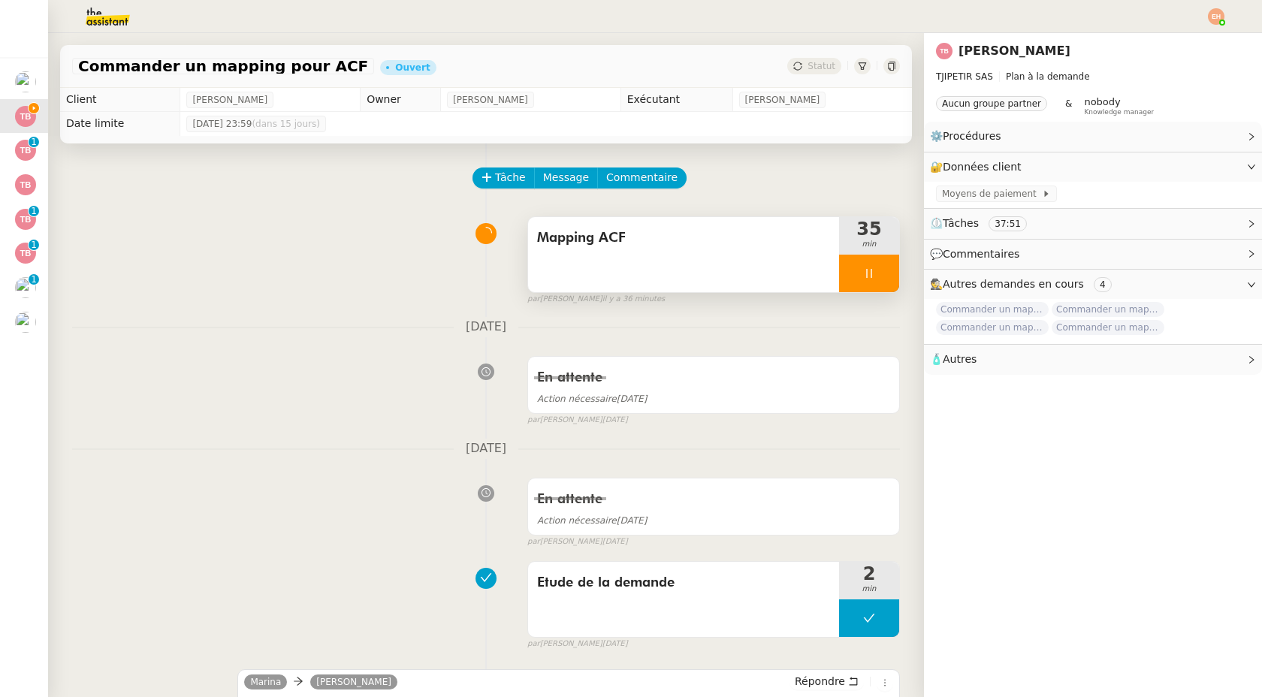
click at [845, 278] on div at bounding box center [869, 274] width 60 height 38
click at [886, 276] on icon at bounding box center [884, 273] width 12 height 12
click at [116, 17] on img at bounding box center [96, 16] width 116 height 33
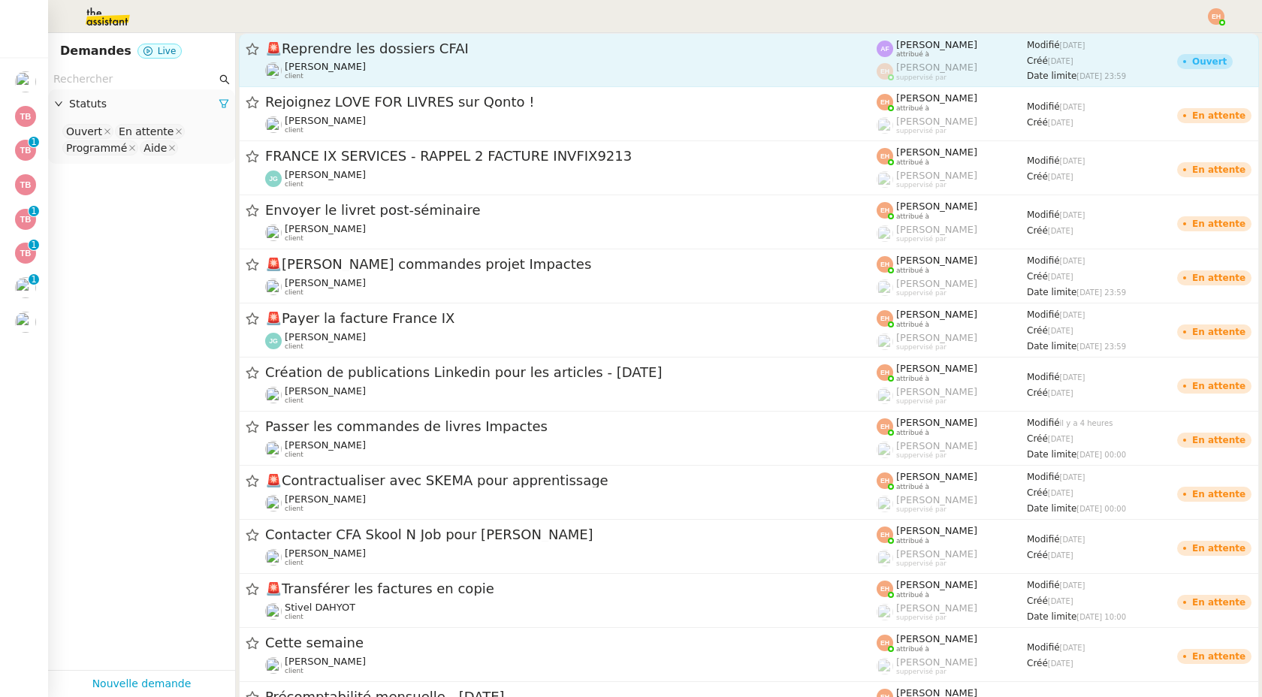
click at [384, 72] on div "Gabrielle Tavernier client" at bounding box center [571, 71] width 612 height 20
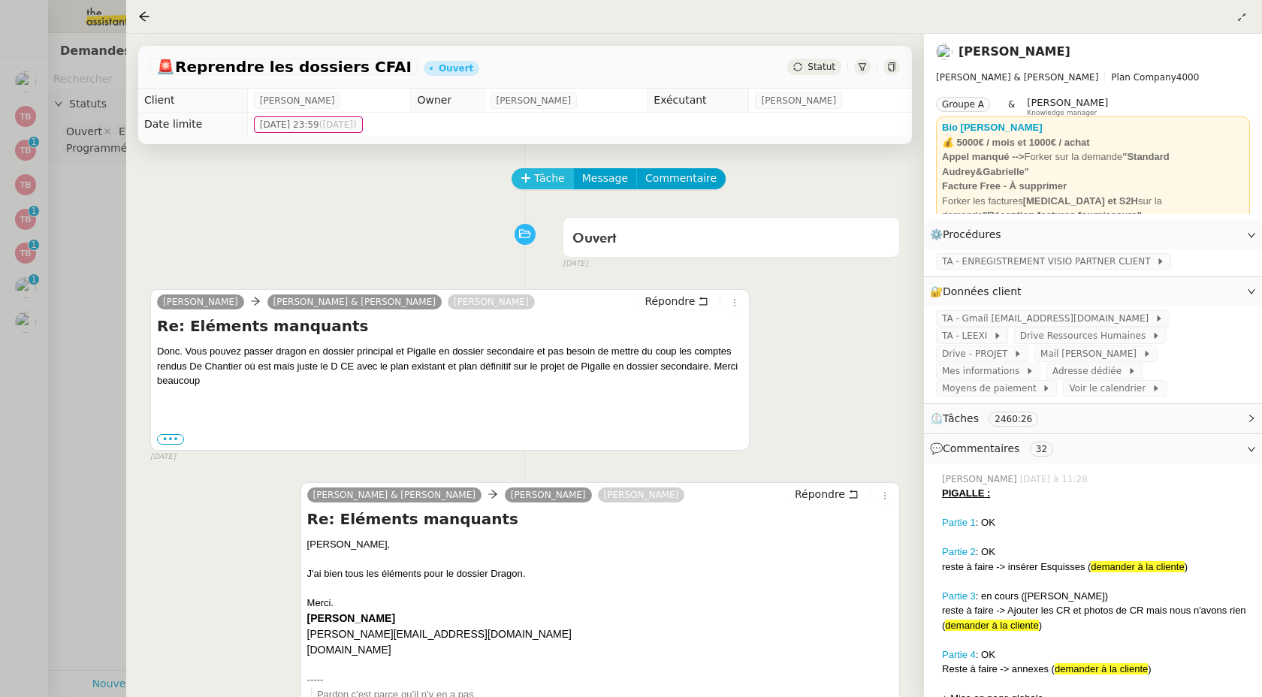
click at [519, 180] on button "Tâche" at bounding box center [543, 178] width 62 height 21
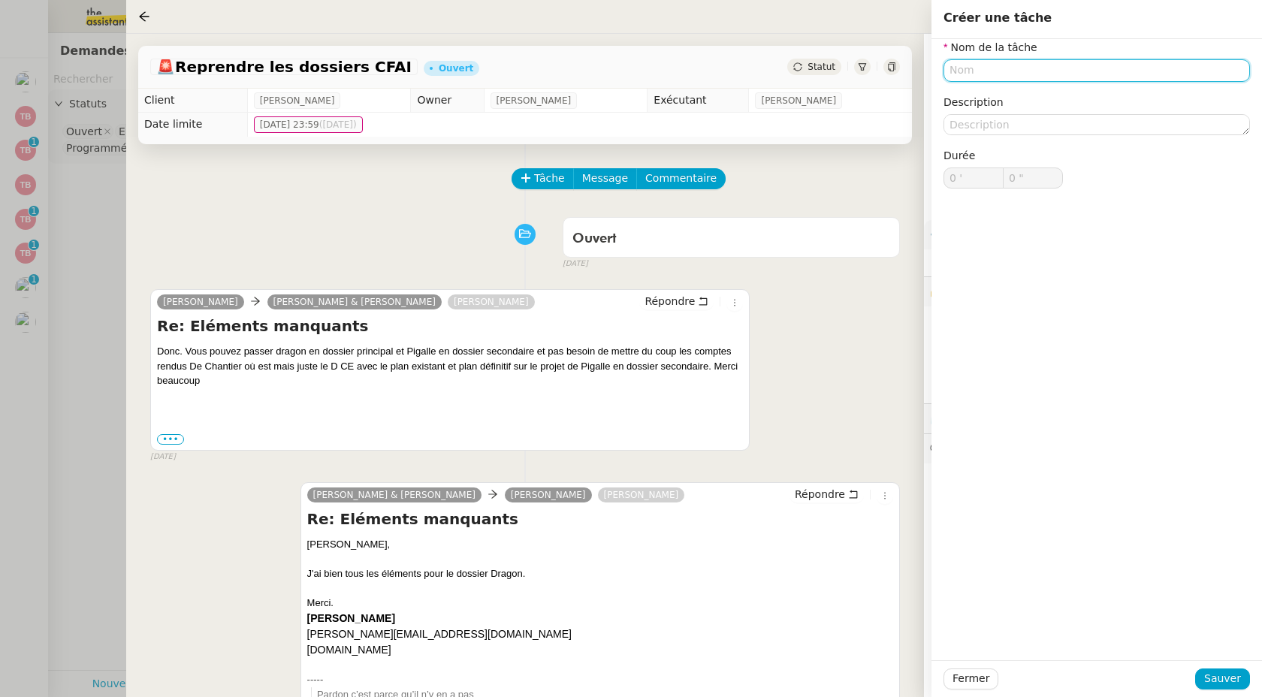
type input "e"
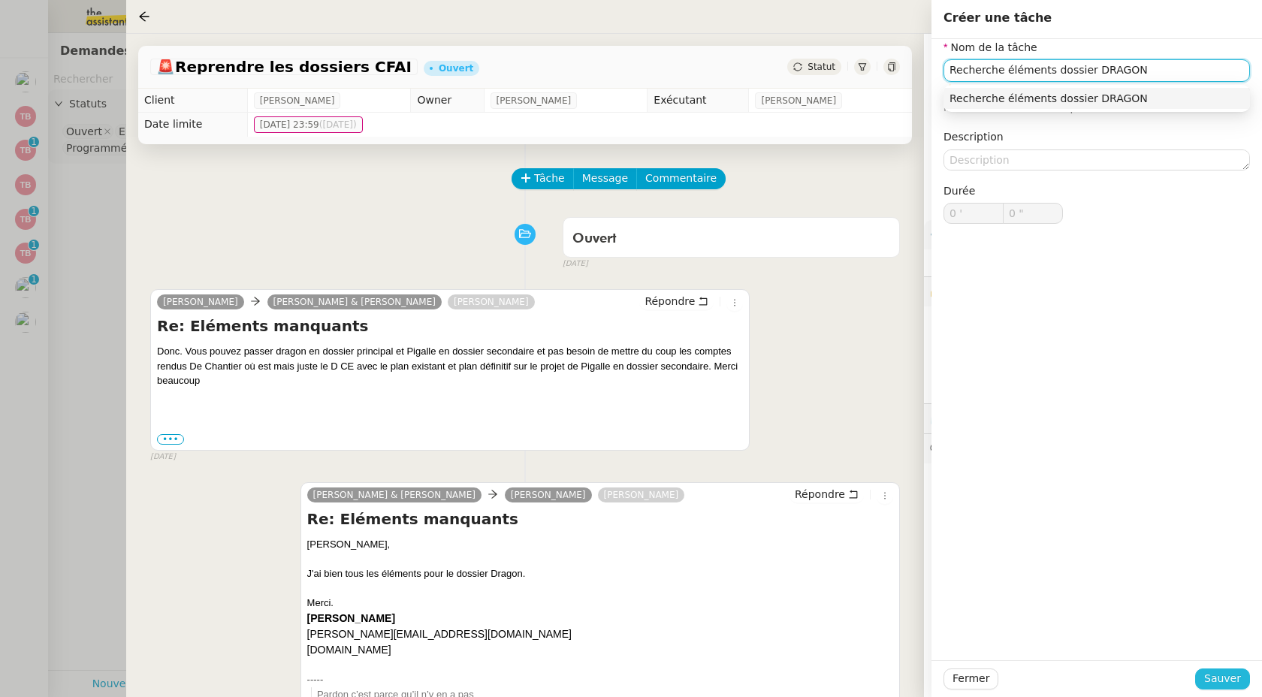
type input "Recherche éléments dossier DRAGON"
click at [1218, 677] on span "Sauver" at bounding box center [1222, 678] width 37 height 17
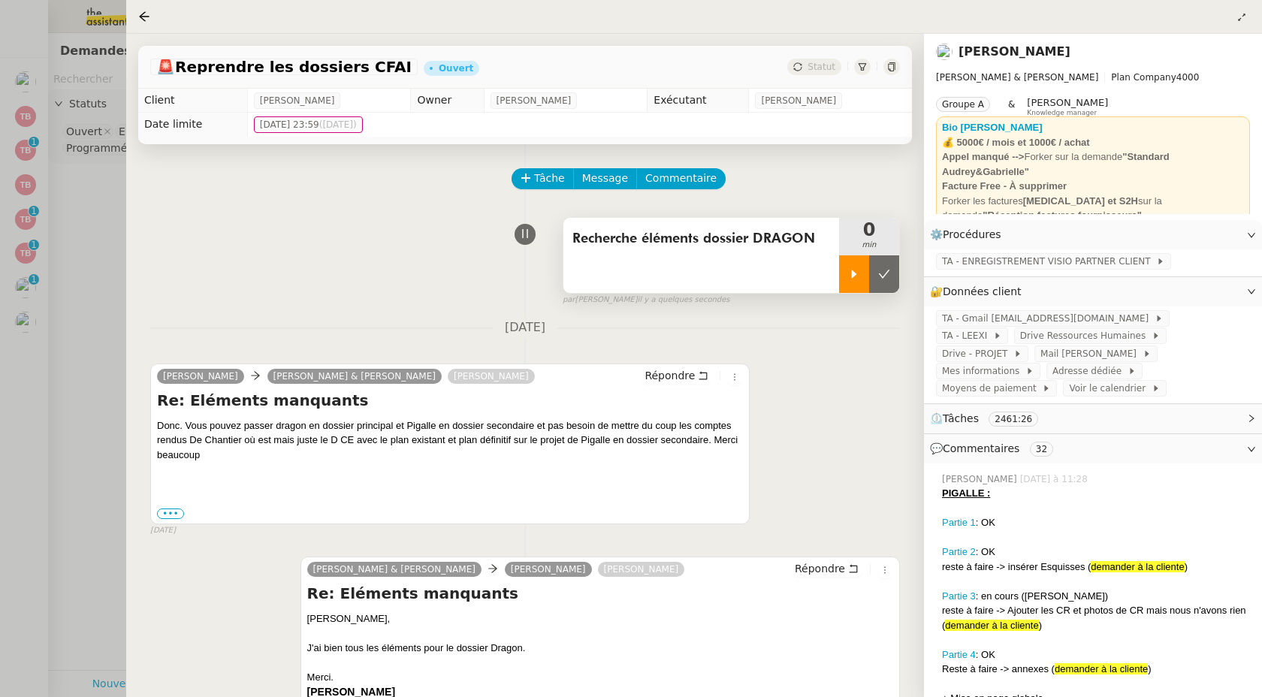
click at [848, 284] on div at bounding box center [854, 274] width 30 height 38
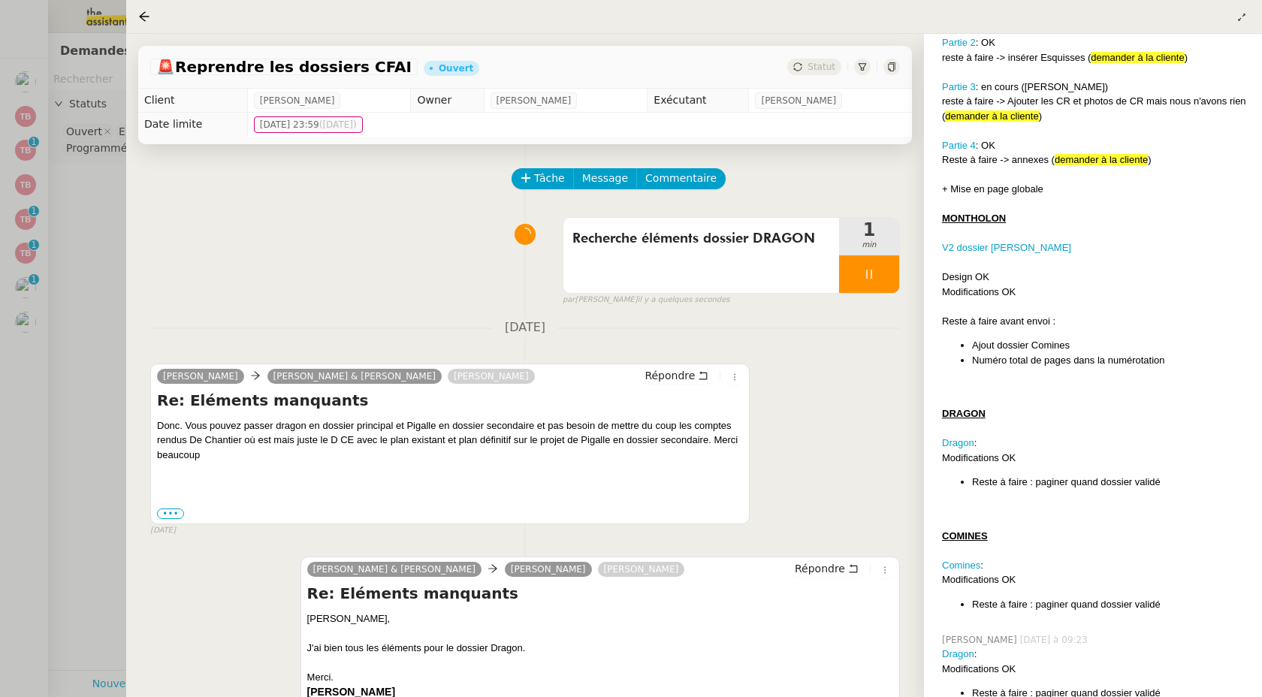
scroll to position [525, 0]
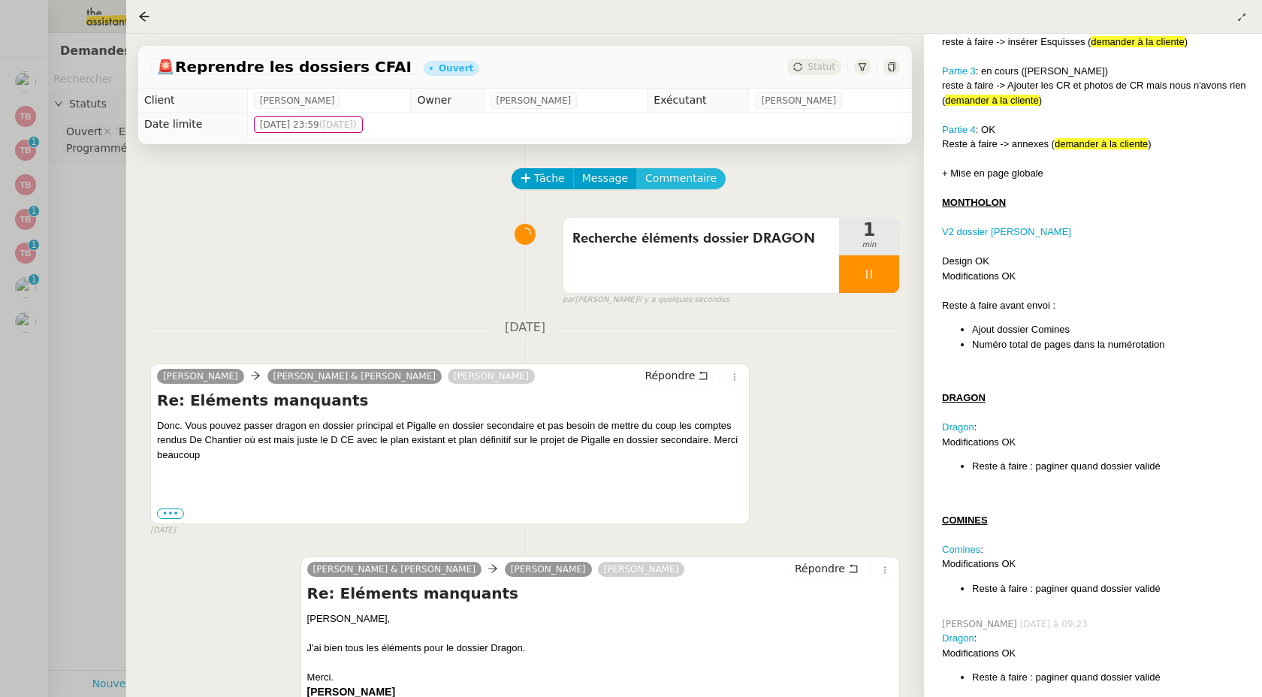
click at [690, 180] on span "Commentaire" at bounding box center [680, 178] width 71 height 17
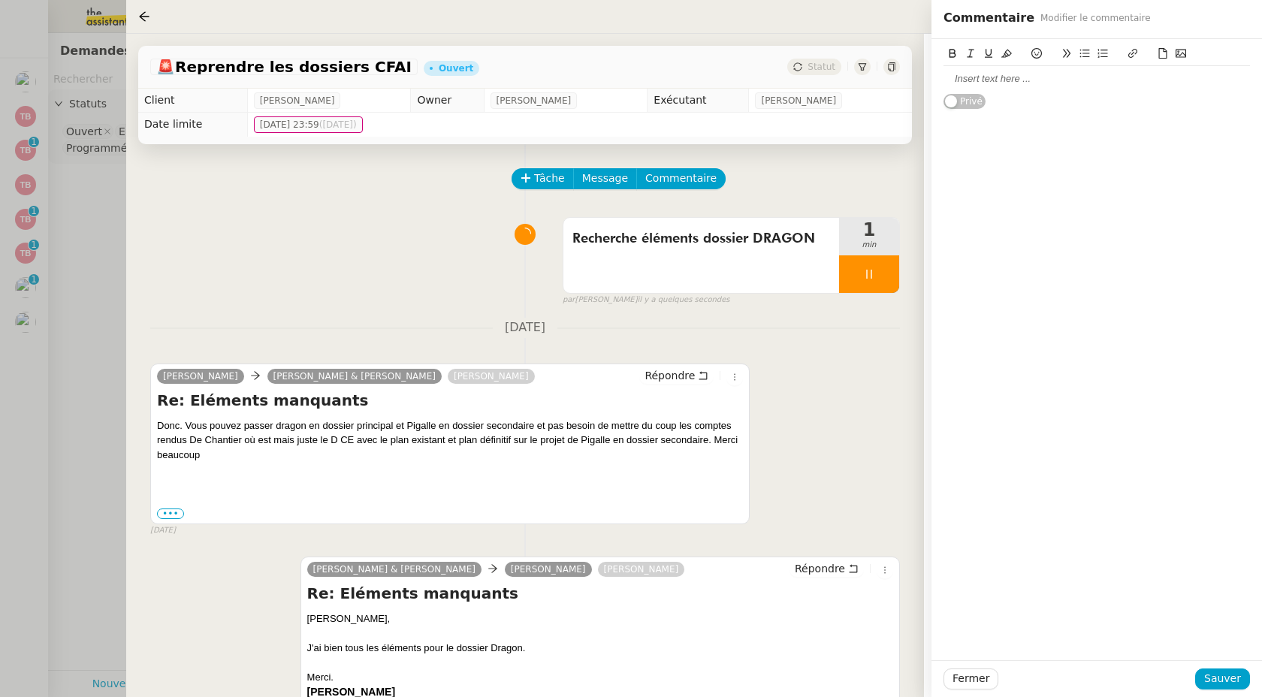
click at [993, 79] on div at bounding box center [1097, 79] width 307 height 14
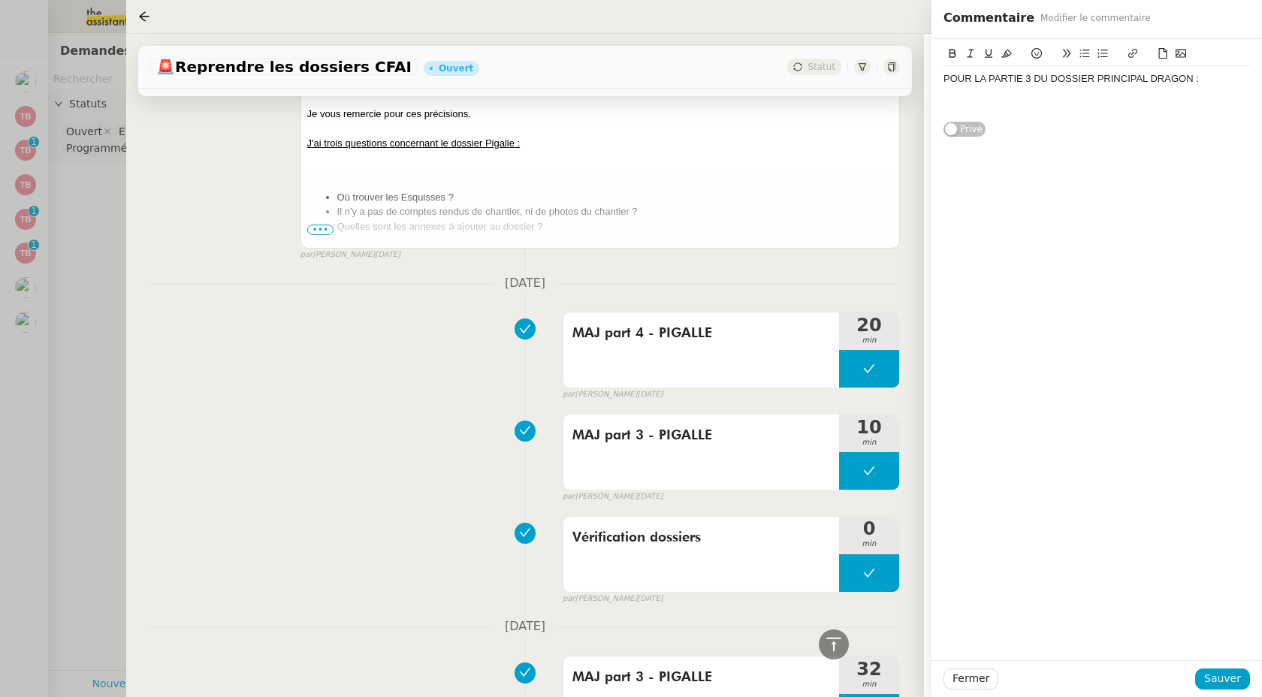
scroll to position [1477, 0]
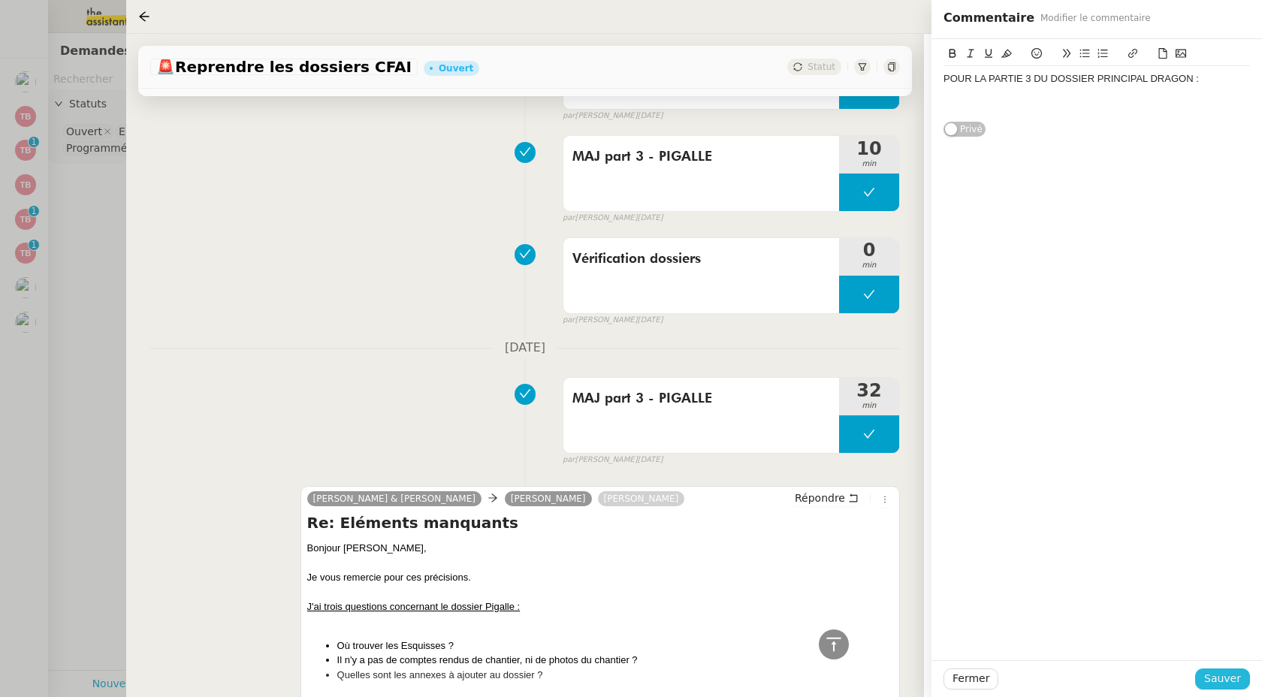
click at [1222, 675] on span "Sauver" at bounding box center [1222, 678] width 37 height 17
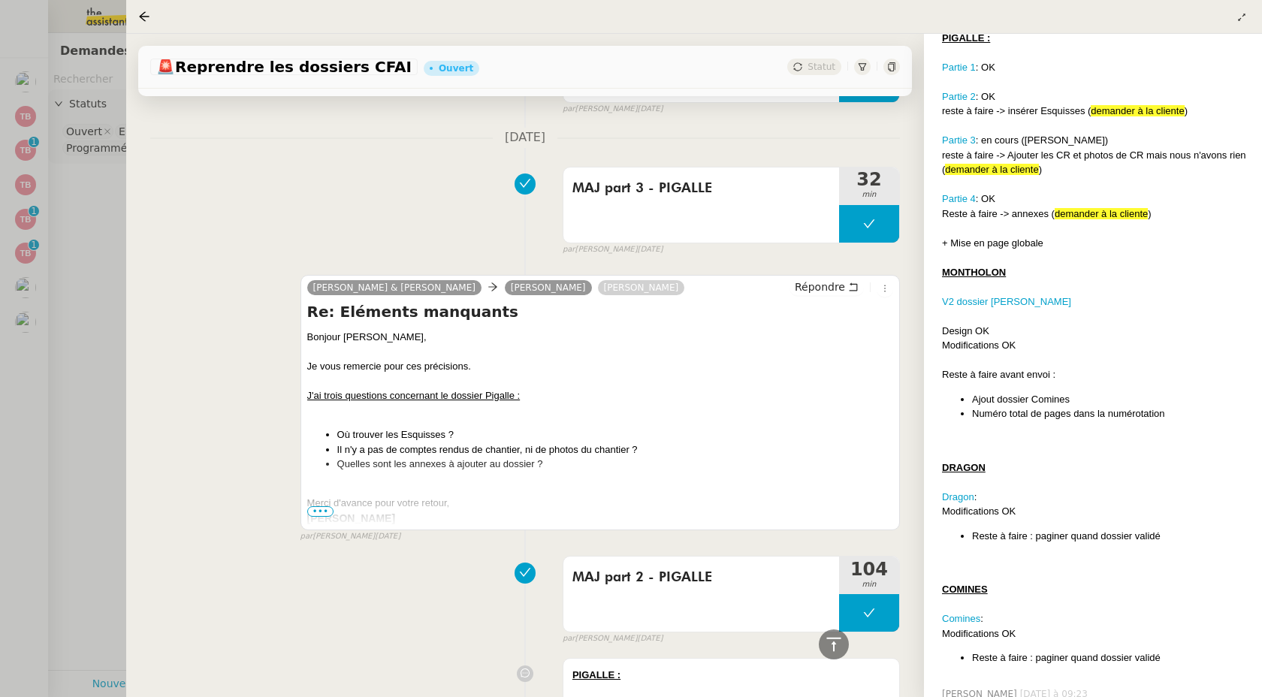
scroll to position [1803, 0]
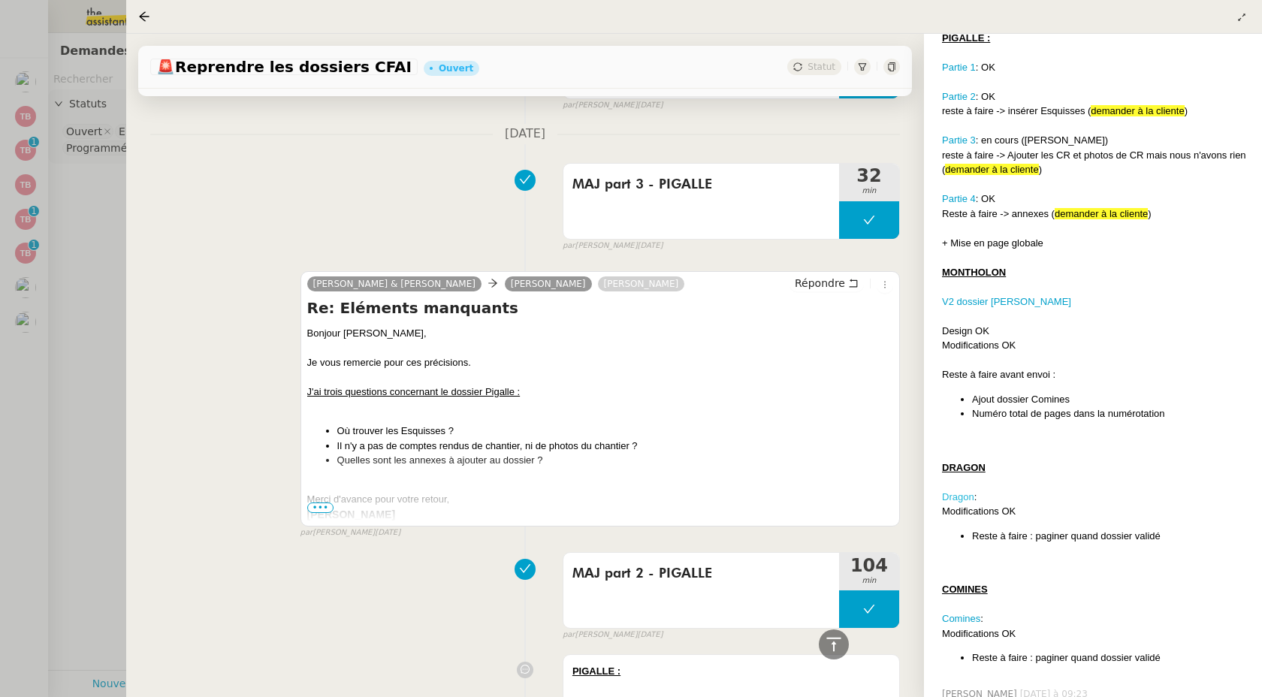
click at [960, 491] on link "Dragon" at bounding box center [958, 496] width 32 height 11
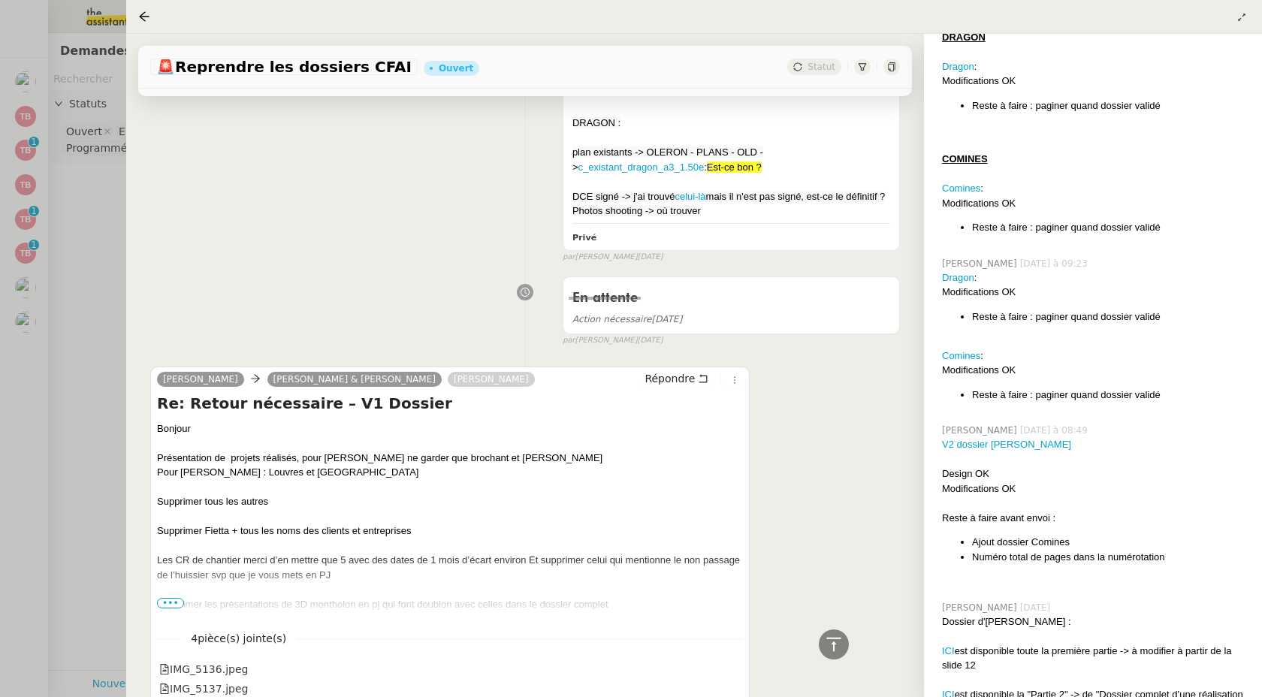
scroll to position [8646, 0]
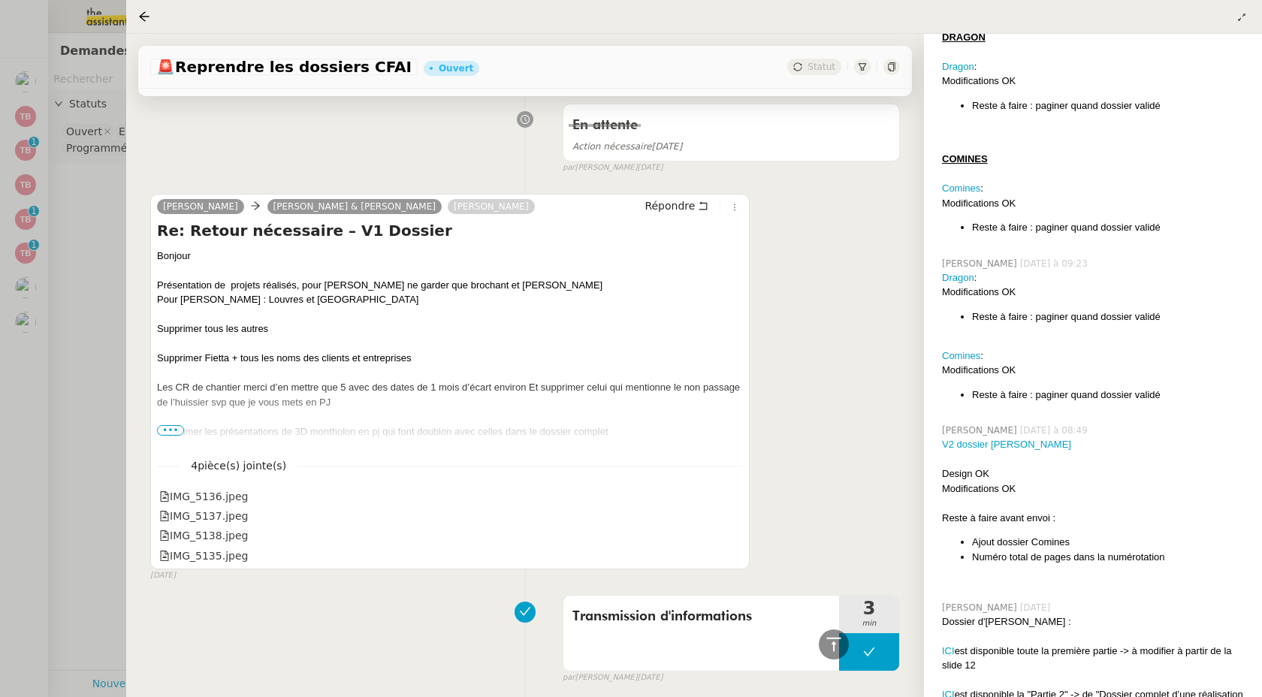
click at [178, 436] on span "•••" at bounding box center [170, 430] width 27 height 11
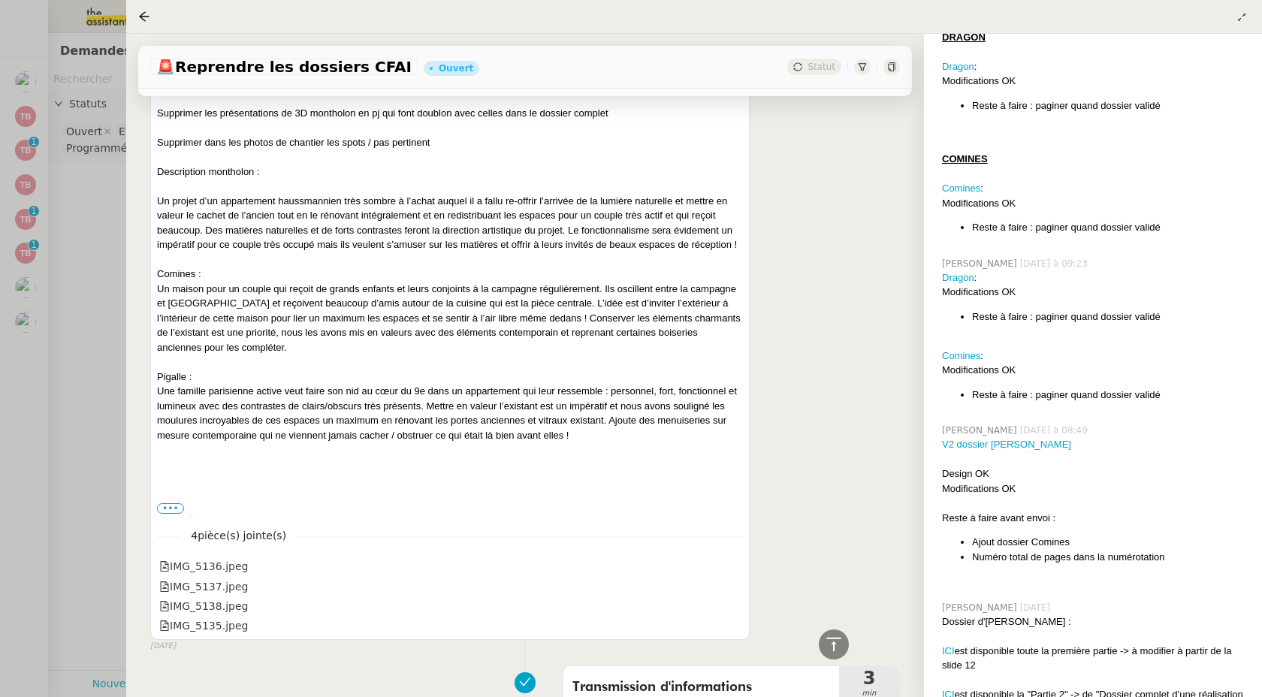
scroll to position [9199, 0]
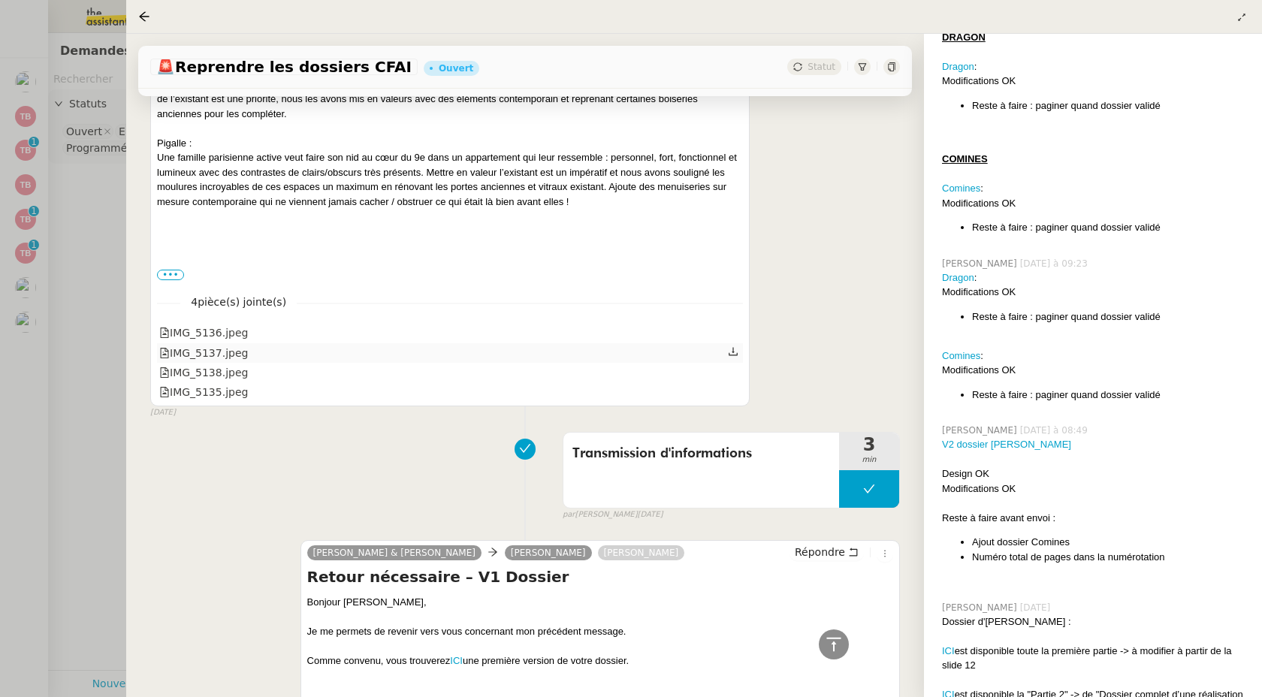
click at [216, 362] on div "IMG_5137.jpeg" at bounding box center [203, 353] width 89 height 17
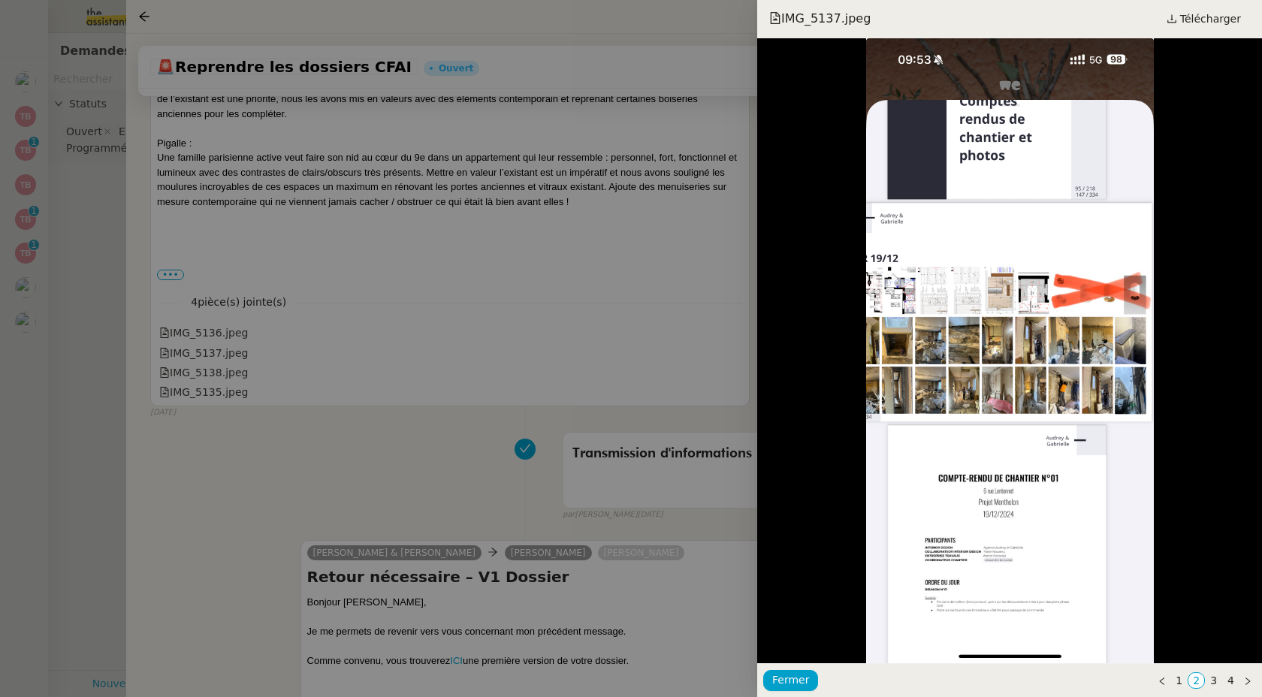
click at [213, 379] on div at bounding box center [631, 348] width 1262 height 697
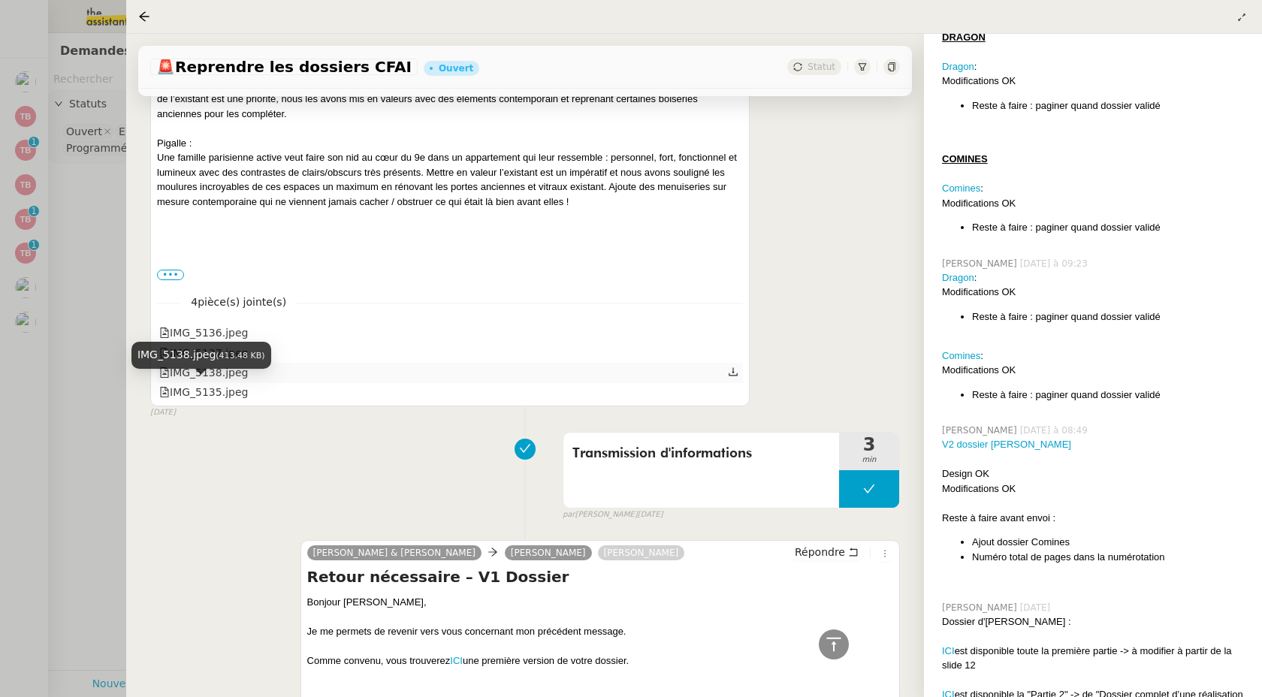
click at [212, 382] on div "IMG_5138.jpeg" at bounding box center [203, 372] width 89 height 17
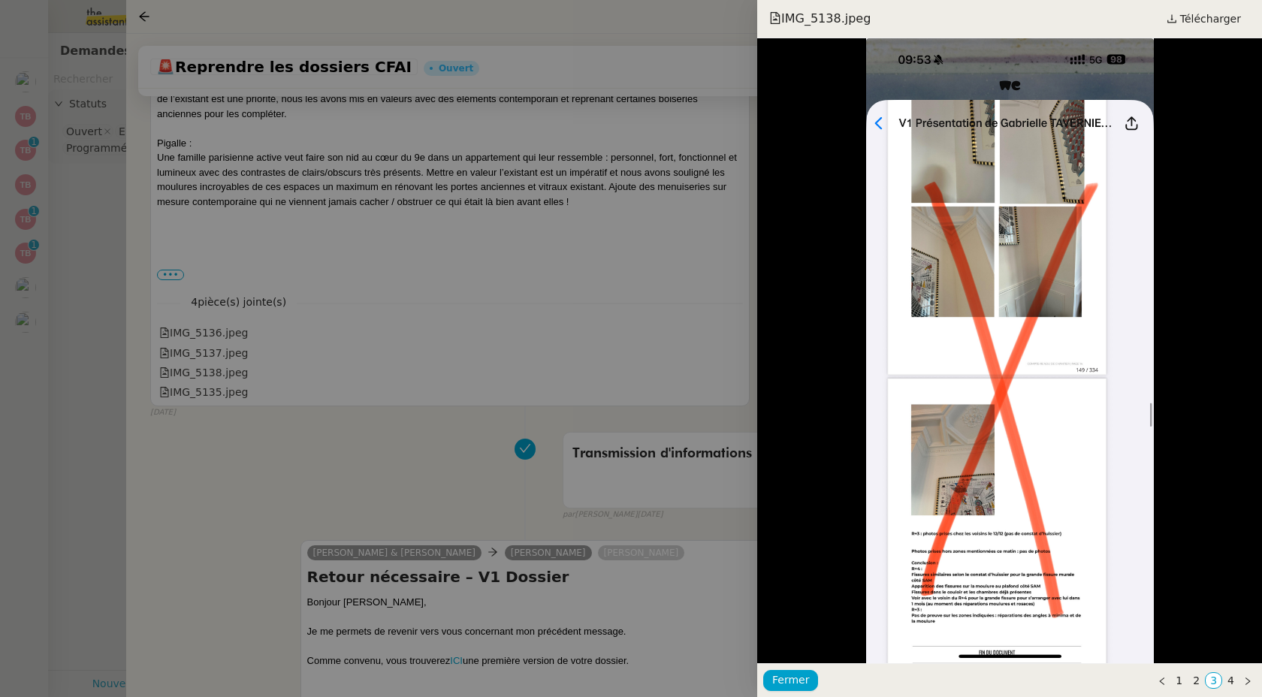
click at [214, 400] on div at bounding box center [631, 348] width 1262 height 697
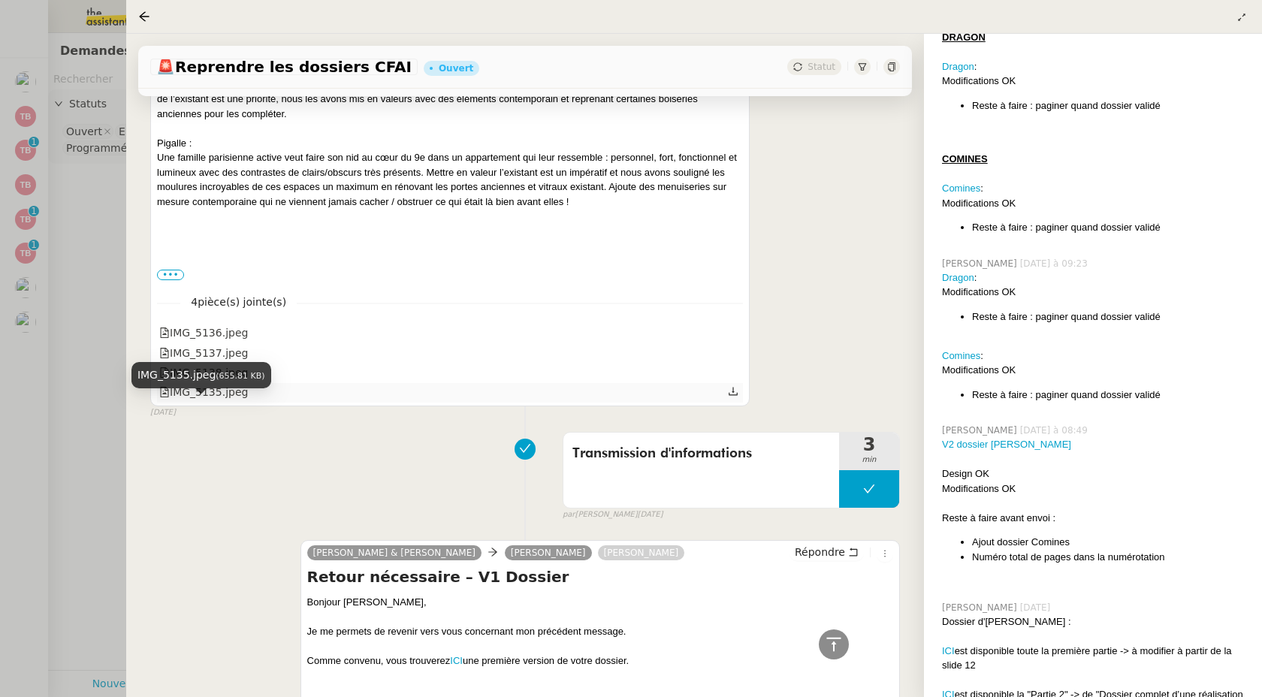
click at [214, 401] on div "IMG_5135.jpeg" at bounding box center [203, 392] width 89 height 17
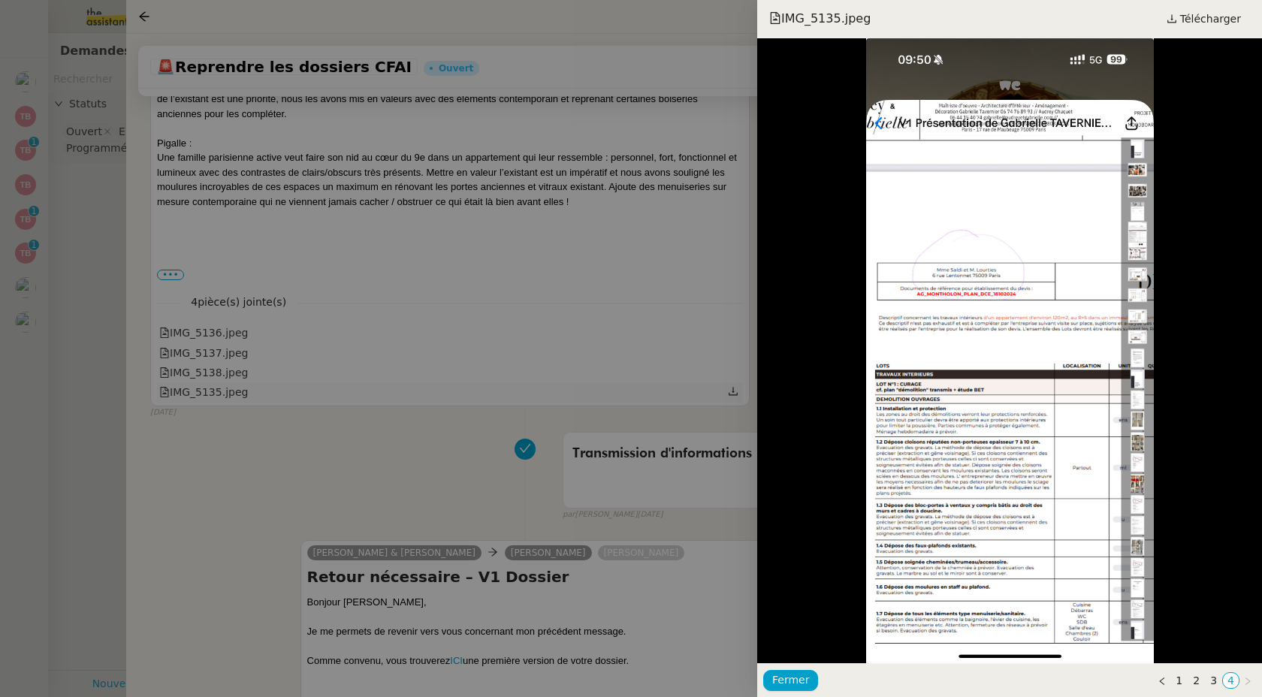
click at [214, 405] on div at bounding box center [631, 348] width 1262 height 697
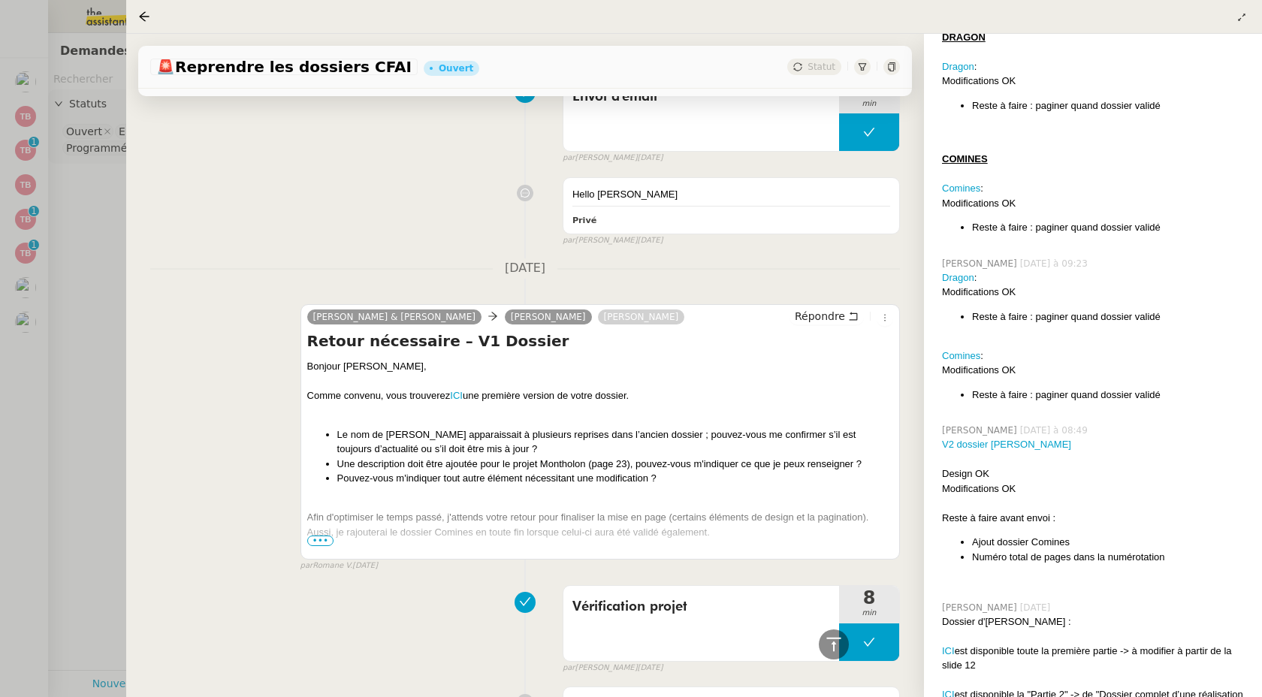
scroll to position [11058, 0]
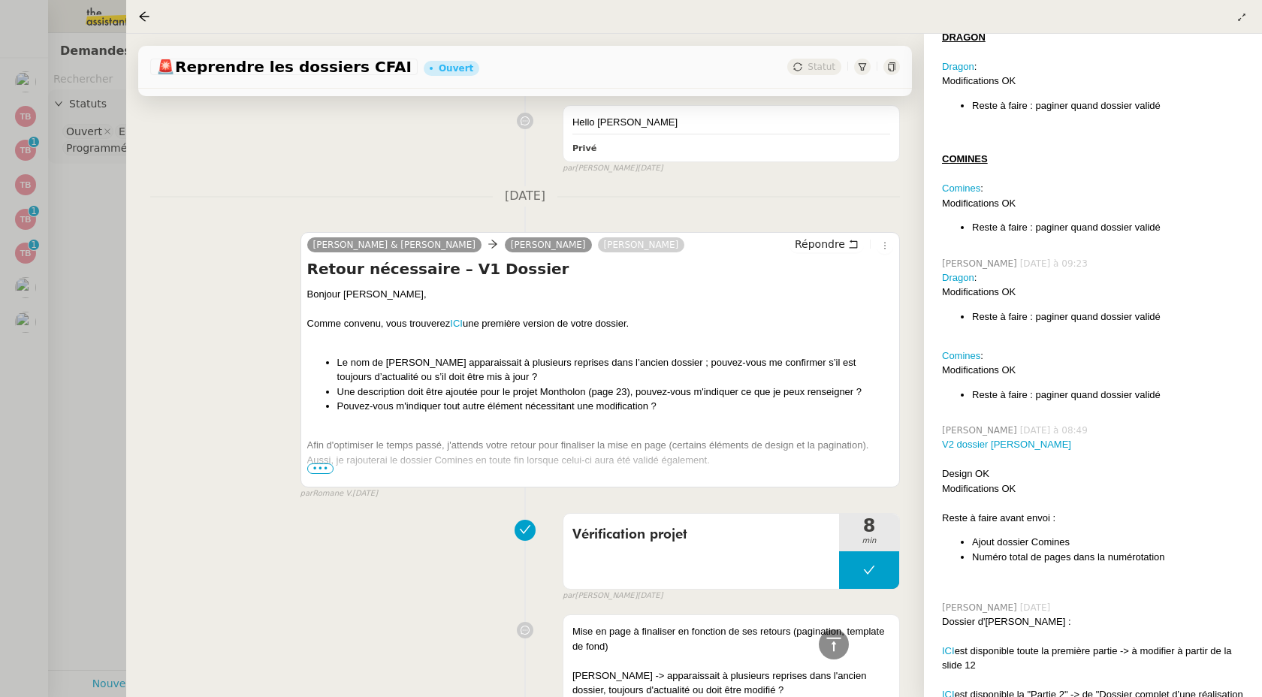
click at [308, 467] on div "Afin d'optimiser le temps passé, j'attends votre retour pour finaliser la mise …" at bounding box center [600, 452] width 586 height 29
click at [313, 474] on span "•••" at bounding box center [320, 469] width 27 height 11
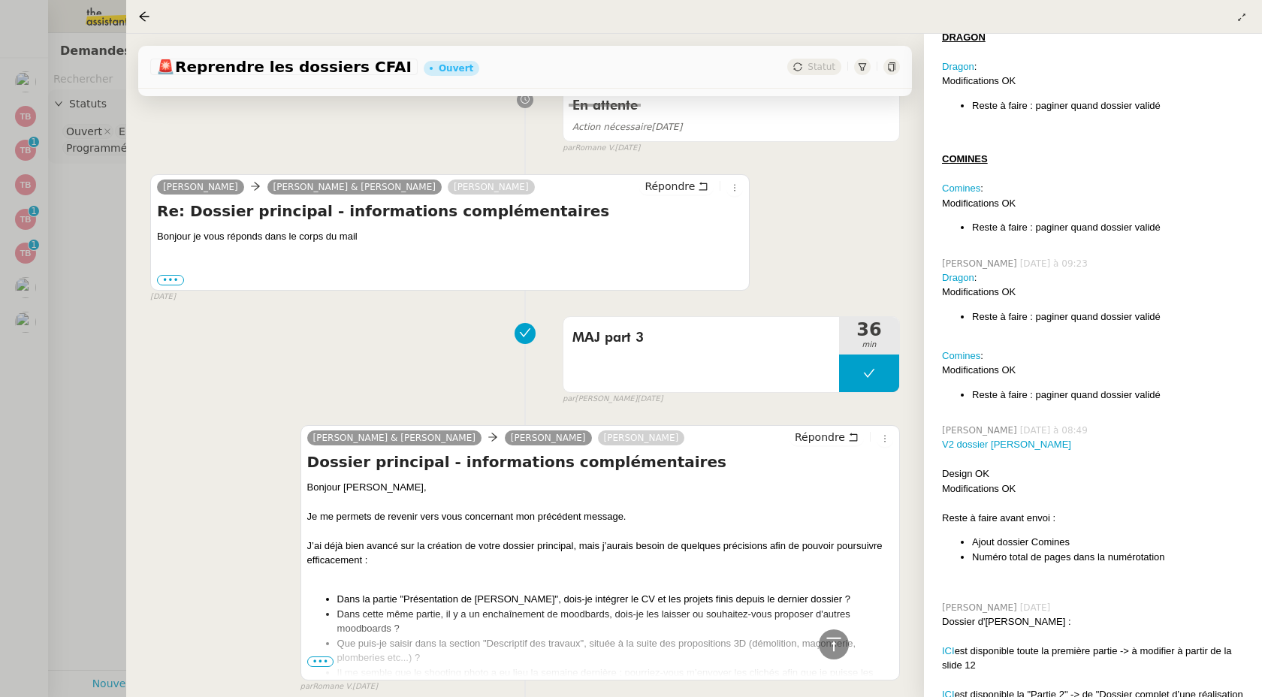
scroll to position [13962, 0]
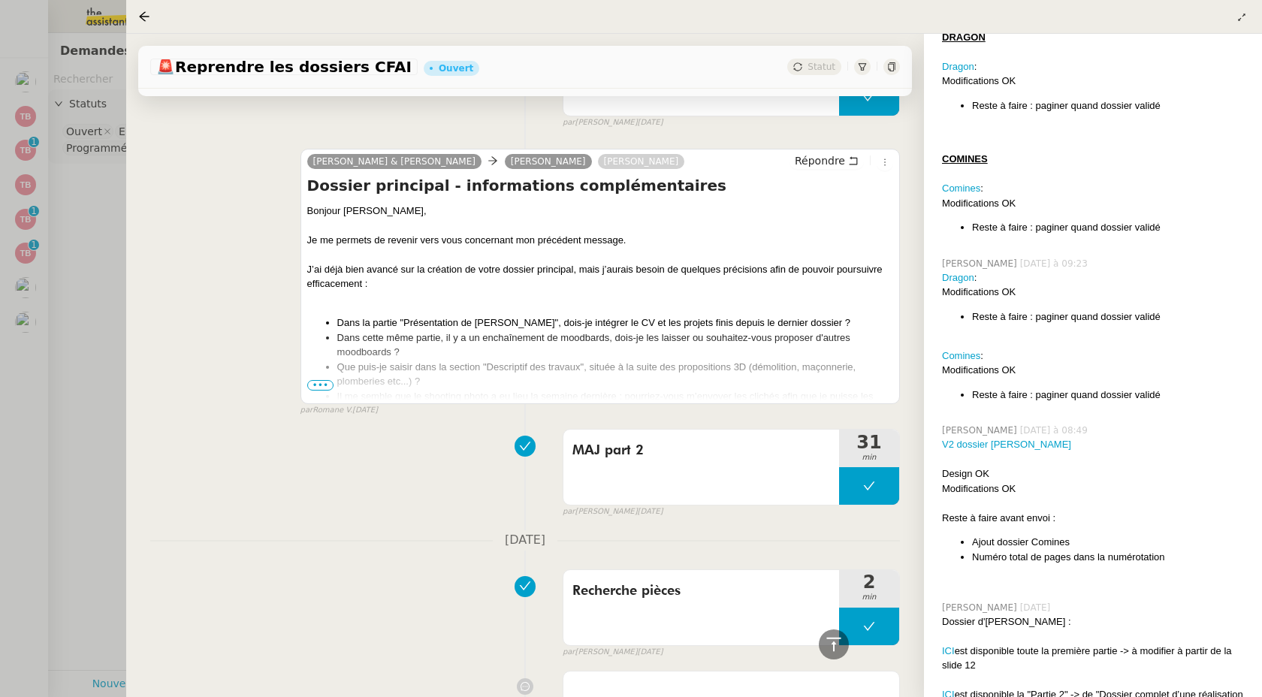
click at [317, 385] on span "•••" at bounding box center [320, 385] width 27 height 11
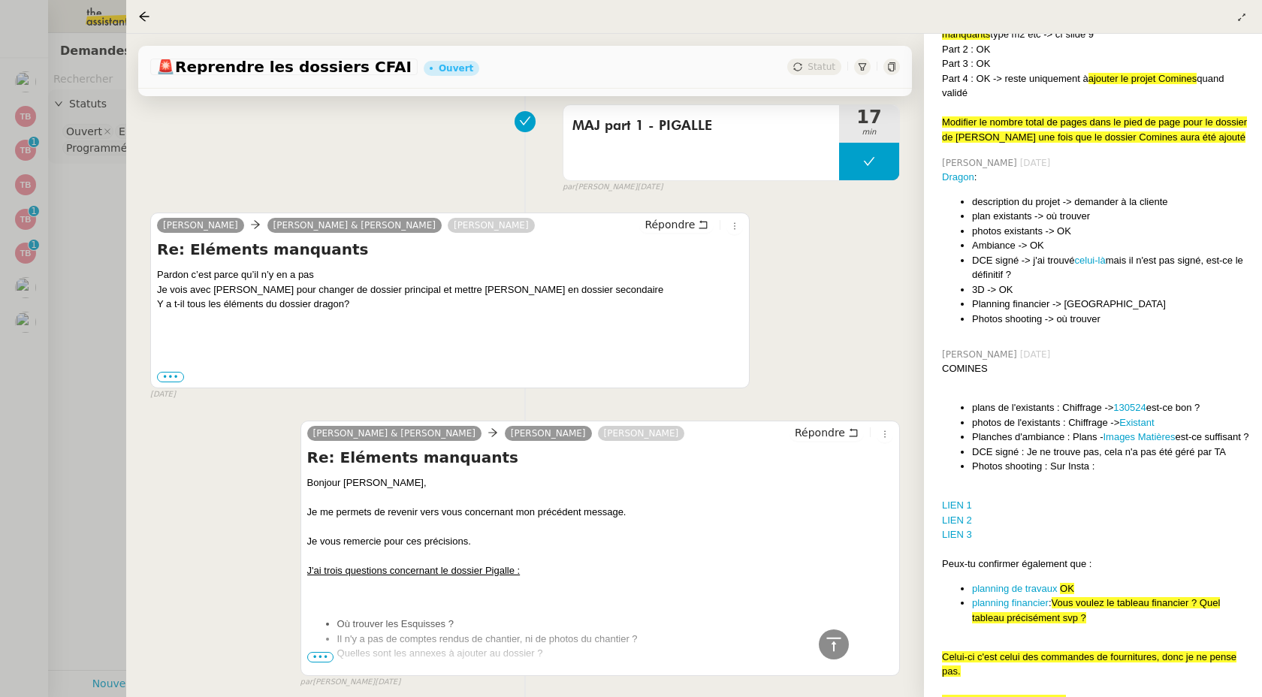
scroll to position [0, 0]
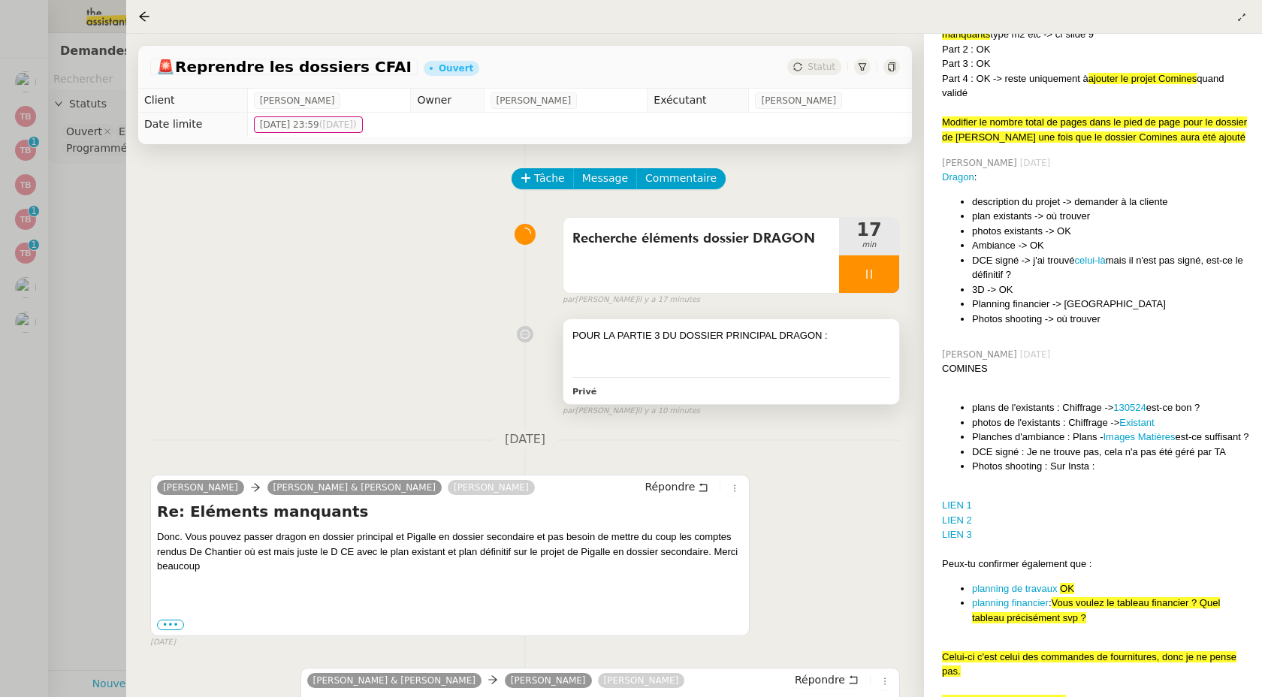
click at [834, 357] on div at bounding box center [732, 350] width 318 height 15
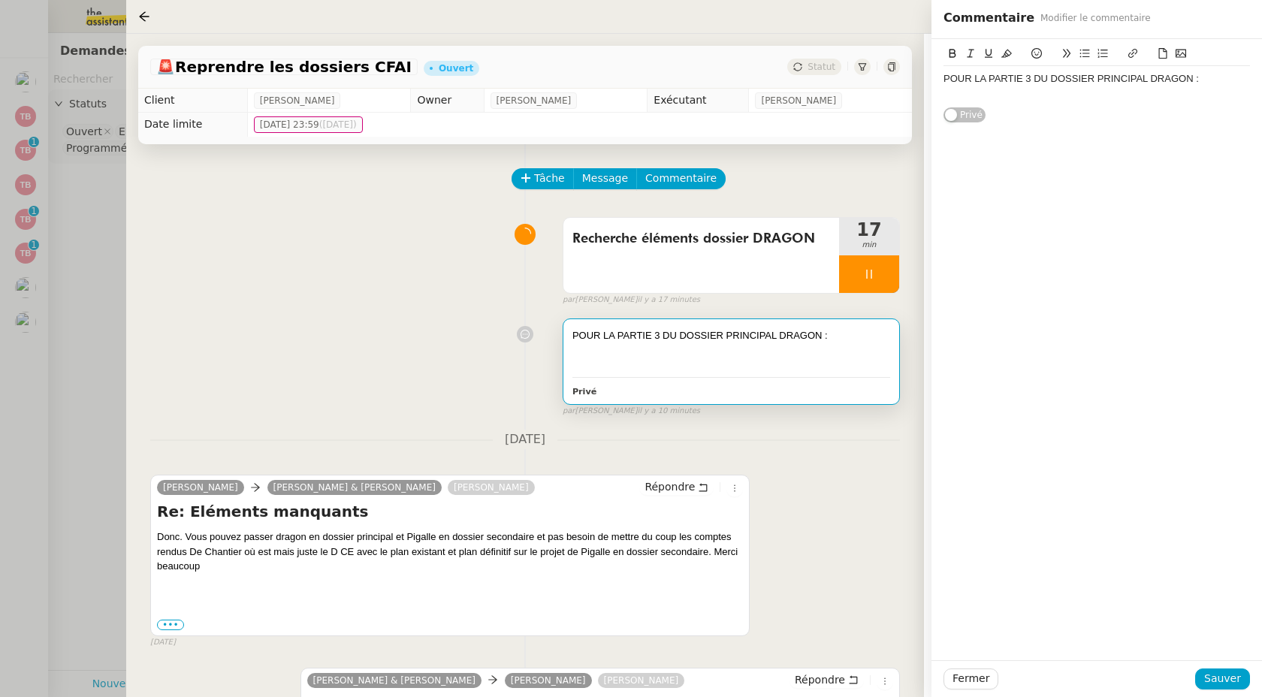
click at [1241, 81] on div "POUR LA PARTIE 3 DU DOSSIER PRINCIPAL DRAGON :" at bounding box center [1097, 79] width 307 height 14
click at [1211, 676] on span "Sauver" at bounding box center [1222, 678] width 37 height 17
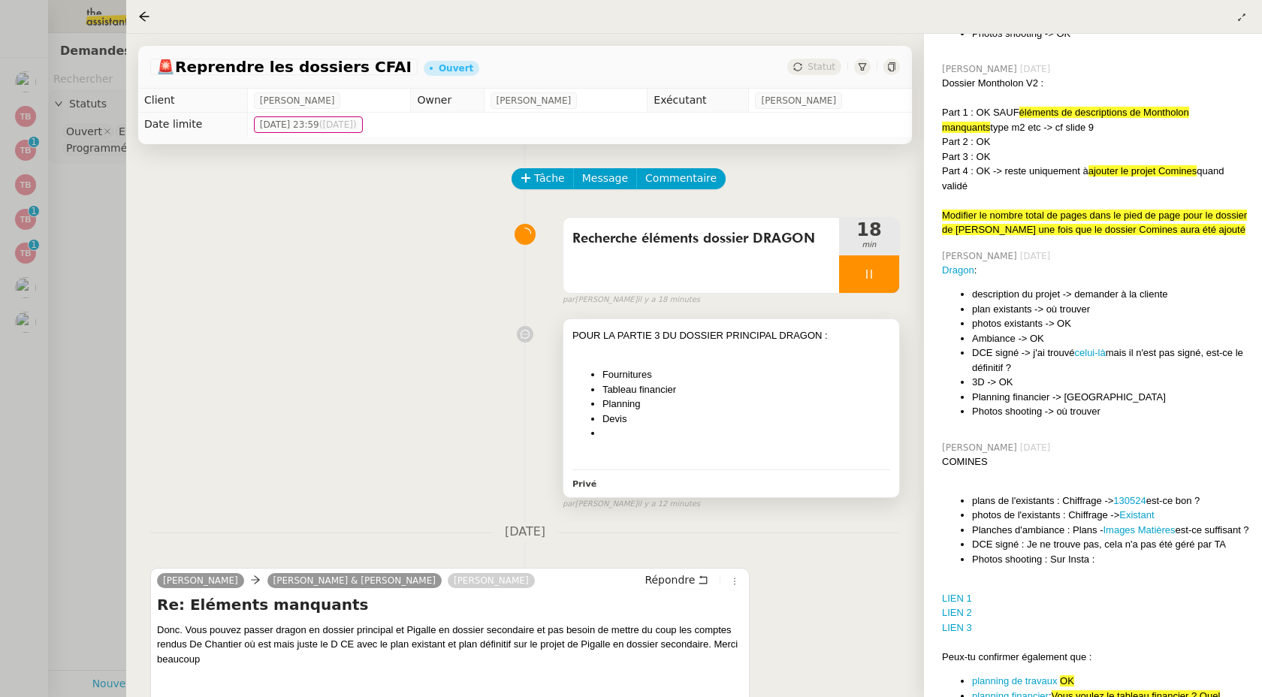
click at [748, 413] on li "Devis" at bounding box center [747, 419] width 288 height 15
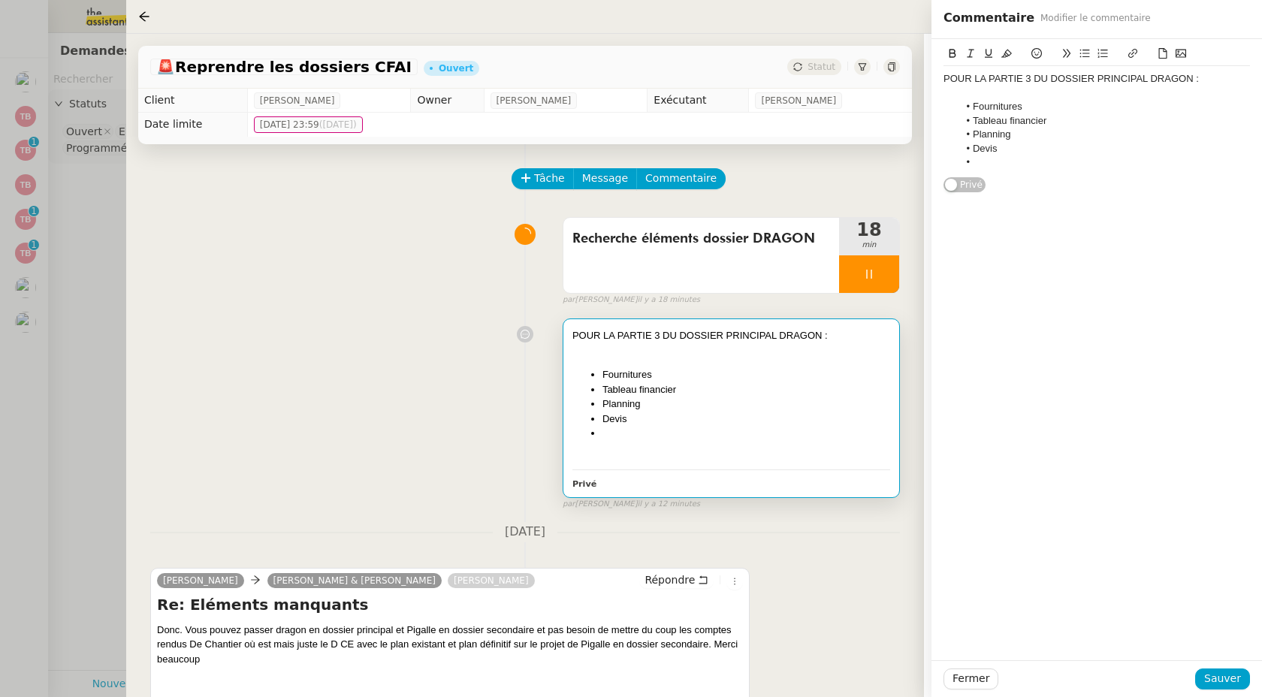
click at [1047, 149] on li "Devis" at bounding box center [1105, 149] width 292 height 14
click at [1004, 161] on li at bounding box center [1105, 163] width 292 height 14
click at [983, 162] on li "PAS DE CR" at bounding box center [1105, 163] width 292 height 14
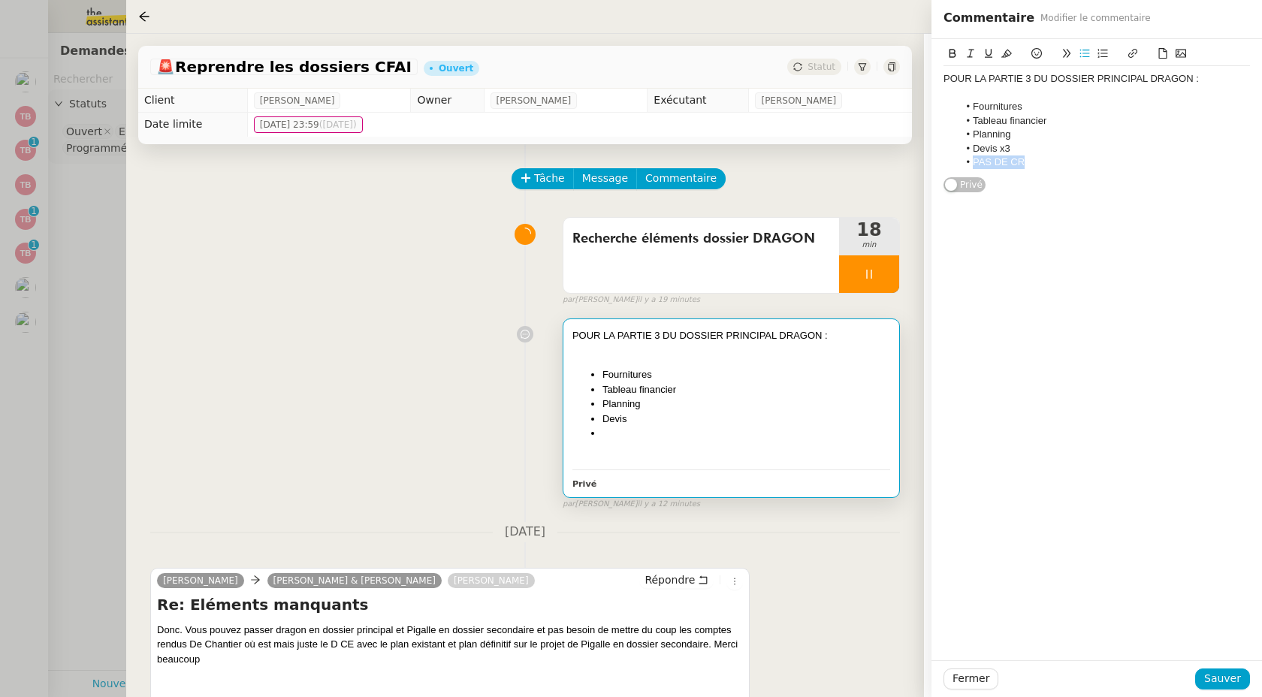
click at [1002, 54] on icon at bounding box center [1007, 53] width 11 height 11
click at [1008, 55] on icon at bounding box center [1007, 54] width 11 height 8
click at [1008, 58] on icon at bounding box center [1007, 53] width 11 height 11
click at [1026, 177] on div "POUR LA PARTIE 3 DU DOSSIER PRINCIPAL DRAGON : Fournitures Tableau financier Pl…" at bounding box center [1097, 116] width 307 height 154
click at [1212, 682] on span "Sauver" at bounding box center [1222, 678] width 37 height 17
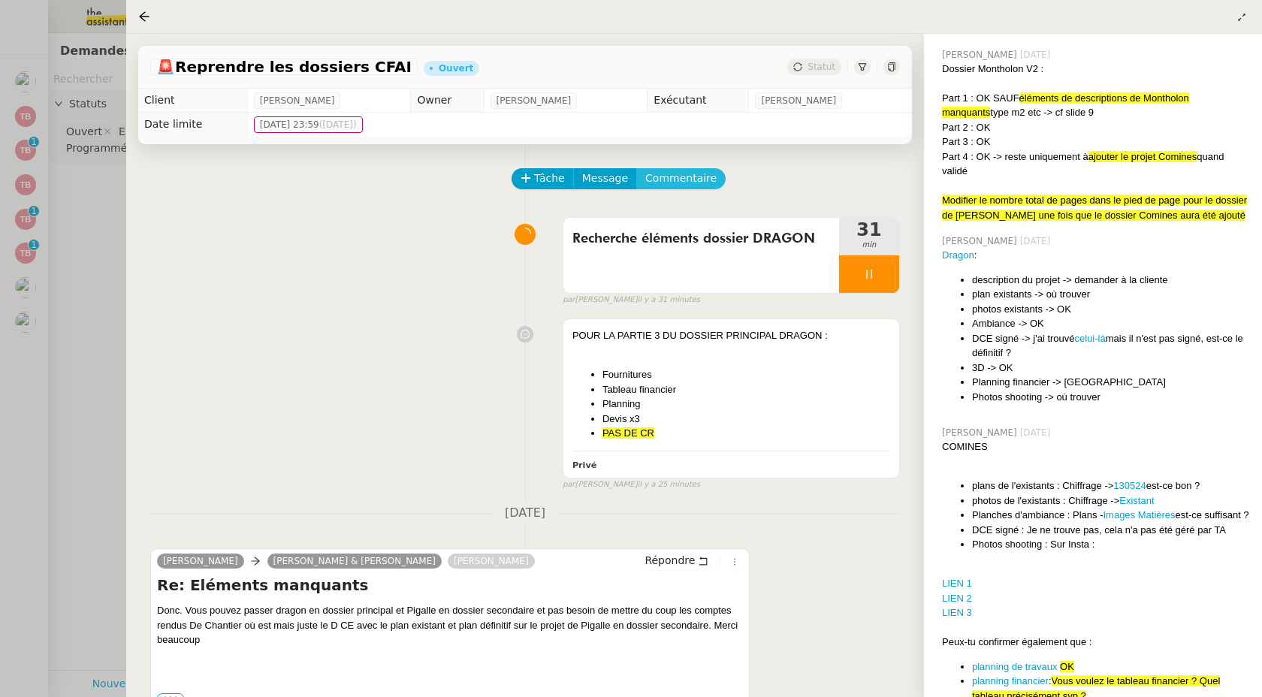
click at [677, 172] on span "Commentaire" at bounding box center [680, 178] width 71 height 17
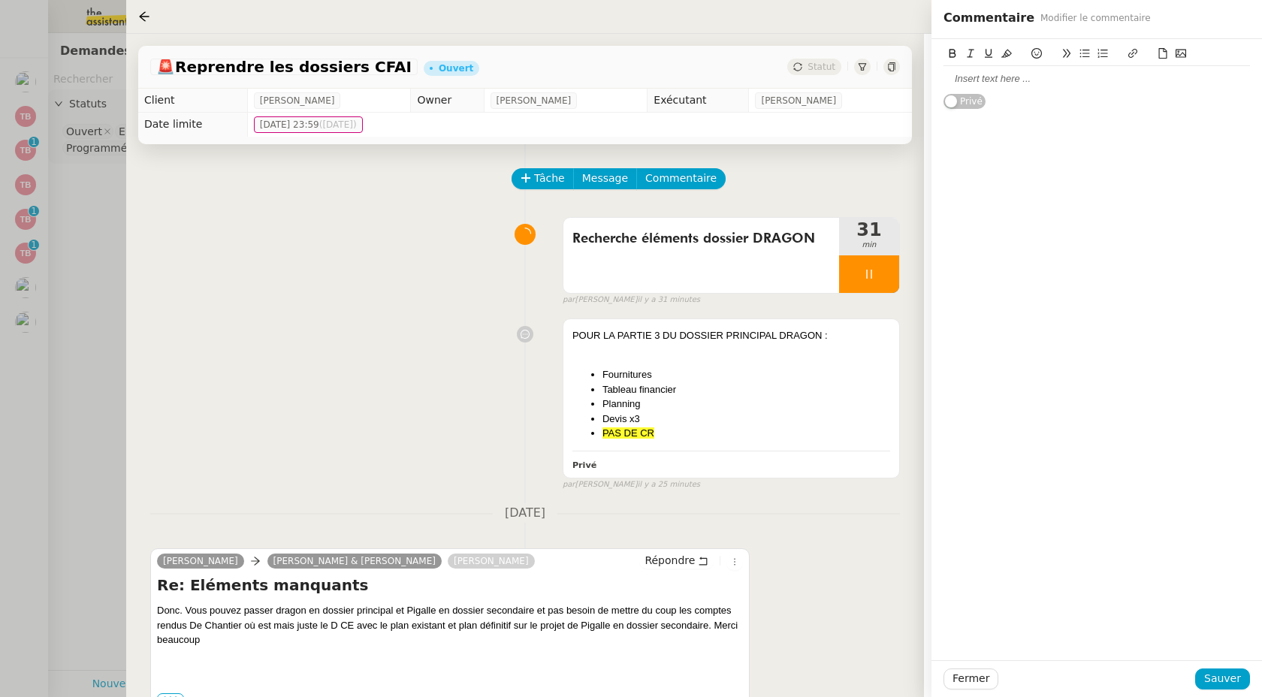
click at [983, 76] on div at bounding box center [1097, 79] width 307 height 14
click at [1088, 53] on icon at bounding box center [1085, 53] width 11 height 11
click at [992, 111] on li "BLANCHE" at bounding box center [1105, 107] width 292 height 14
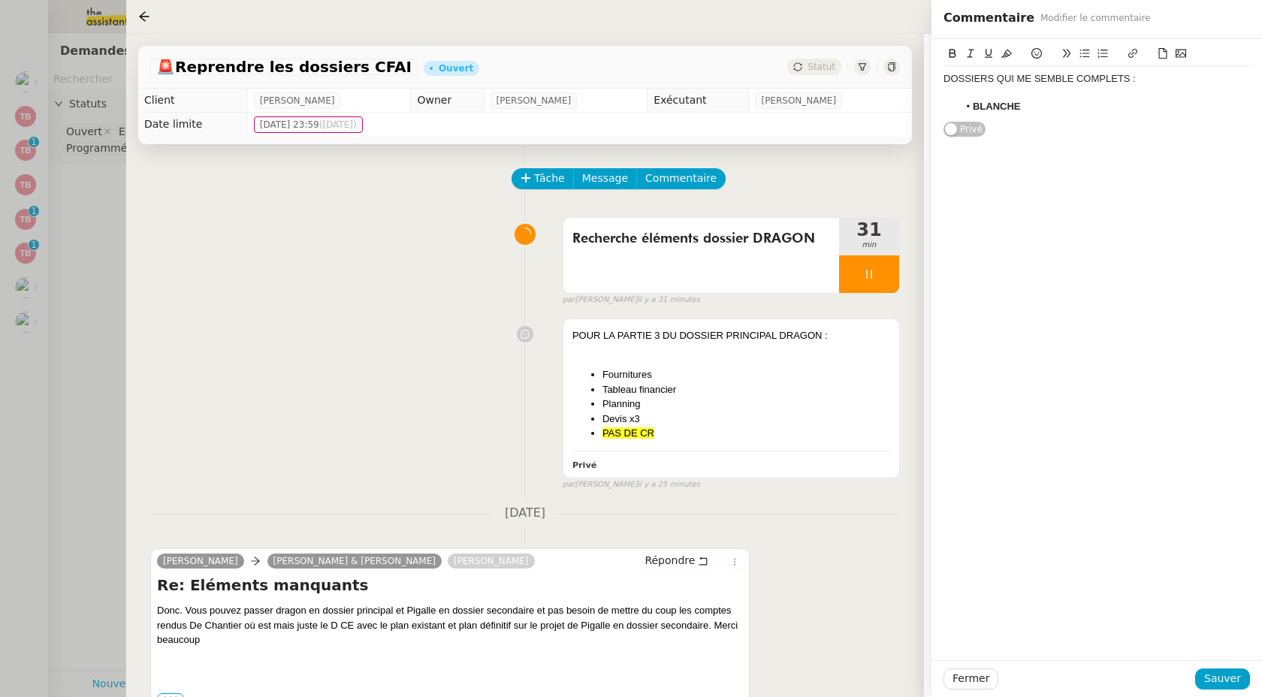
click at [1130, 50] on icon at bounding box center [1133, 53] width 11 height 11
paste input "https://drive.google.com/drive/folders/1--3-ZBMx1mHcpJ2wzXnvCETtj344AwgR?usp=dr…"
type input "https://drive.google.com/drive/folders/1--3-ZBMx1mHcpJ2wzXnvCETtj344AwgR?usp=dr…"
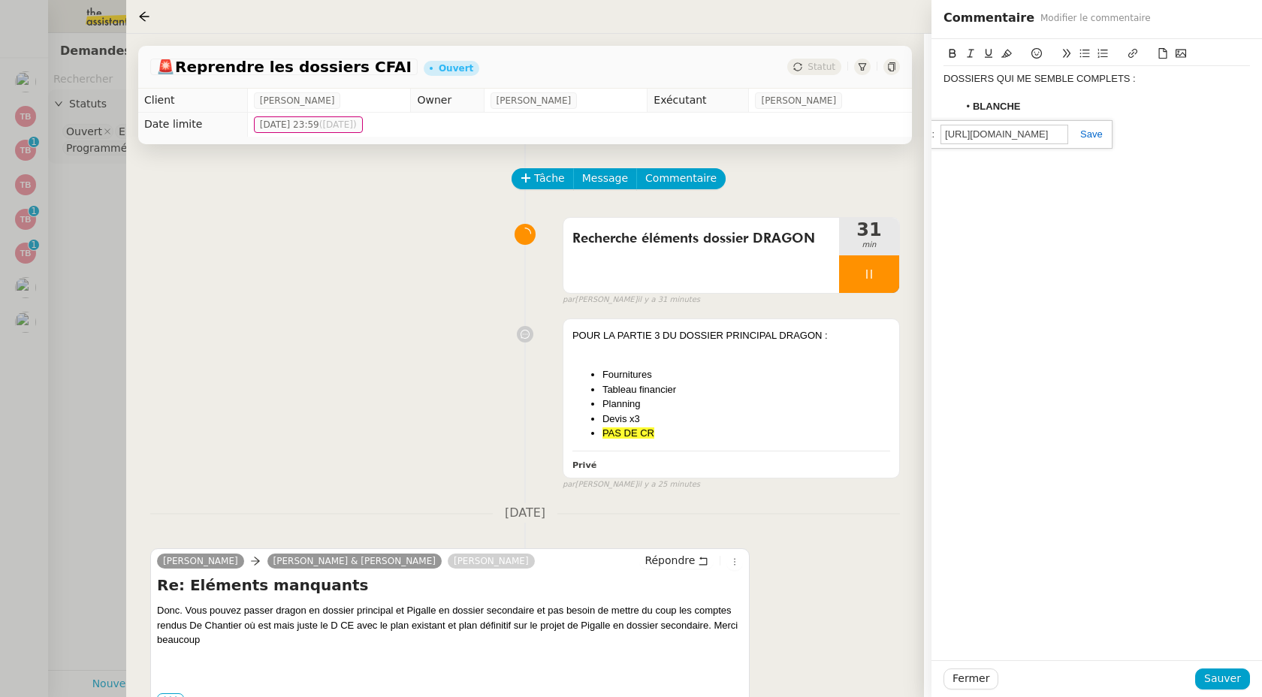
click at [1087, 134] on link at bounding box center [1085, 133] width 35 height 11
click at [1020, 77] on div "DOSSIERS QUI ME SEMBLE COMPLETS :" at bounding box center [1097, 79] width 307 height 14
click at [1020, 76] on div "DOSSIERS QUI ME SEMBLE COMPLETS :" at bounding box center [1097, 79] width 307 height 14
click at [1130, 82] on div "Dossiers à proposer en dossier principal :" at bounding box center [1097, 79] width 307 height 14
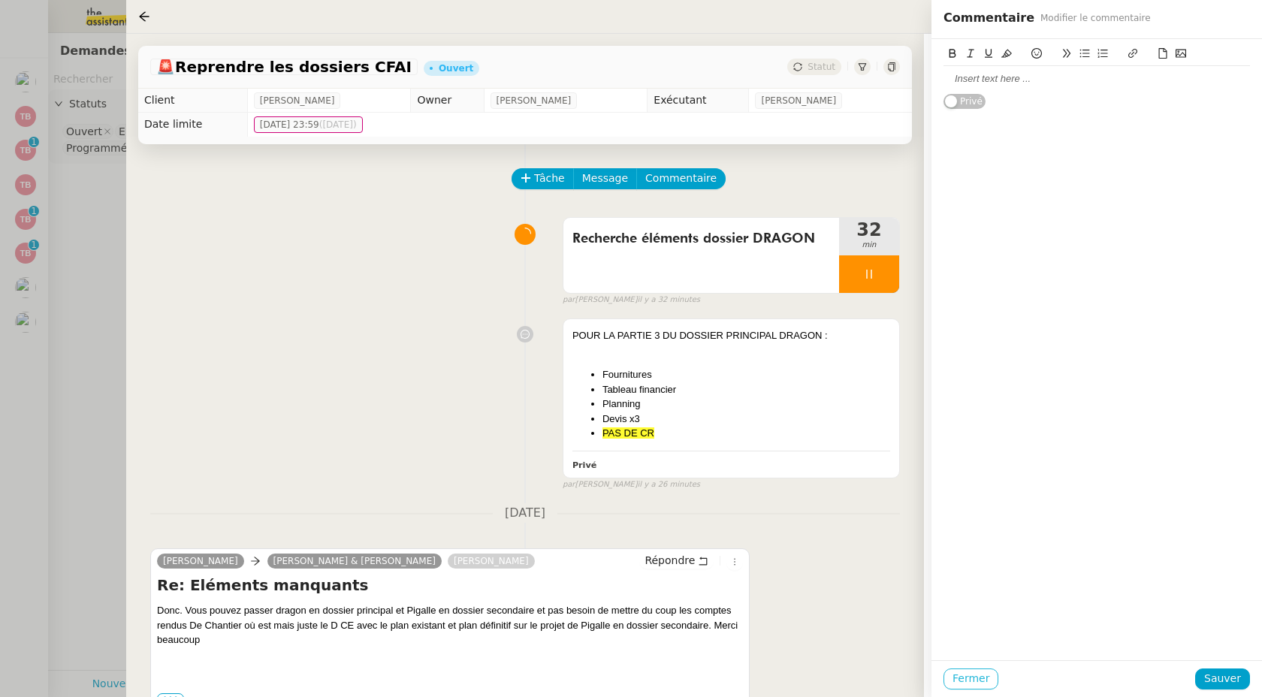
click at [957, 682] on span "Fermer" at bounding box center [971, 678] width 37 height 17
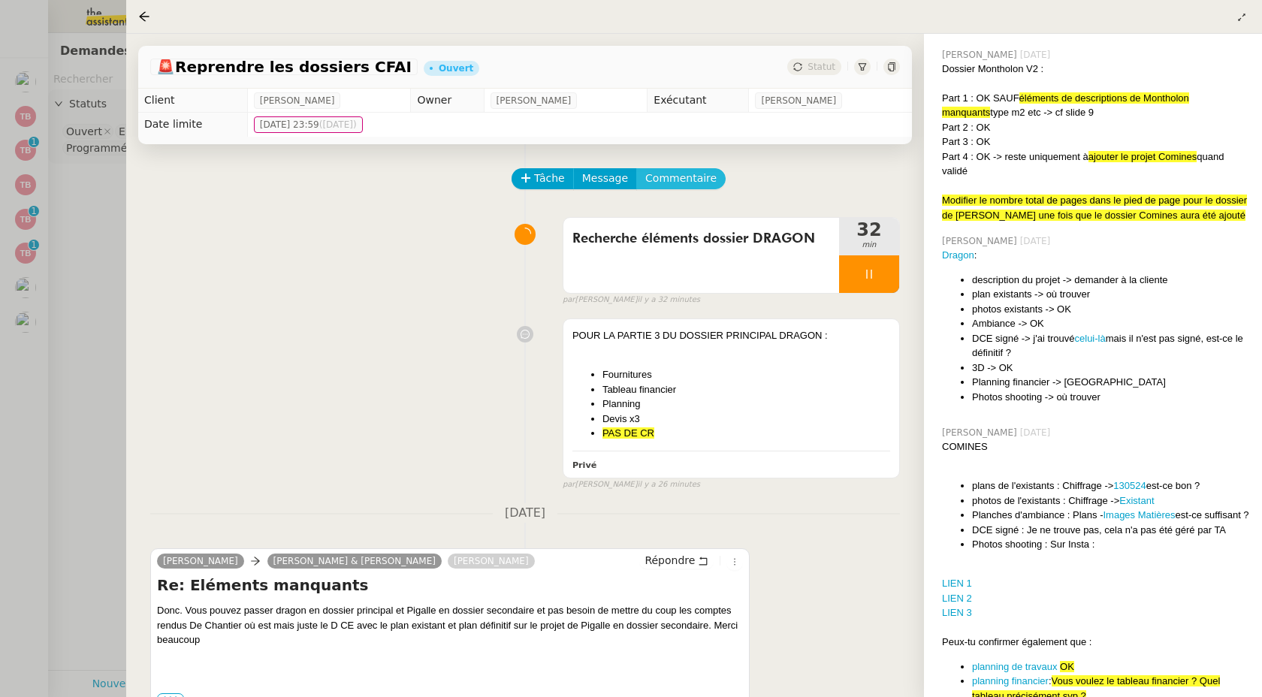
click at [694, 168] on button "Commentaire" at bounding box center [680, 178] width 89 height 21
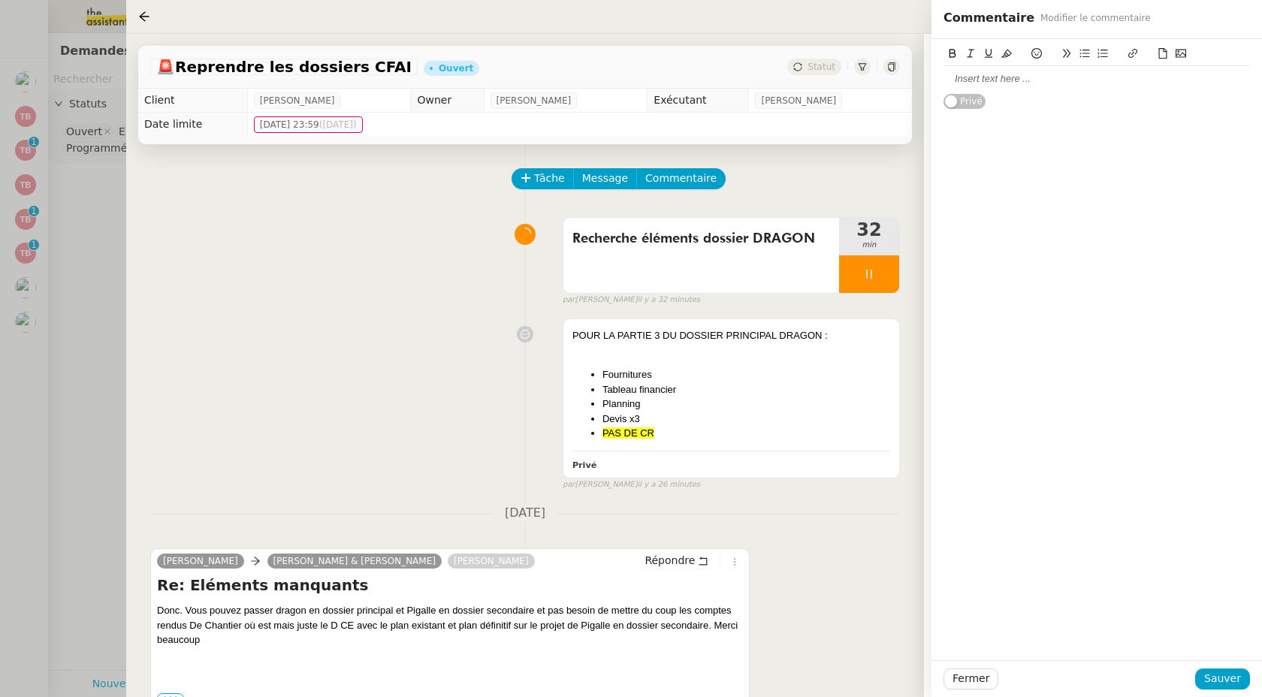
click at [997, 73] on div at bounding box center [1097, 79] width 307 height 14
click at [1082, 59] on button at bounding box center [1085, 53] width 18 height 17
click at [1010, 105] on li "BLANCHE" at bounding box center [1105, 107] width 292 height 14
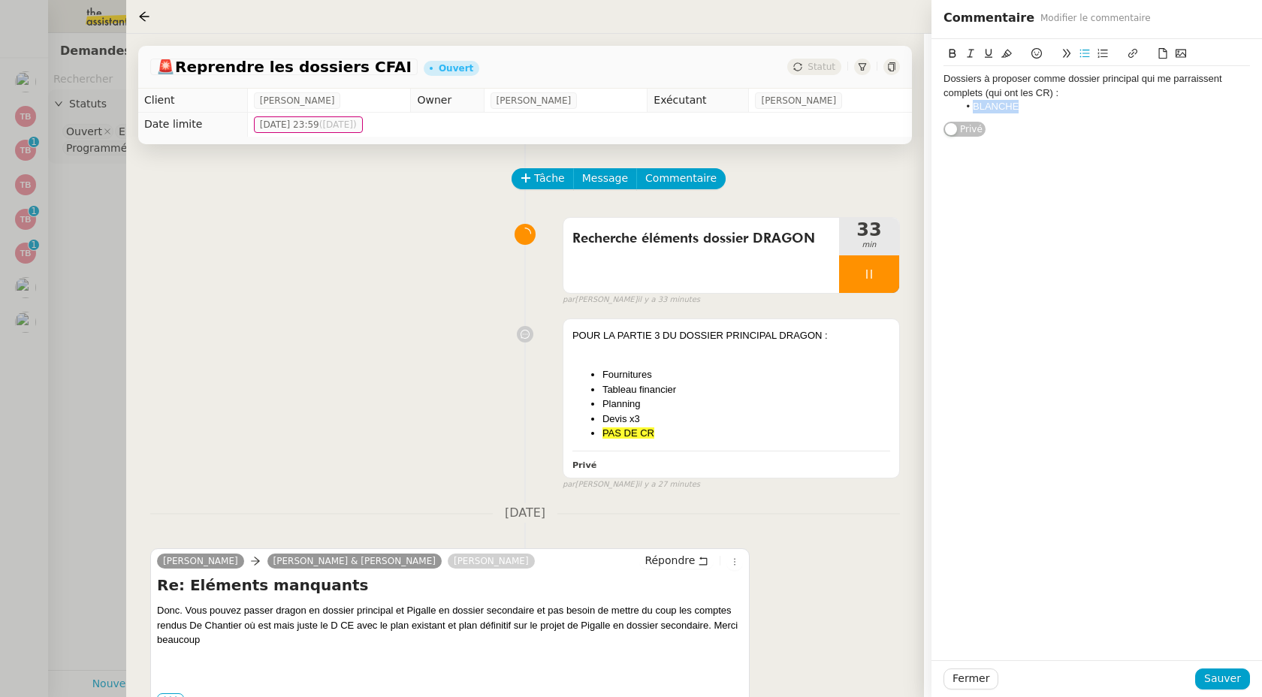
click at [1135, 51] on icon at bounding box center [1133, 53] width 11 height 11
paste input "https://drive.google.com/drive/folders/1--3-ZBMx1mHcpJ2wzXnvCETtj344AwgR?usp=dr…"
type input "https://drive.google.com/drive/folders/1--3-ZBMx1mHcpJ2wzXnvCETtj344AwgR?usp=dr…"
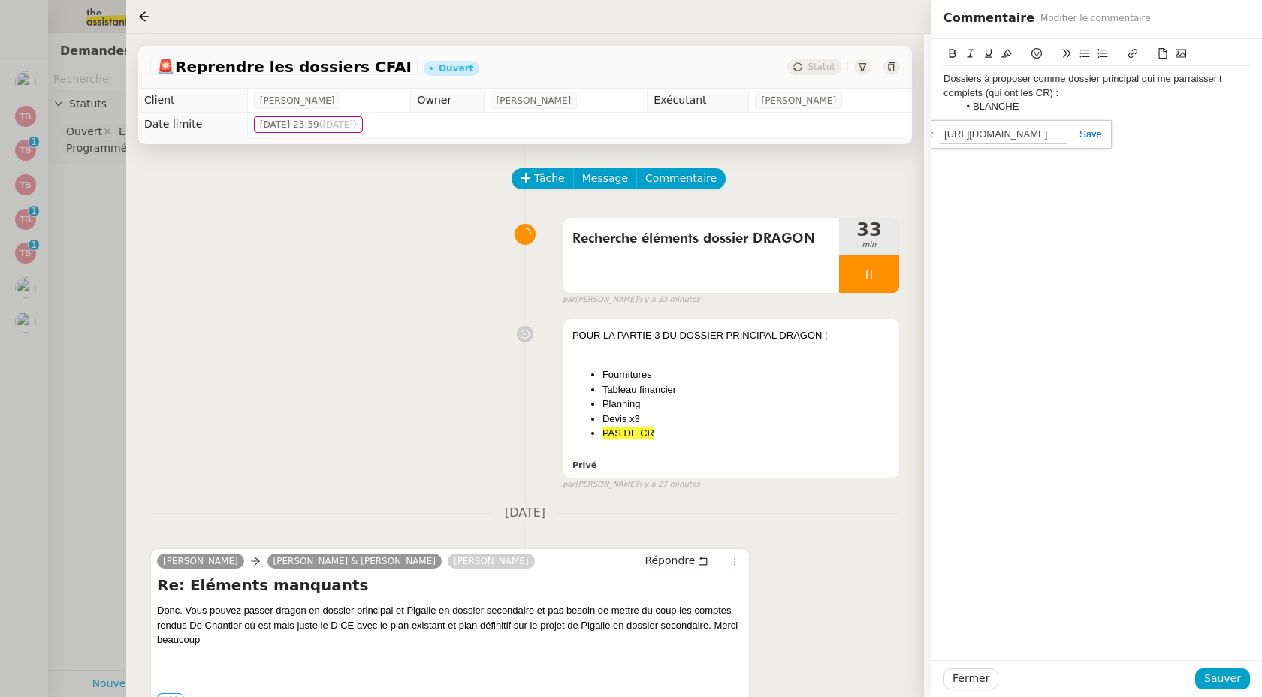
click at [1088, 137] on link at bounding box center [1085, 133] width 35 height 11
click at [1227, 689] on button "Sauver" at bounding box center [1222, 679] width 55 height 21
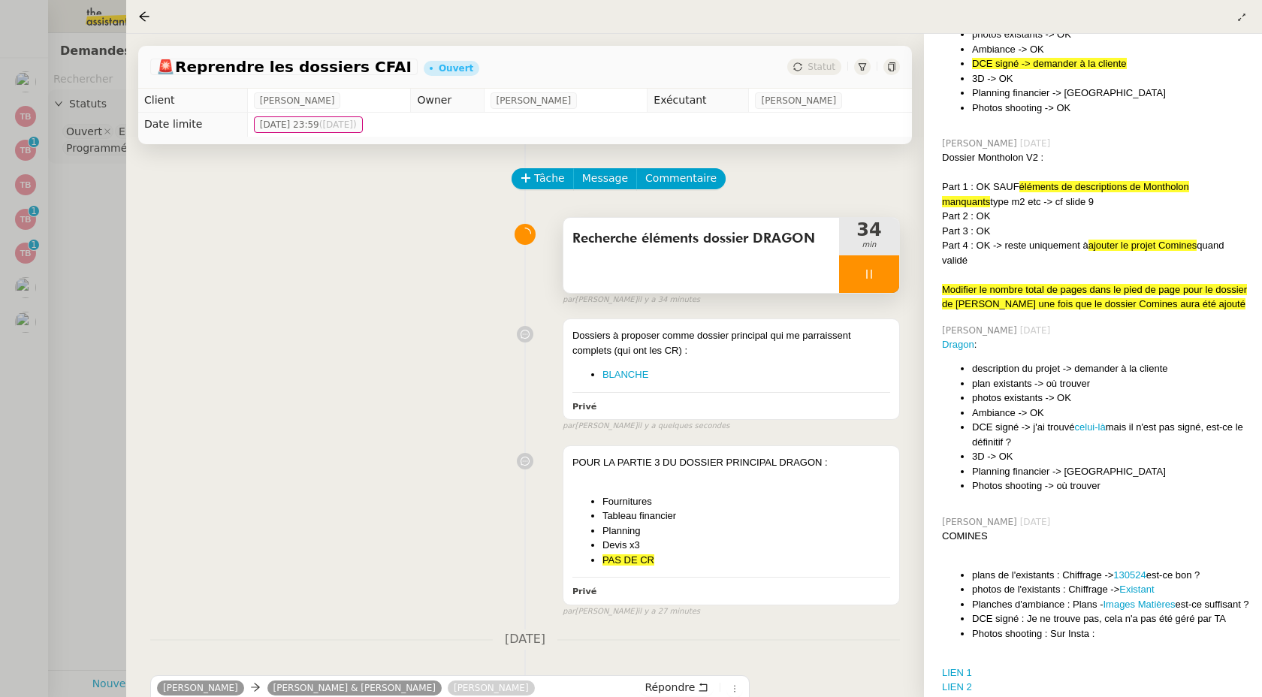
click at [751, 245] on span "Recherche éléments dossier DRAGON" at bounding box center [702, 239] width 258 height 23
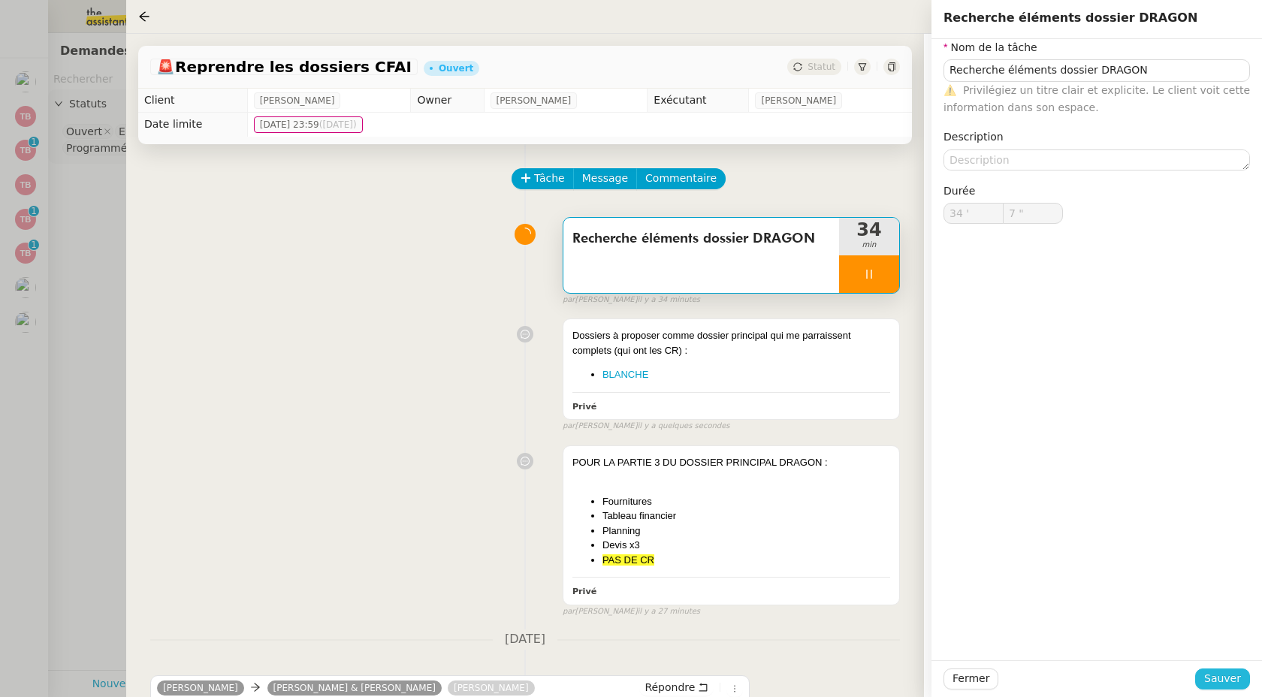
type input "8 ""
click at [1212, 674] on span "Sauver" at bounding box center [1222, 678] width 37 height 17
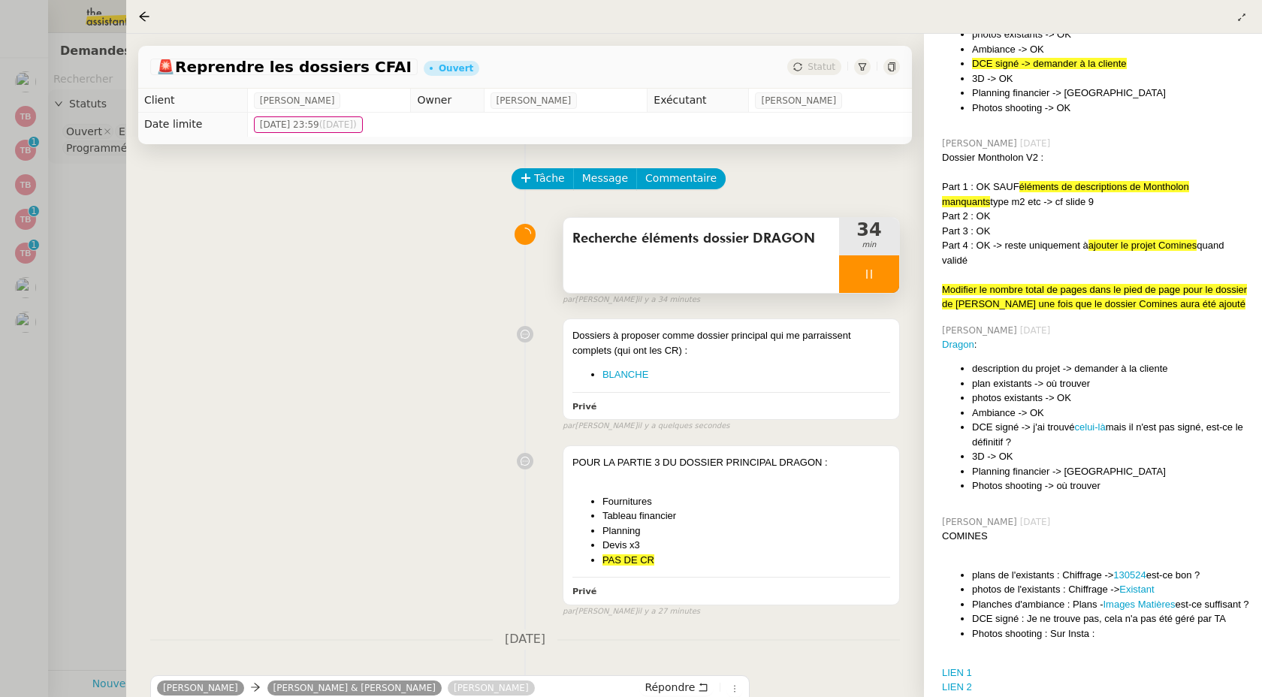
click at [862, 274] on div at bounding box center [869, 274] width 60 height 38
click at [878, 278] on icon at bounding box center [884, 274] width 12 height 12
click at [637, 261] on div "Recherche éléments dossier DRAGON" at bounding box center [702, 255] width 276 height 75
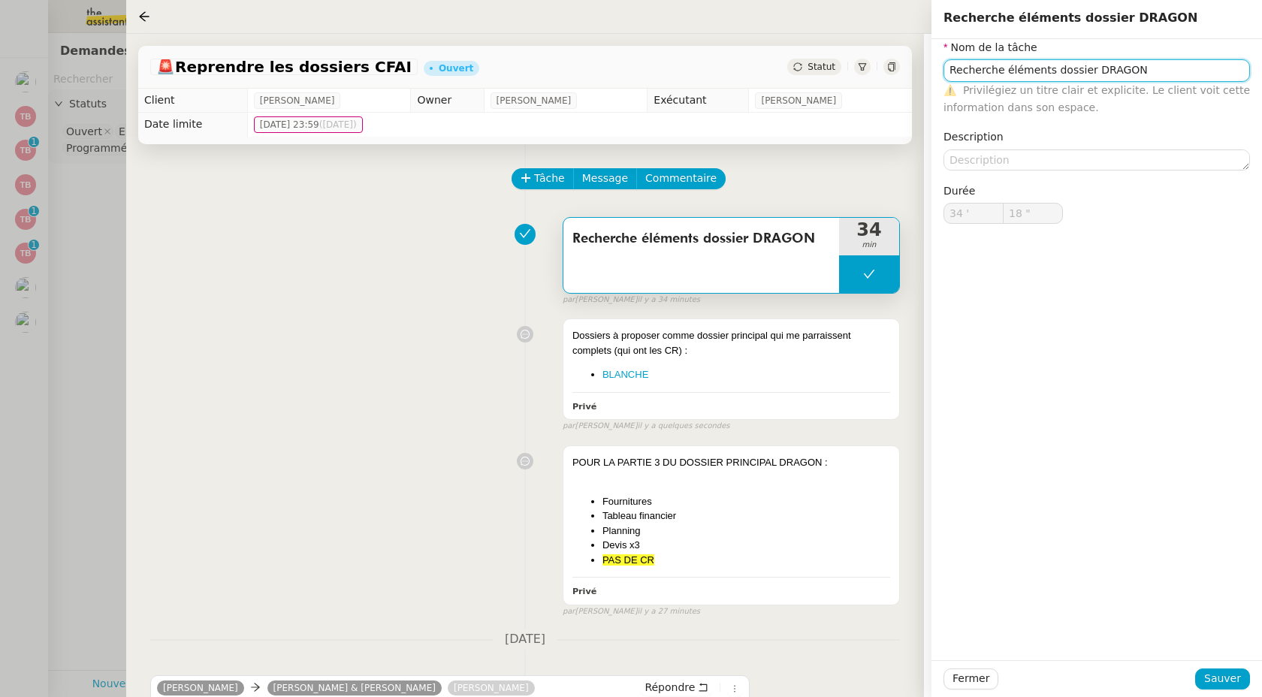
click at [1090, 74] on input "Recherche éléments dossier DRAGON" at bounding box center [1097, 70] width 307 height 22
click at [1144, 68] on input "Recherche éléments dossierS DRAGON" at bounding box center [1097, 70] width 307 height 22
click at [1123, 62] on input "Recherche éléments dossierS DRAGON" at bounding box center [1097, 70] width 307 height 22
type input "Recherche éléments dossiers"
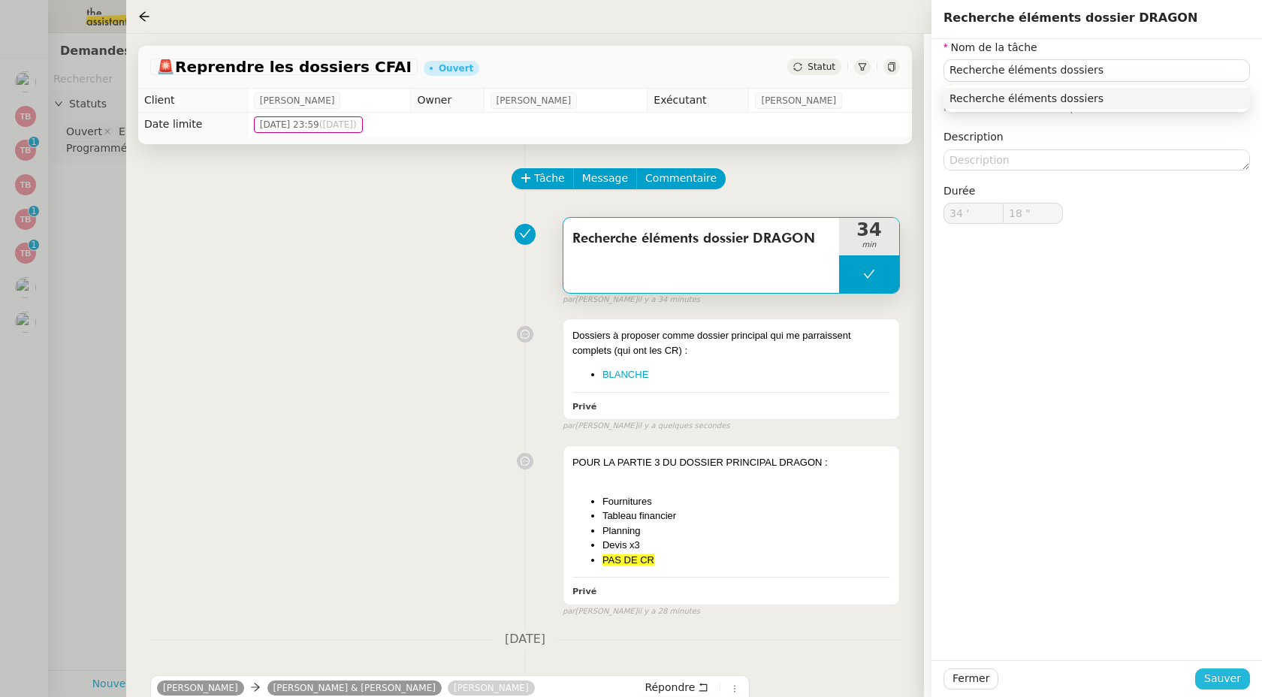
click at [1223, 671] on span "Sauver" at bounding box center [1222, 678] width 37 height 17
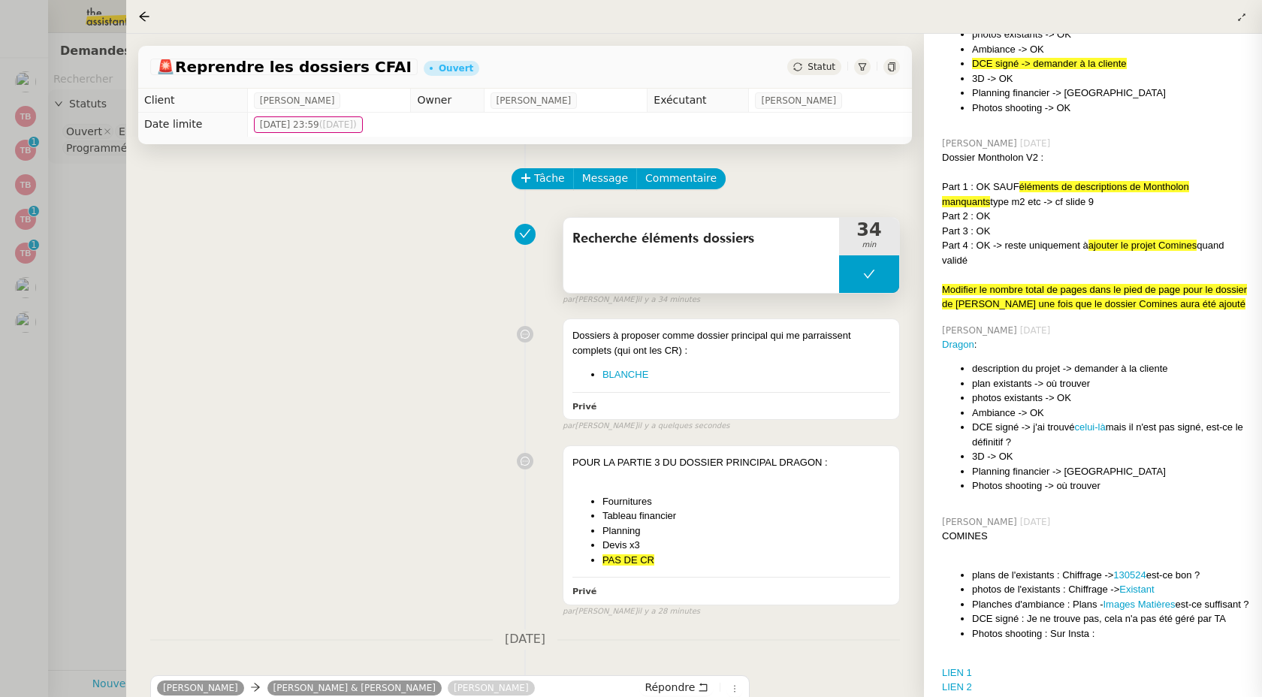
click at [856, 274] on button at bounding box center [869, 274] width 60 height 38
click at [850, 283] on div at bounding box center [854, 274] width 30 height 38
click at [754, 364] on div "Dossiers à proposer comme dossier principal qui me parraissent complets (qui on…" at bounding box center [732, 355] width 318 height 54
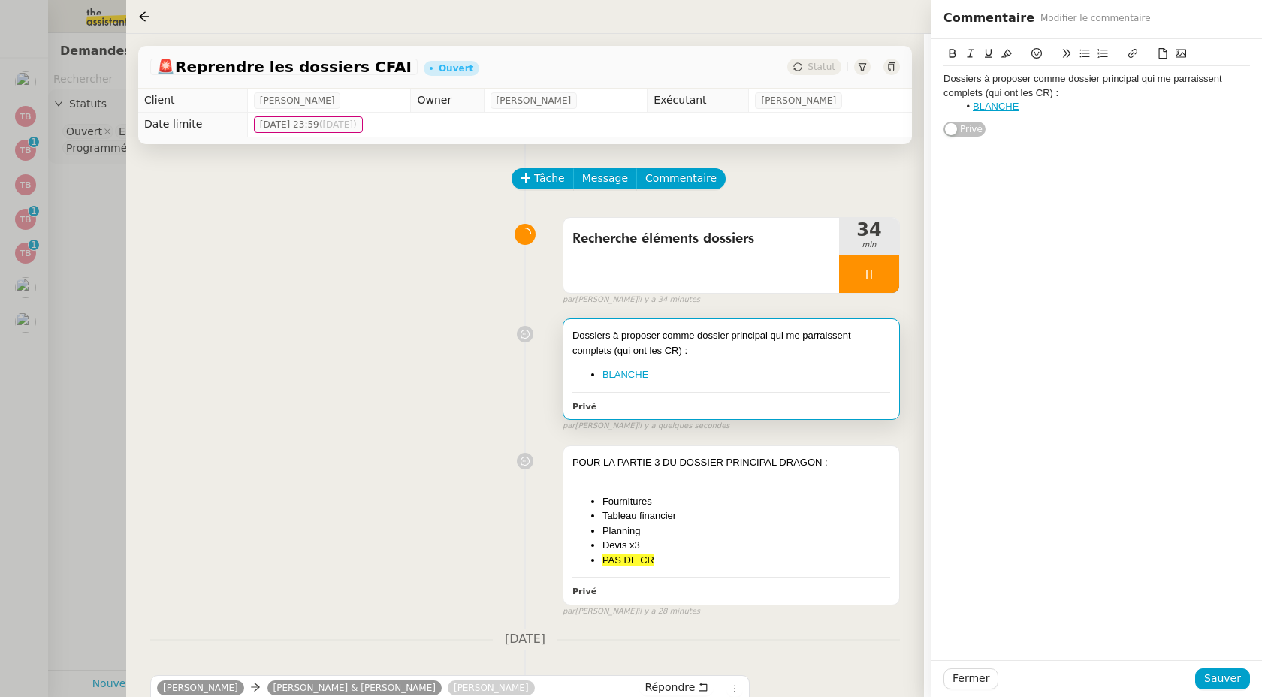
click at [1096, 123] on div "Dossiers à proposer comme dossier principal qui me parraissent complets (qui on…" at bounding box center [1097, 88] width 307 height 98
click at [1066, 101] on li "BLANCHE" at bounding box center [1105, 107] width 292 height 14
click at [991, 124] on li "PASSY" at bounding box center [1105, 121] width 292 height 14
click at [1128, 53] on icon at bounding box center [1133, 53] width 11 height 11
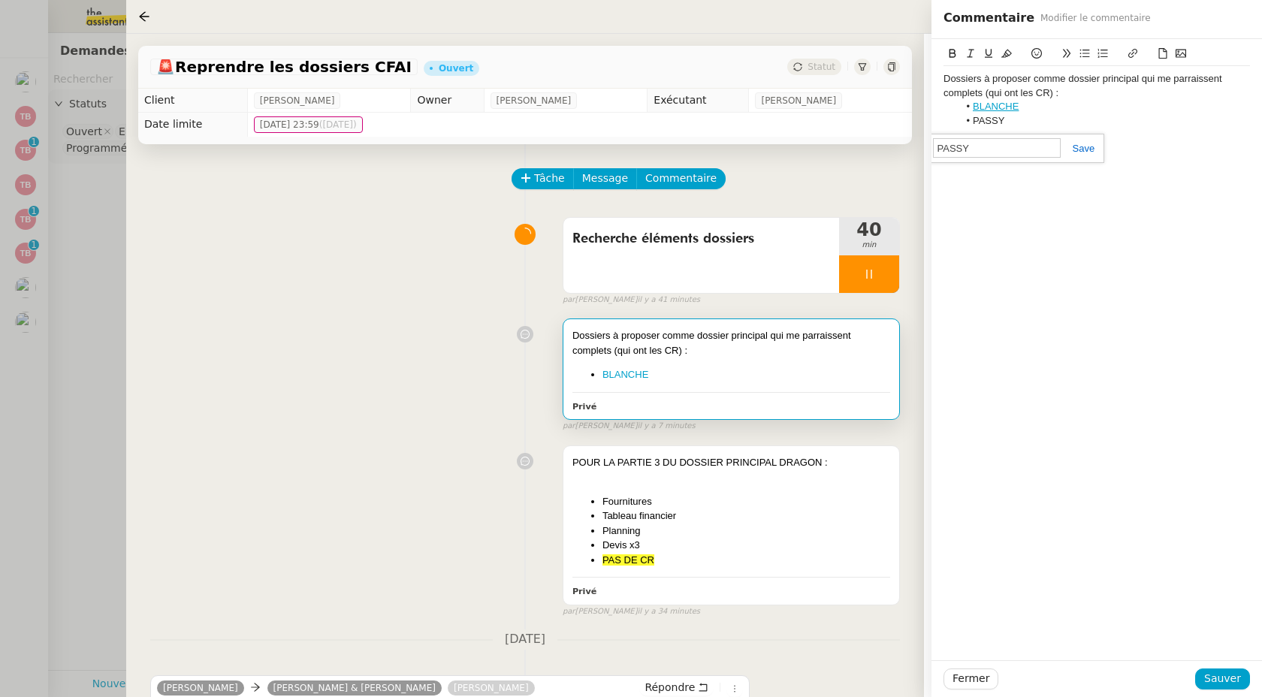
paste input "https://drive.google.com/drive/folders/1HlYUlhfF1c8Ydd7bT0FeNUIdONFYJt0O?usp=dr…"
type input "https://drive.google.com/drive/folders/1HlYUlhfF1c8Ydd7bT0FeNUIdONFYJt0O?usp=dr…"
click at [1083, 151] on link at bounding box center [1078, 148] width 35 height 11
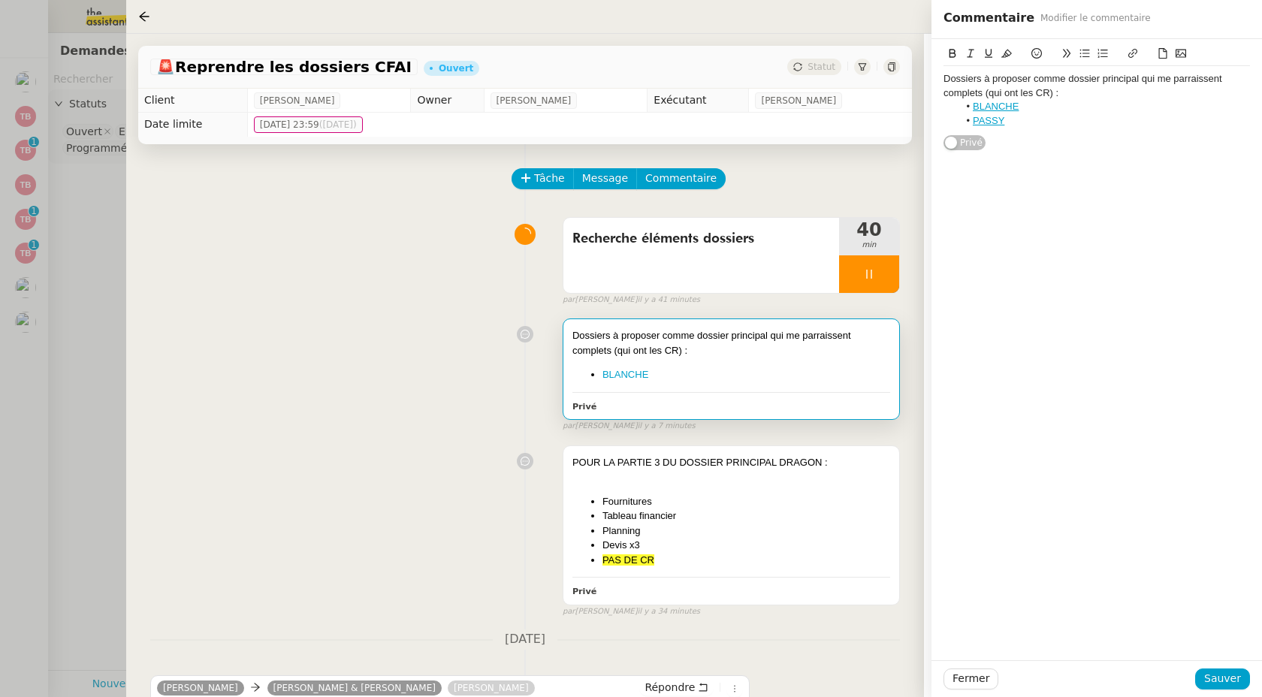
click at [1081, 128] on div "Dossiers à proposer comme dossier principal qui me parraissent complets (qui on…" at bounding box center [1097, 100] width 307 height 68
click at [1226, 671] on span "Sauver" at bounding box center [1222, 678] width 37 height 17
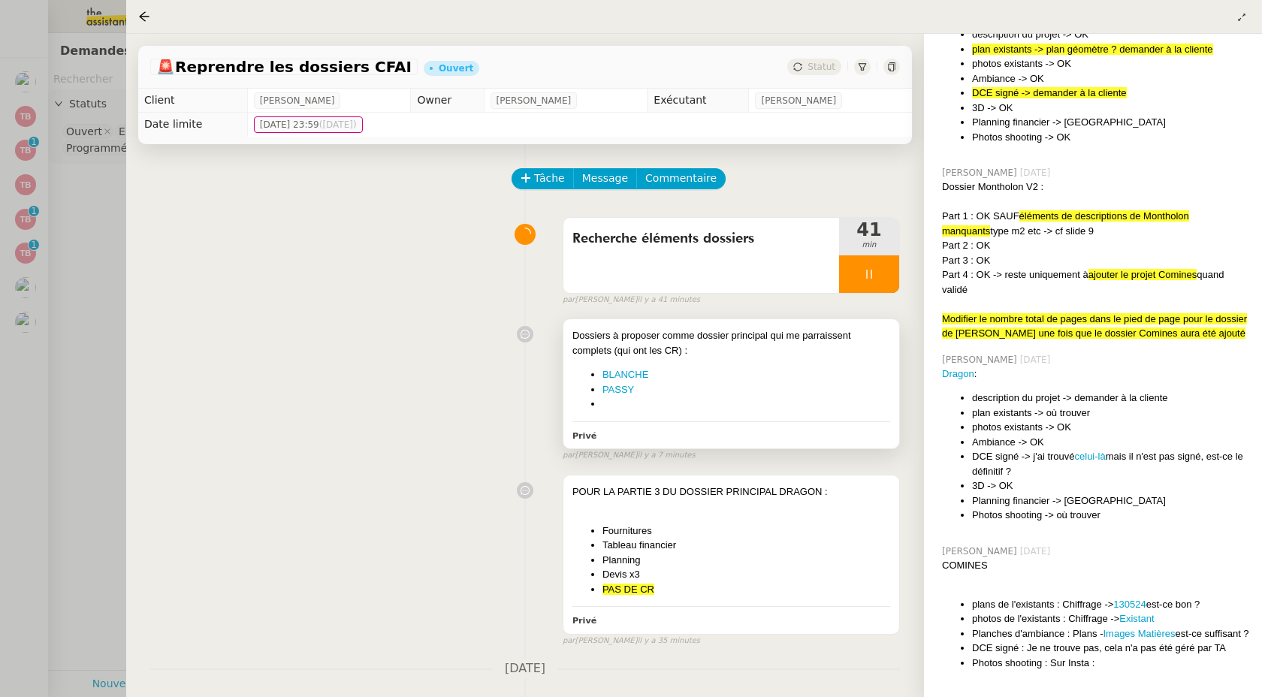
click at [727, 400] on li at bounding box center [747, 404] width 288 height 15
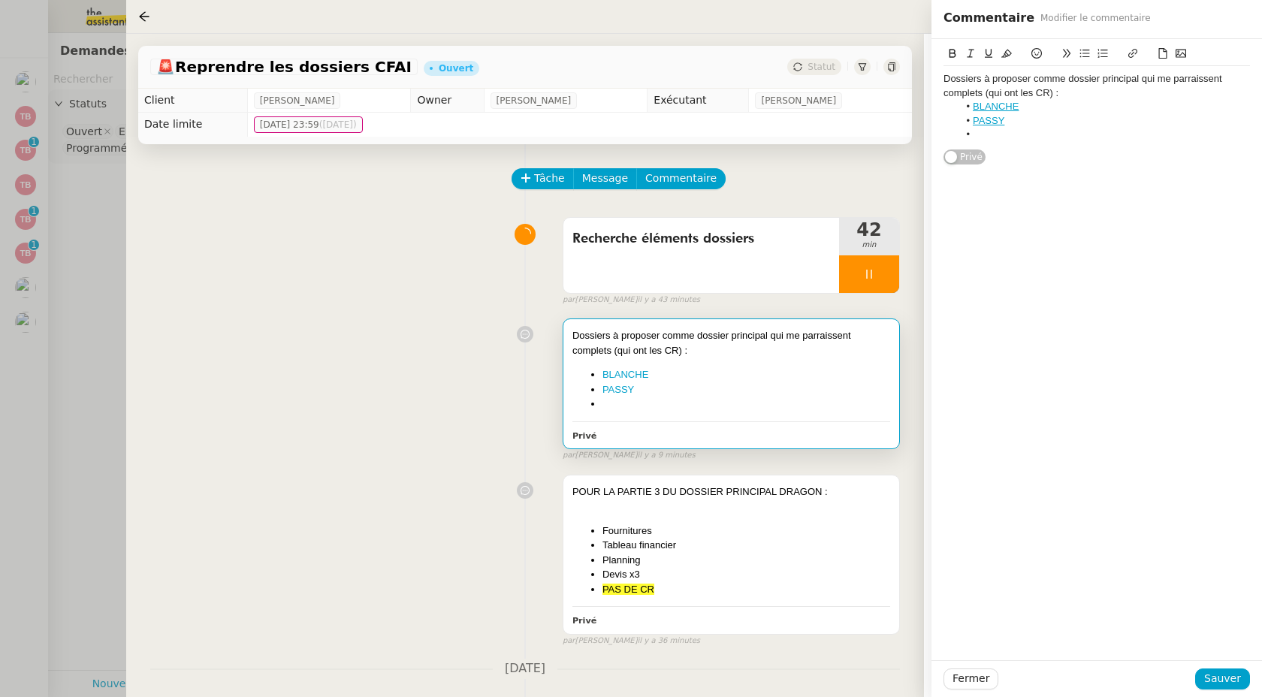
click at [1065, 134] on li at bounding box center [1105, 135] width 292 height 14
click at [1018, 133] on li "SOLFERINO" at bounding box center [1105, 135] width 292 height 14
click at [1017, 133] on li "SOLFERINO" at bounding box center [1105, 135] width 292 height 14
click at [1136, 55] on icon at bounding box center [1133, 53] width 11 height 11
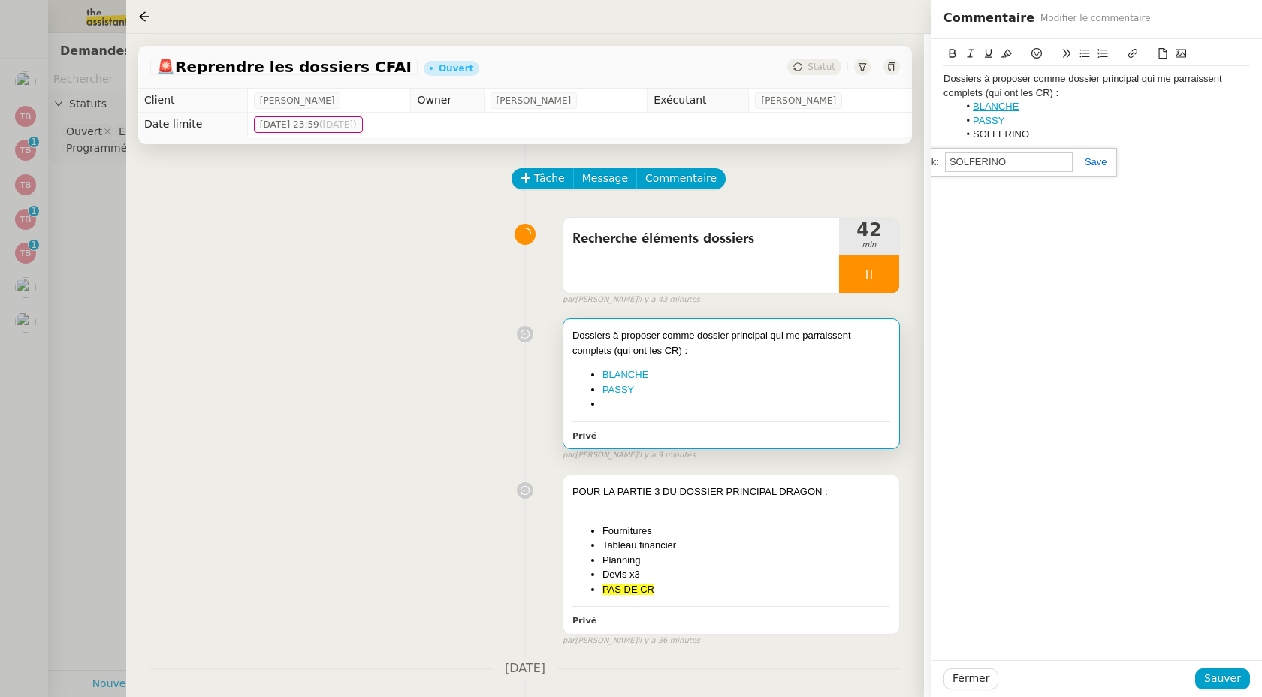
paste input "https://drive.google.com/drive/folders/1tSBnUxUGLozBqz2Q1GWTQt_DFO-y6f-h?usp=dr…"
click at [1099, 161] on link at bounding box center [1090, 161] width 35 height 11
click at [1077, 140] on li "SOLFERINO" at bounding box center [1105, 135] width 292 height 14
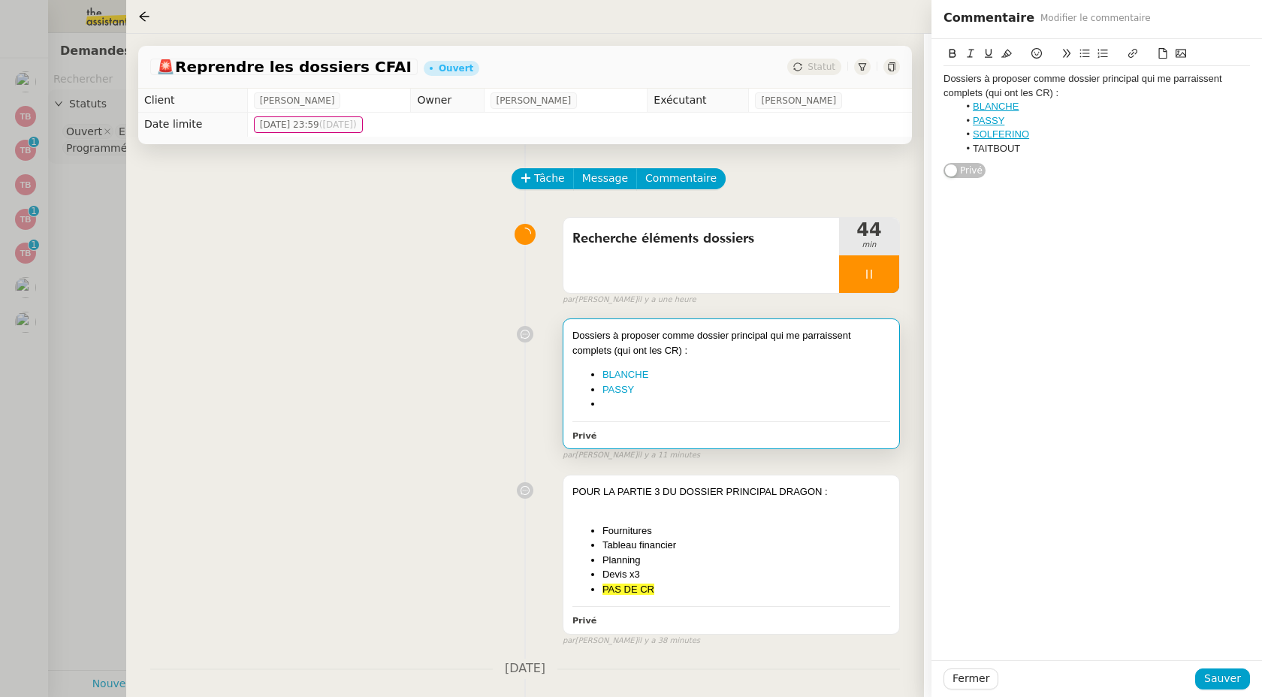
click at [1002, 150] on li "TAITBOUT" at bounding box center [1105, 149] width 292 height 14
click at [1130, 59] on button at bounding box center [1133, 53] width 18 height 17
paste input "https://drive.google.com/drive/folders/1nhLe3b33SJimXvcwfhcLFBcW2U2XBprX?usp=dr…"
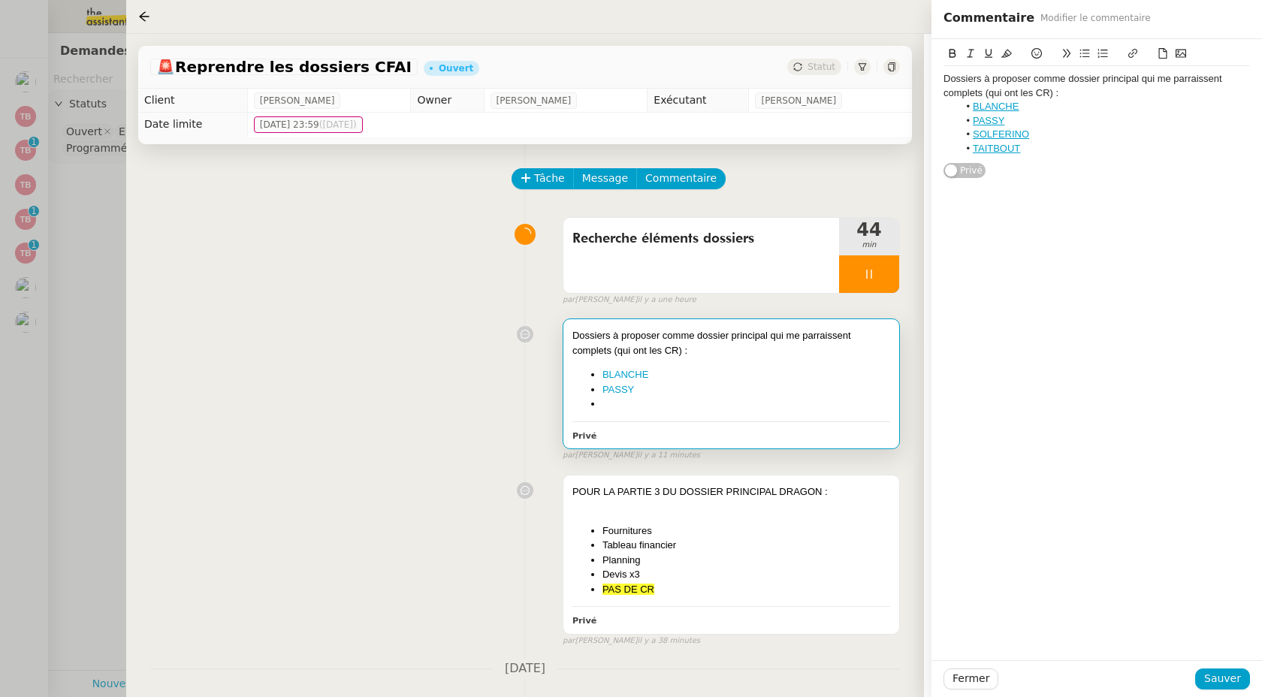
click at [1105, 156] on div "Dossiers à proposer comme dossier principal qui me parraissent complets (qui on…" at bounding box center [1097, 113] width 307 height 95
click at [1003, 164] on li "TURBIGO" at bounding box center [1105, 163] width 292 height 14
click at [1132, 57] on icon at bounding box center [1133, 53] width 9 height 9
paste input "https://drive.google.com/drive/folders/1YjLqEl9oc-TpmMwdIIlB3jafgsQxcKdK?usp=dr…"
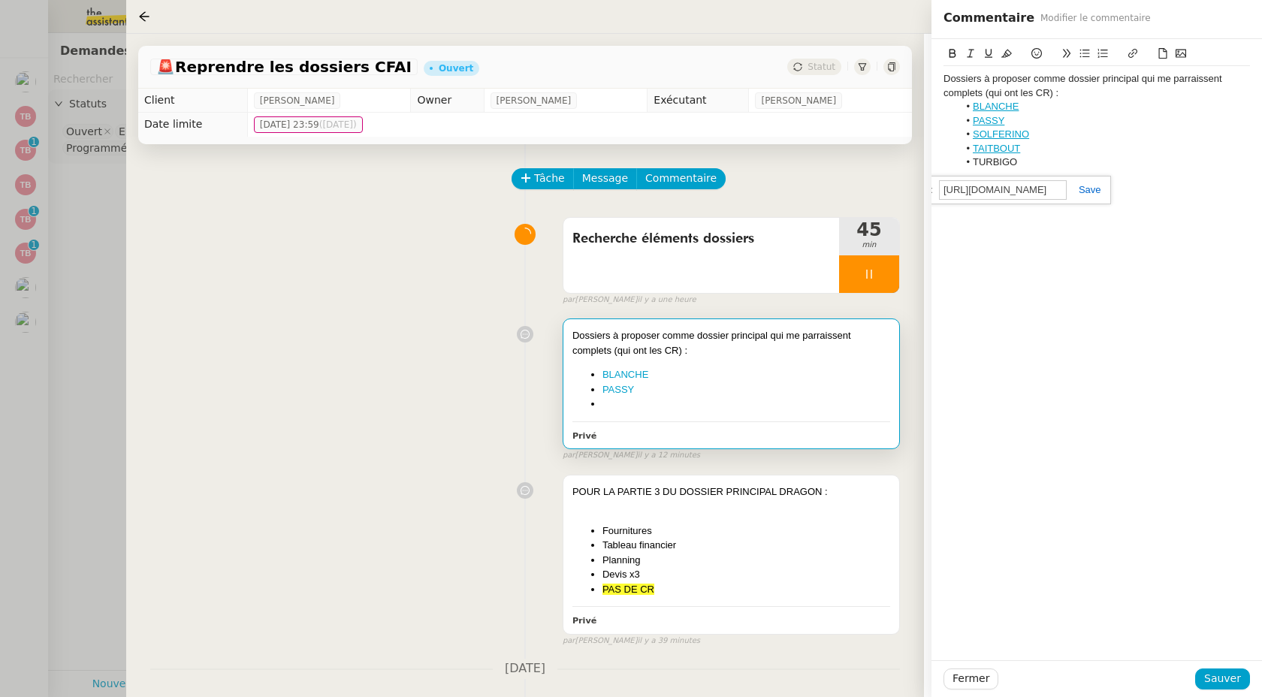
scroll to position [0, 280]
type input "https://drive.google.com/drive/folders/1YjLqEl9oc-TpmMwdIIlB3jafgsQxcKdK?usp=dr…"
click at [1090, 190] on link at bounding box center [1084, 189] width 35 height 11
click at [1070, 162] on li "TURBIGO" at bounding box center [1105, 163] width 292 height 14
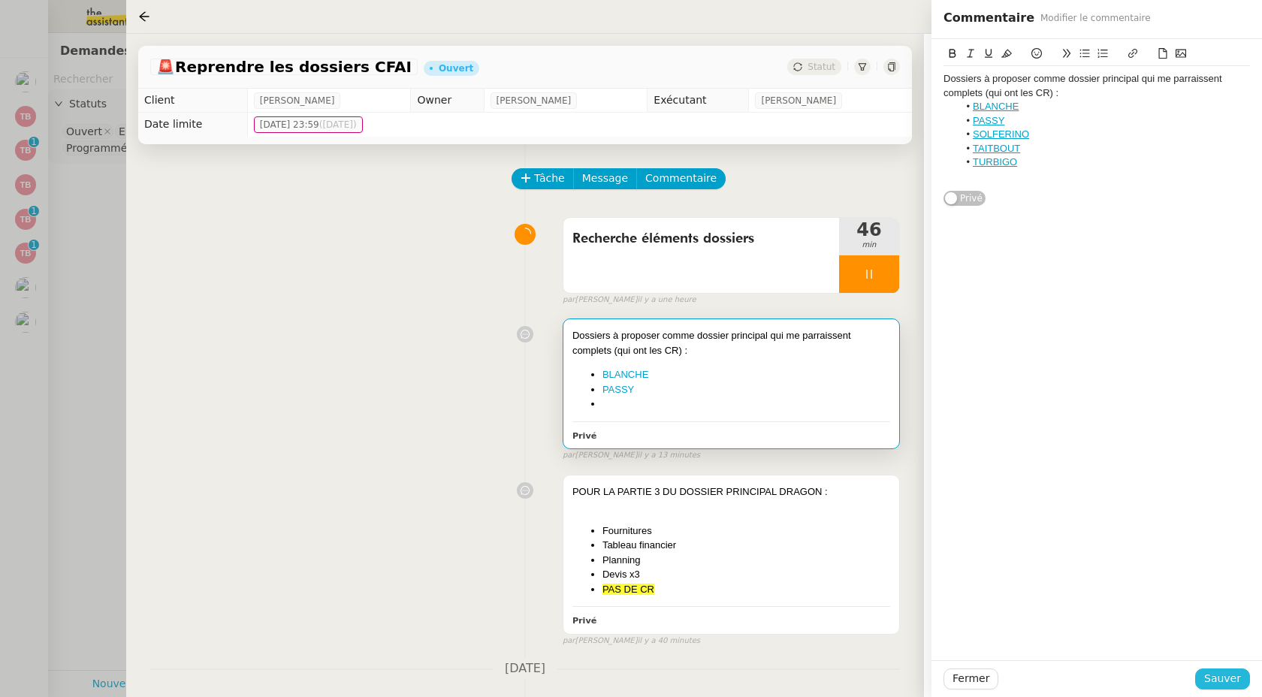
click at [1242, 682] on button "Sauver" at bounding box center [1222, 679] width 55 height 21
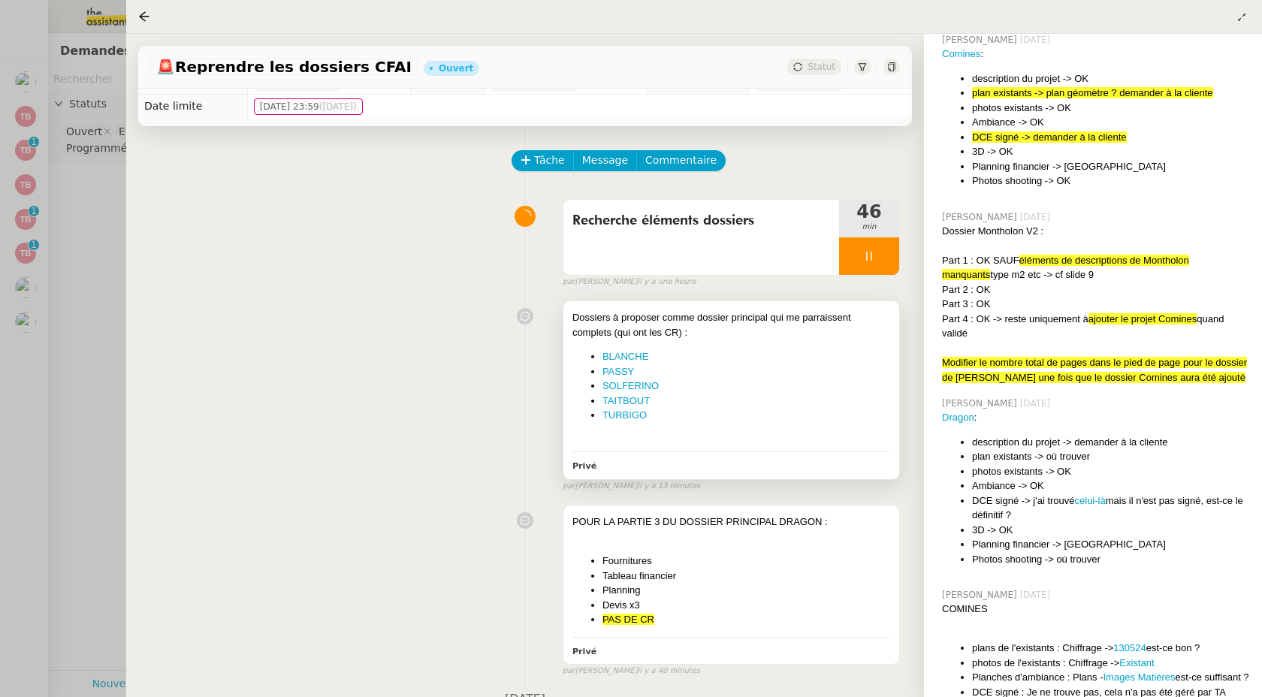
scroll to position [20, 0]
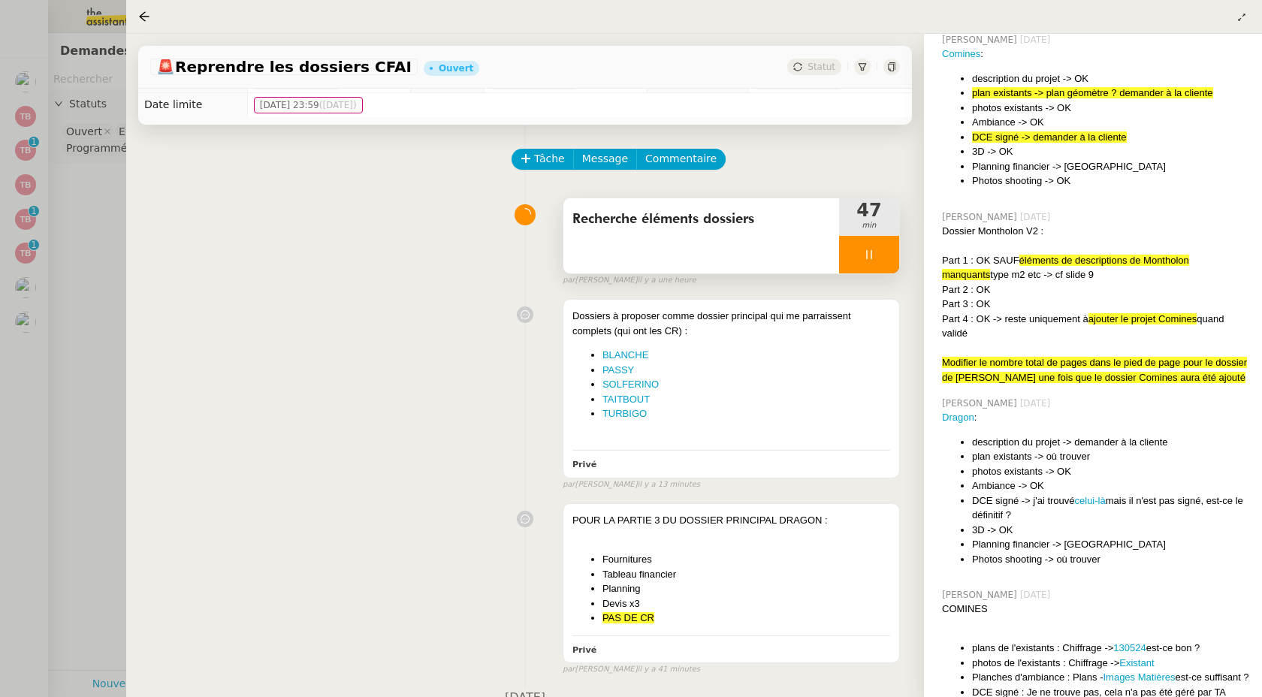
click at [872, 264] on div at bounding box center [869, 255] width 60 height 38
click at [879, 261] on button at bounding box center [884, 255] width 30 height 38
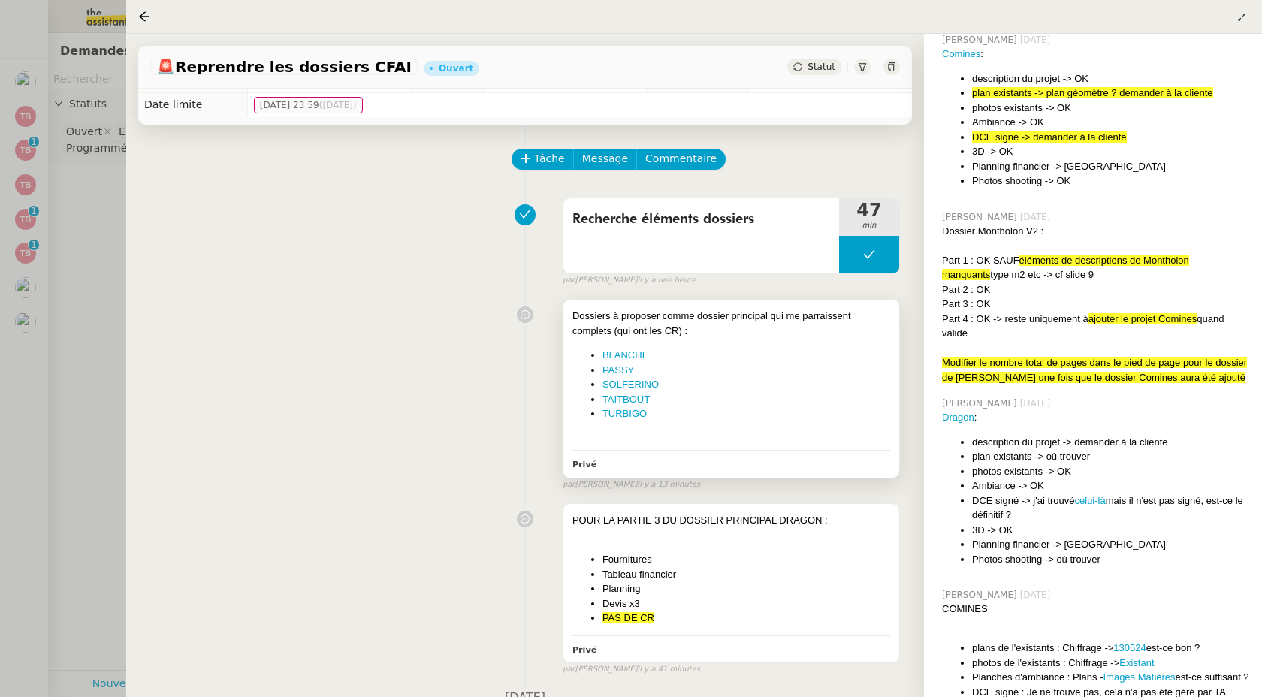
scroll to position [0, 0]
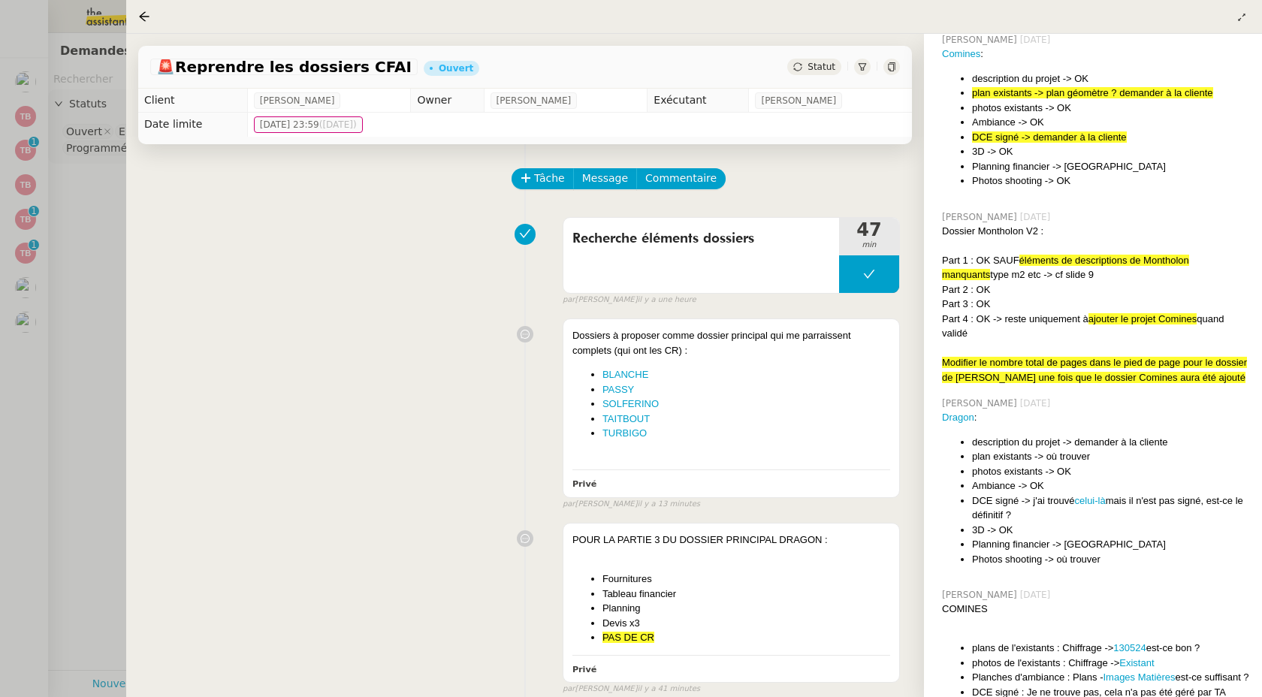
click at [92, 313] on div at bounding box center [631, 348] width 1262 height 697
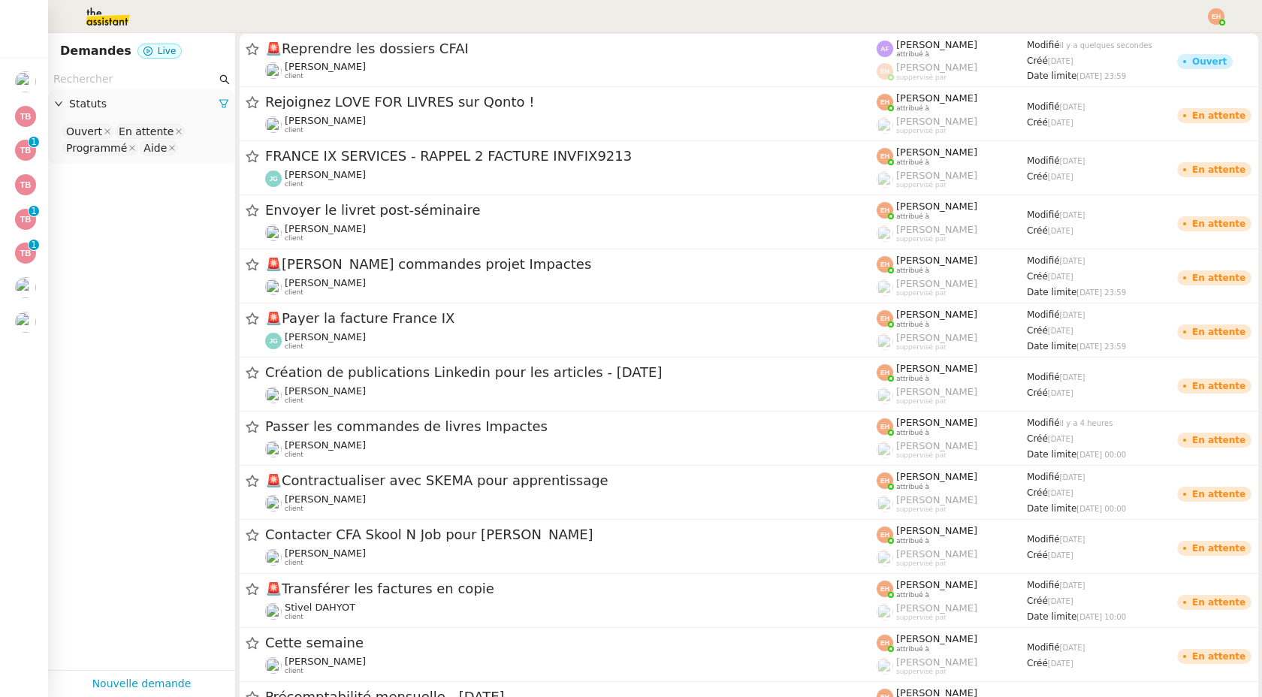
click at [1216, 18] on img at bounding box center [1216, 16] width 17 height 17
click at [1183, 31] on ul "Suivi Déconnexion" at bounding box center [1176, 53] width 98 height 48
click at [1183, 35] on li "Suivi" at bounding box center [1176, 42] width 98 height 21
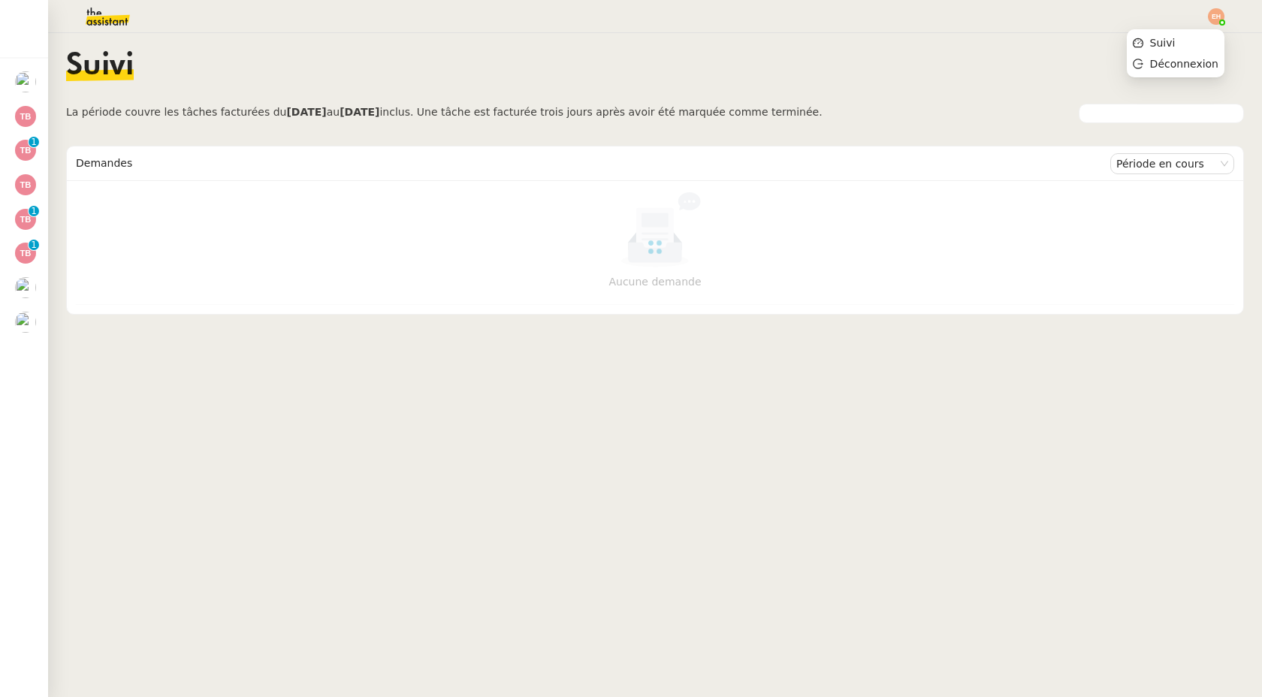
click at [1216, 18] on img at bounding box center [1216, 16] width 17 height 17
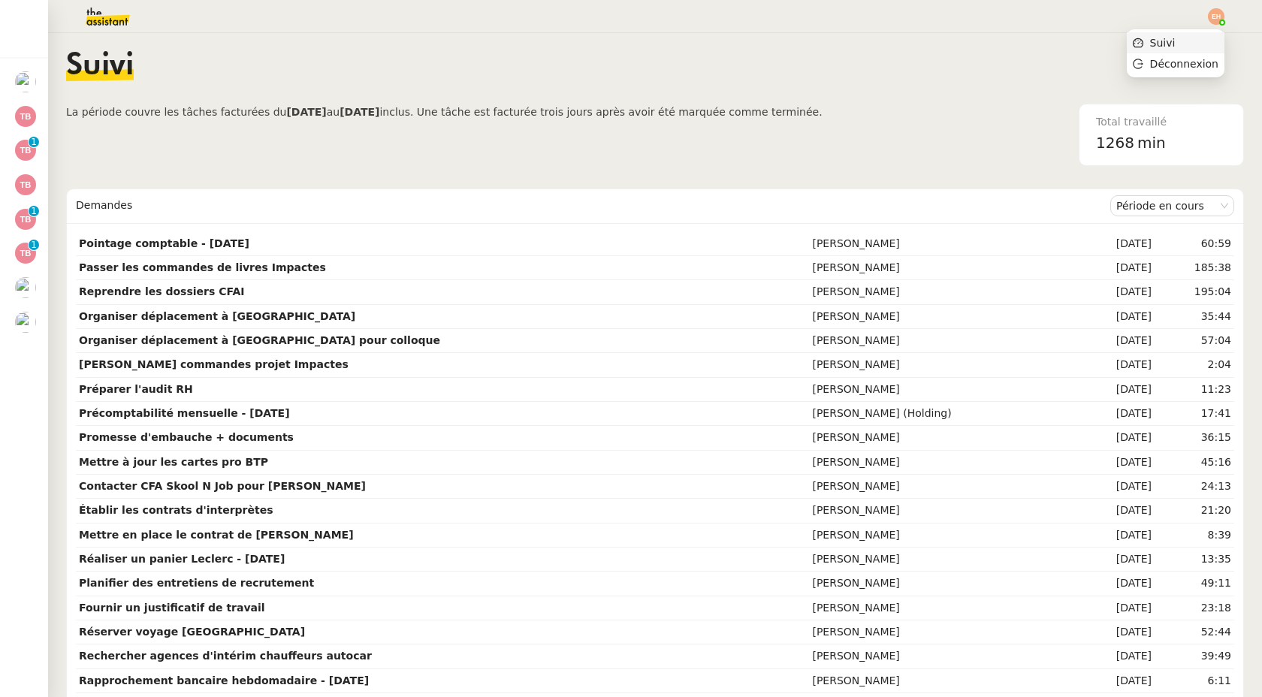
click at [1176, 40] on span "Suivi" at bounding box center [1163, 43] width 26 height 12
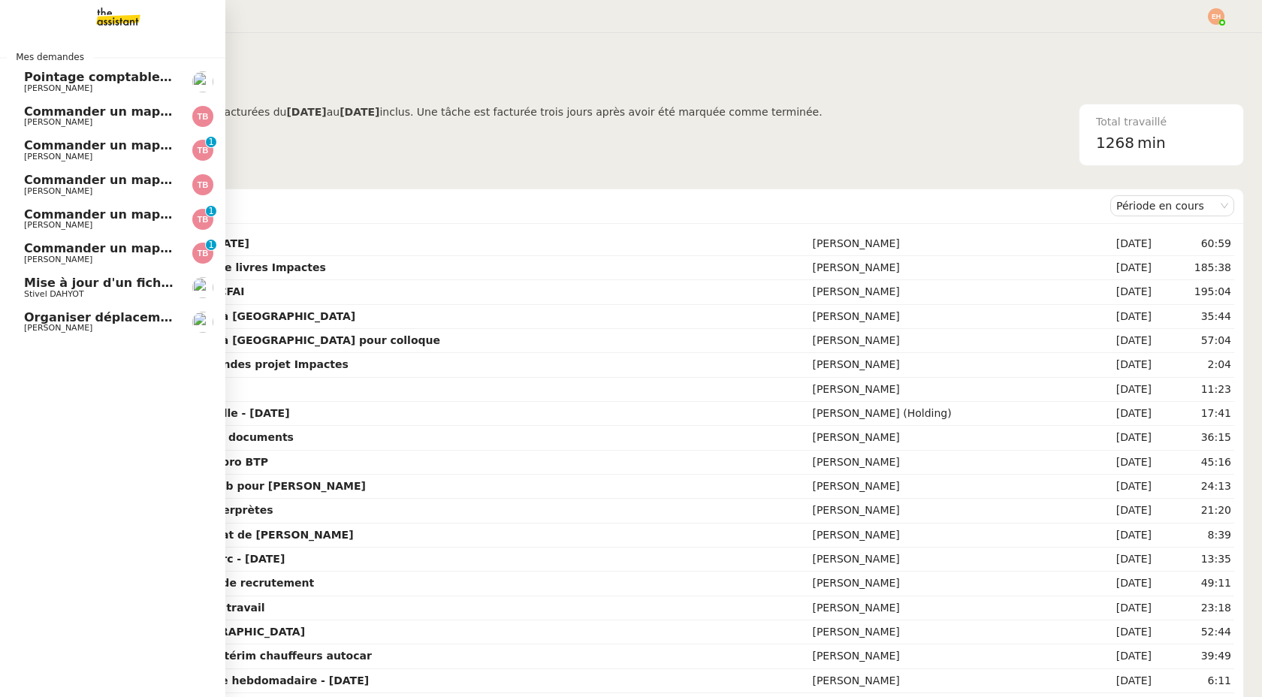
click at [120, 320] on span "Organiser déplacement à [GEOGRAPHIC_DATA]" at bounding box center [182, 317] width 316 height 14
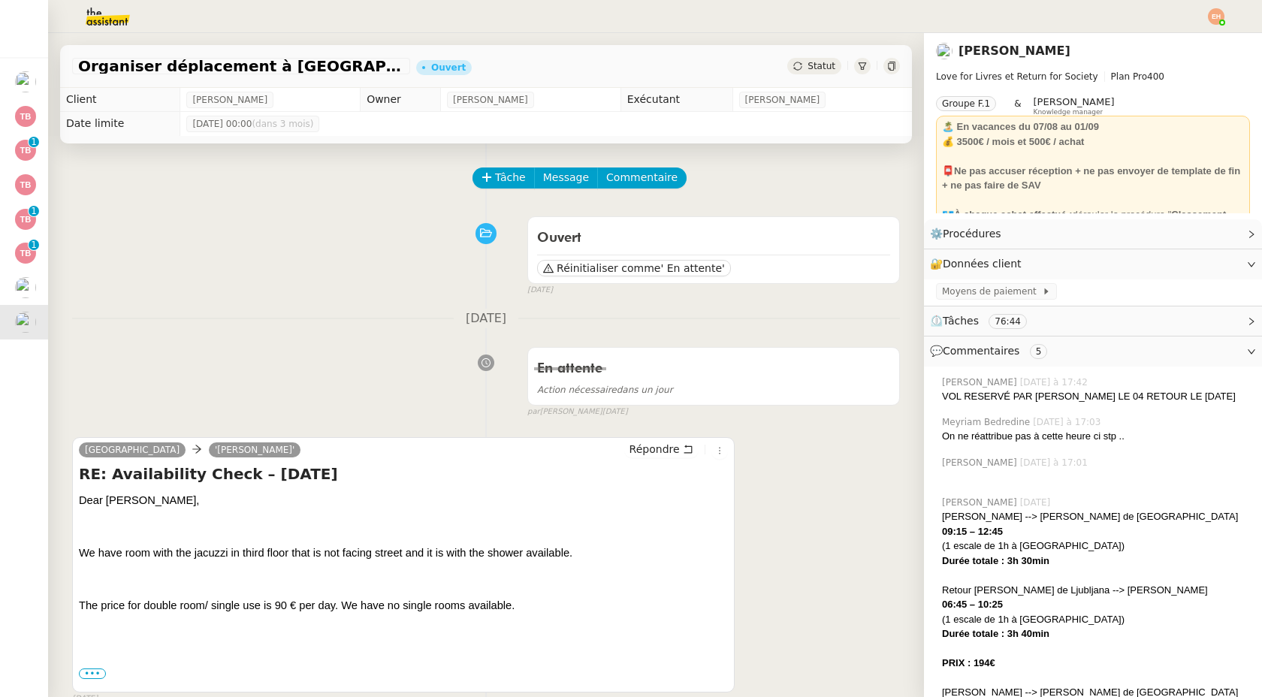
click at [117, 11] on img at bounding box center [96, 16] width 116 height 33
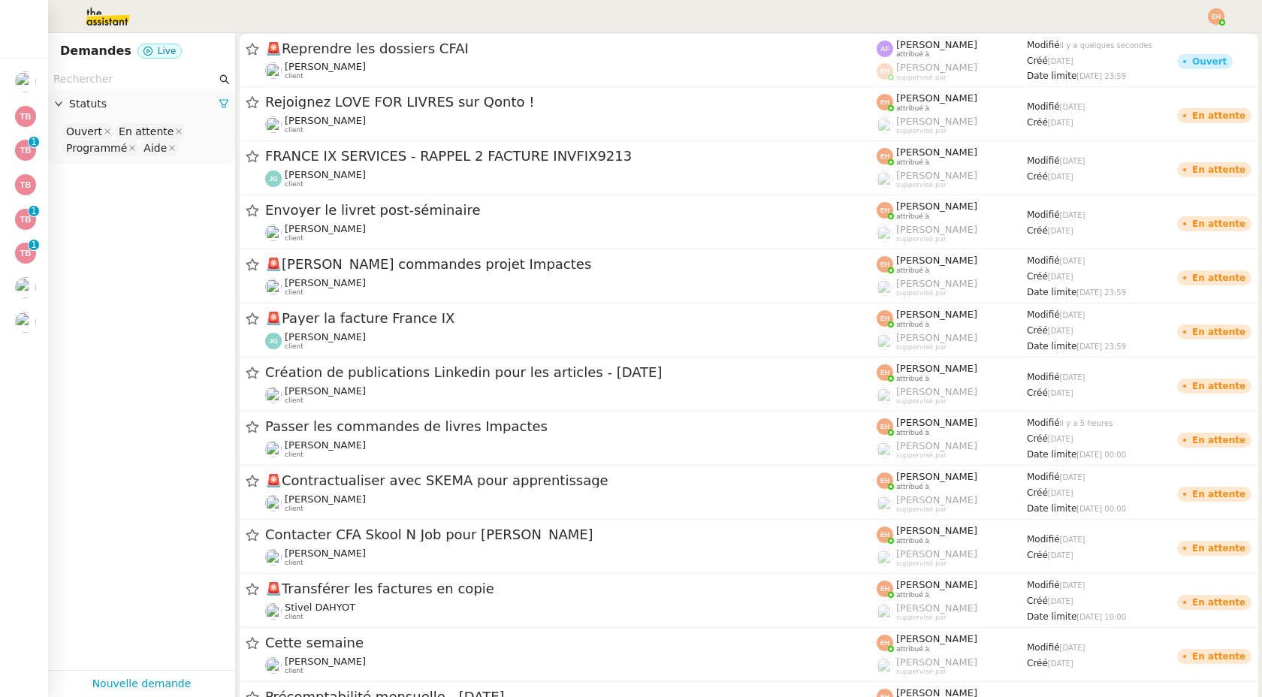
click at [156, 72] on input "text" at bounding box center [134, 79] width 163 height 17
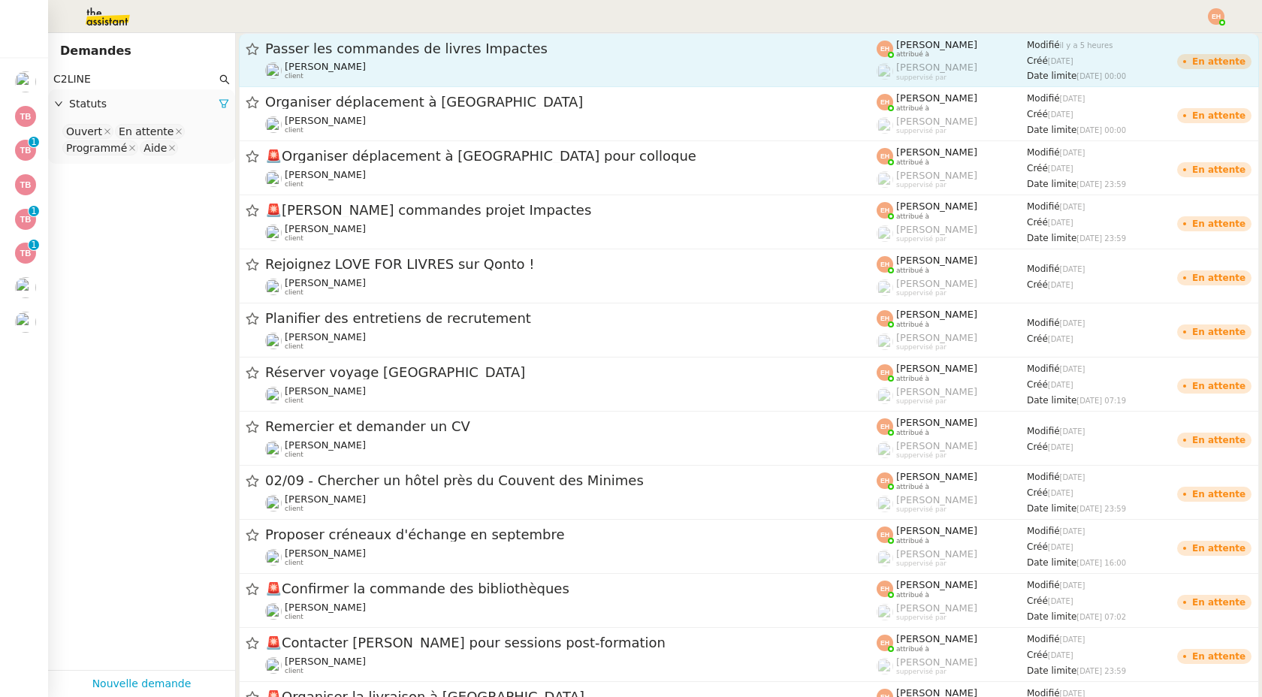
type input "C2LINE"
click at [387, 70] on div "Céline MAS client" at bounding box center [571, 71] width 612 height 20
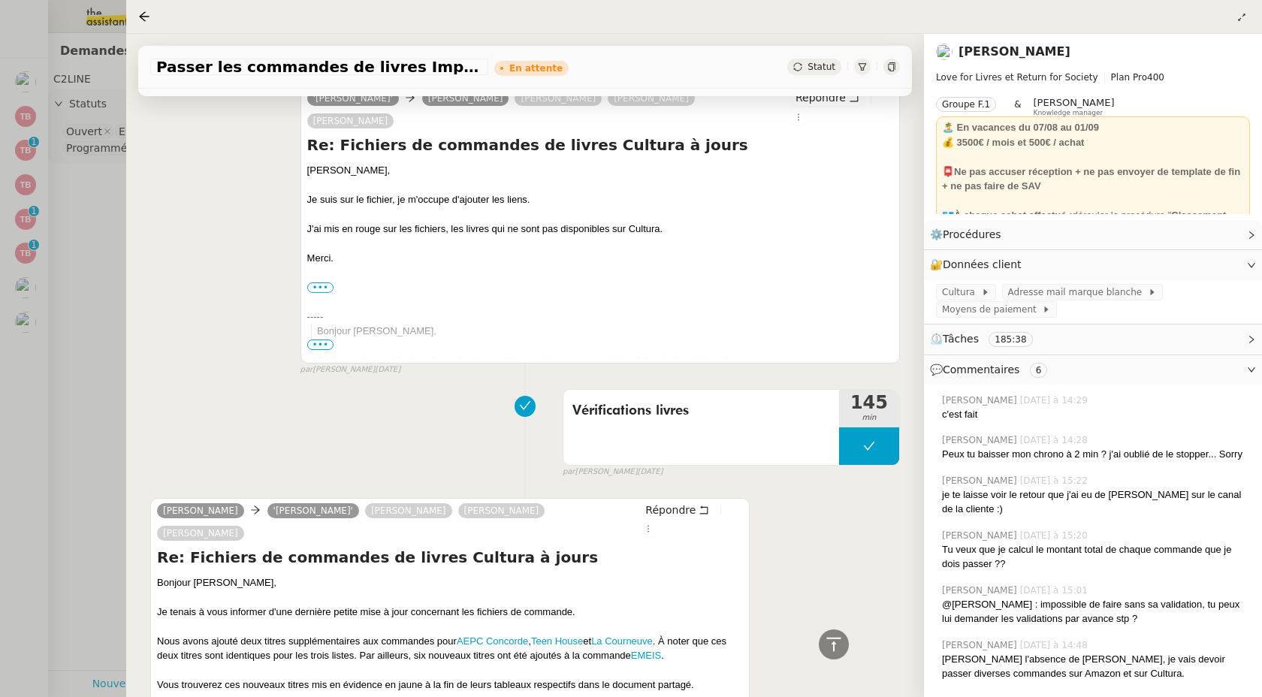
scroll to position [1643, 0]
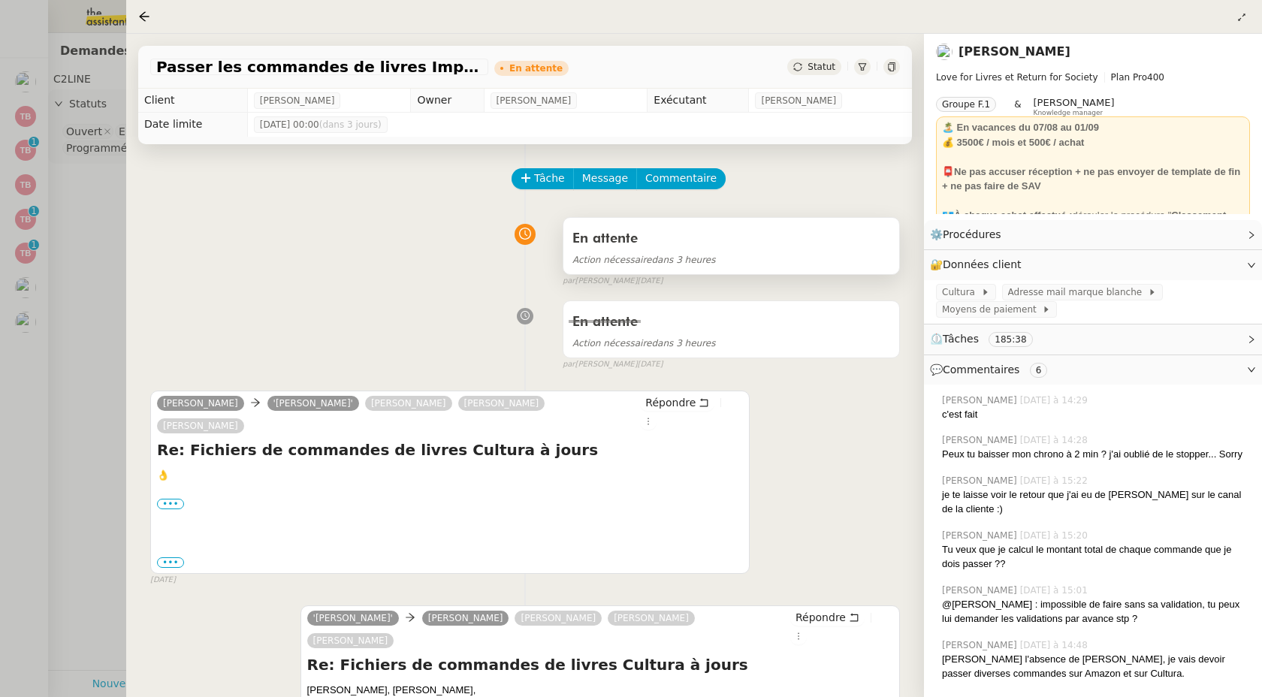
click at [788, 239] on div "En attente" at bounding box center [732, 239] width 318 height 24
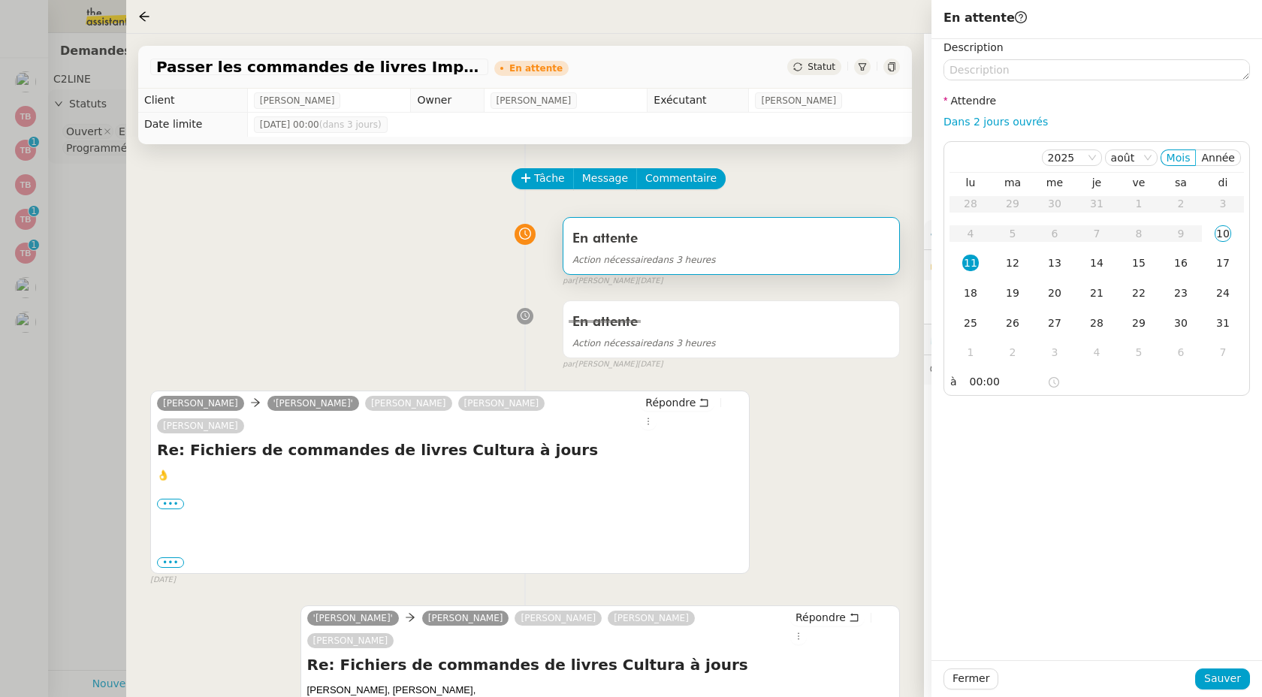
click at [685, 255] on span "Action nécessaire dans 3 heures" at bounding box center [645, 260] width 144 height 11
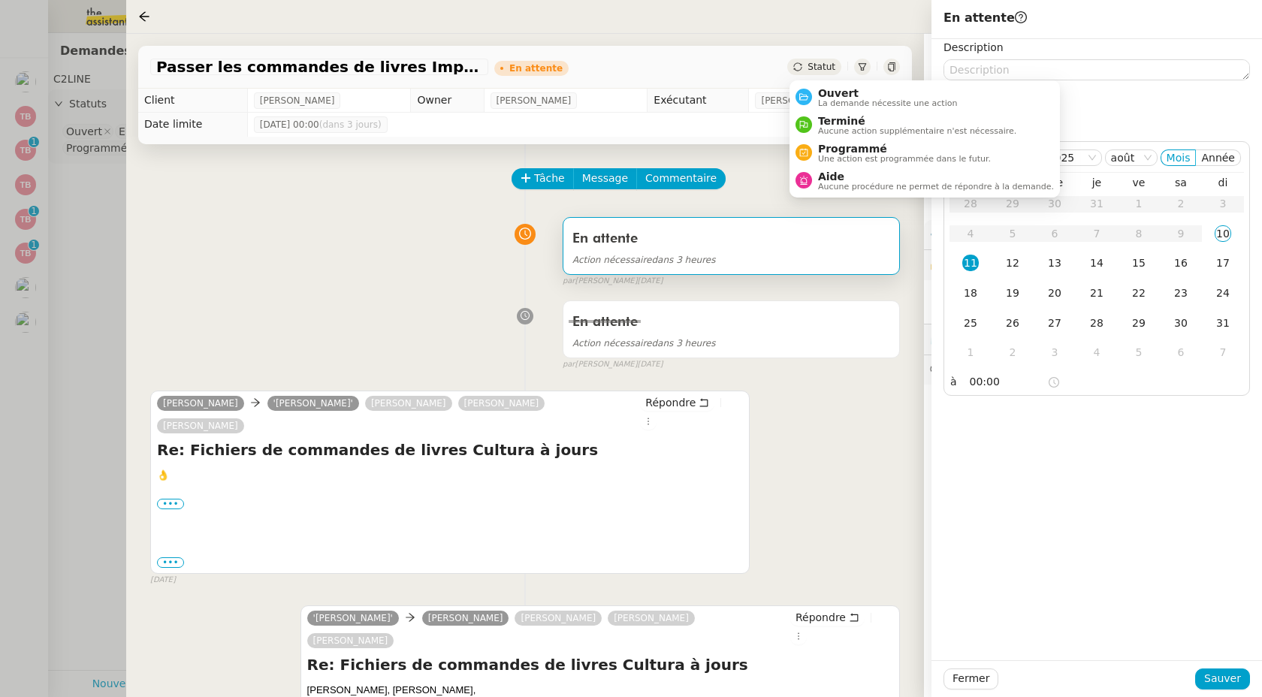
click at [810, 65] on span "Statut" at bounding box center [822, 67] width 28 height 11
click at [836, 98] on span "Ouvert" at bounding box center [888, 93] width 140 height 12
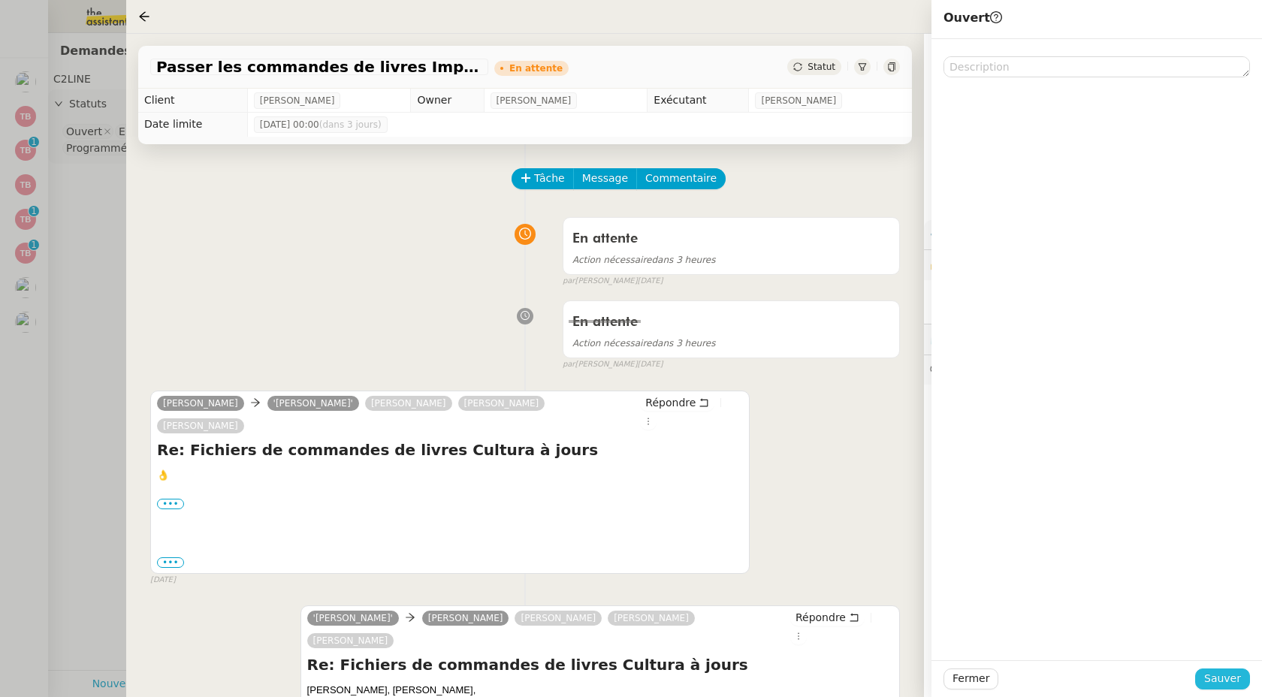
click at [1242, 674] on button "Sauver" at bounding box center [1222, 679] width 55 height 21
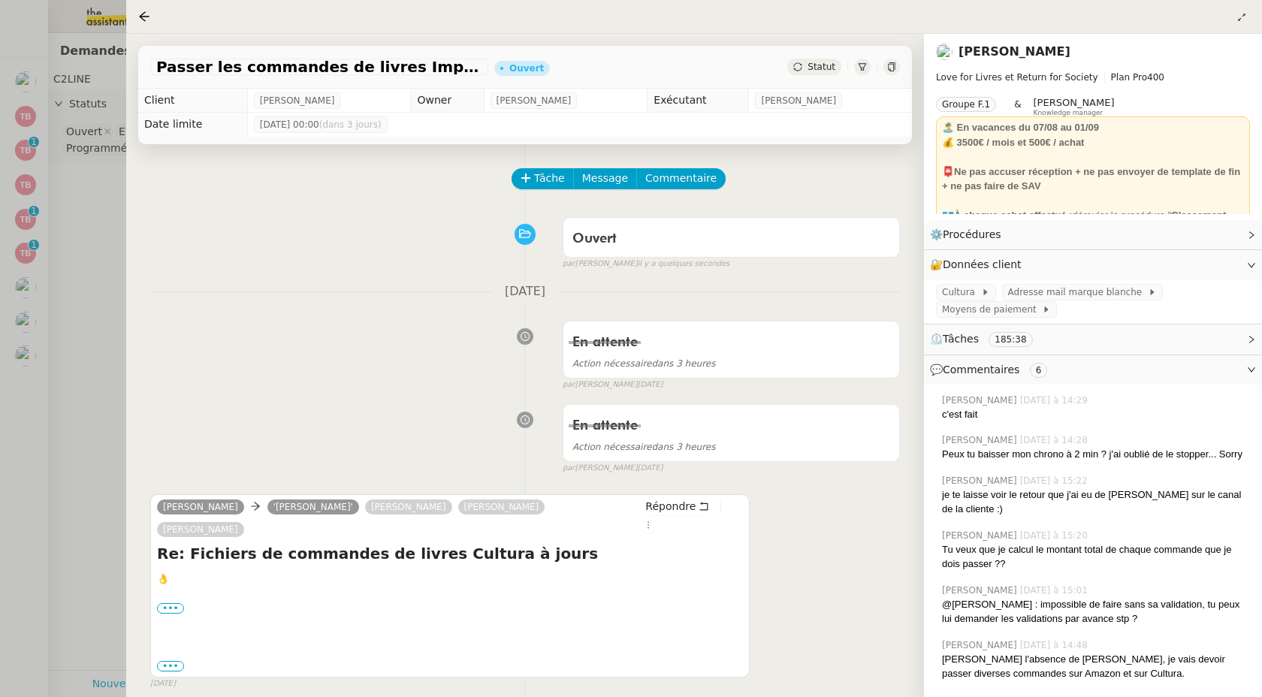
click at [29, 358] on div at bounding box center [631, 348] width 1262 height 697
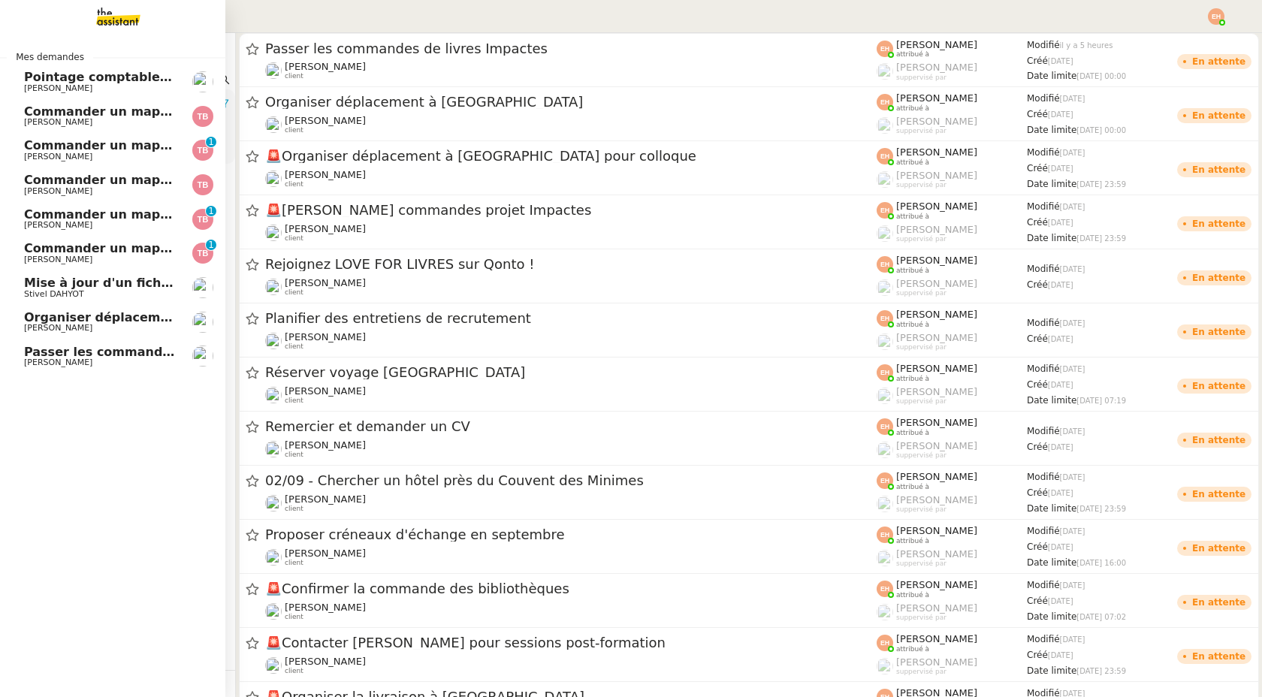
click at [89, 351] on span "Passer les commandes de livres Impactes" at bounding box center [165, 352] width 283 height 14
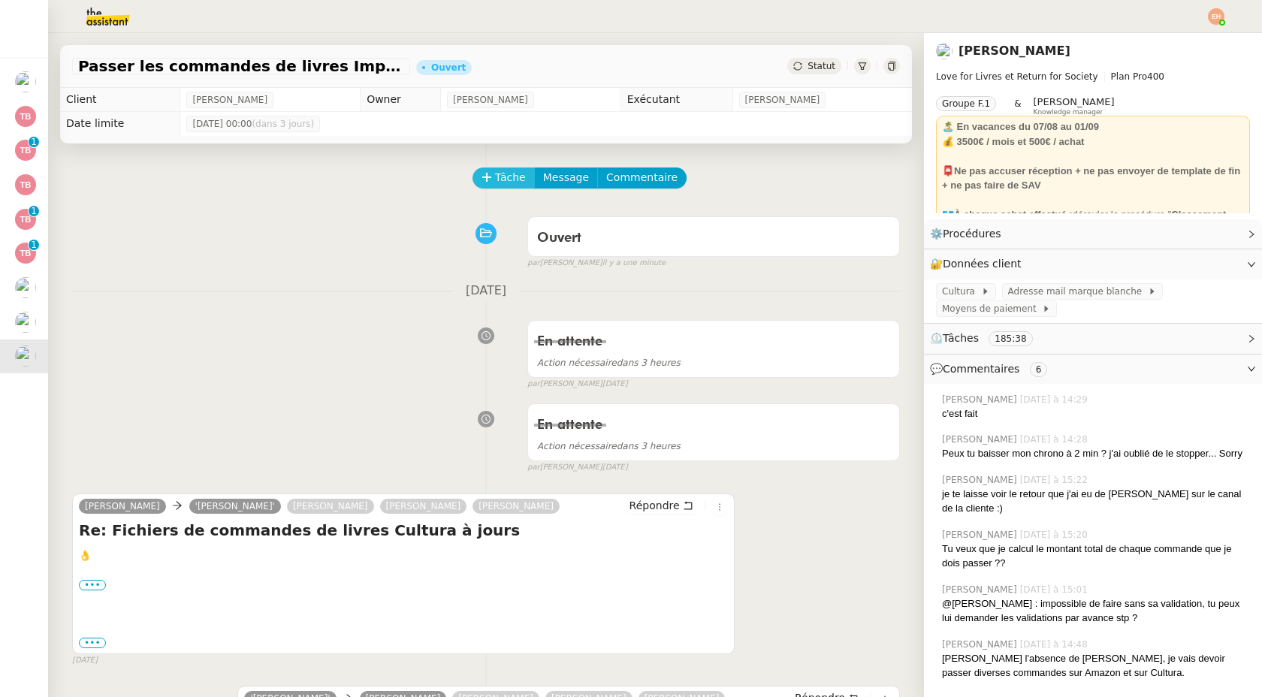
click at [496, 176] on span "Tâche" at bounding box center [510, 177] width 31 height 17
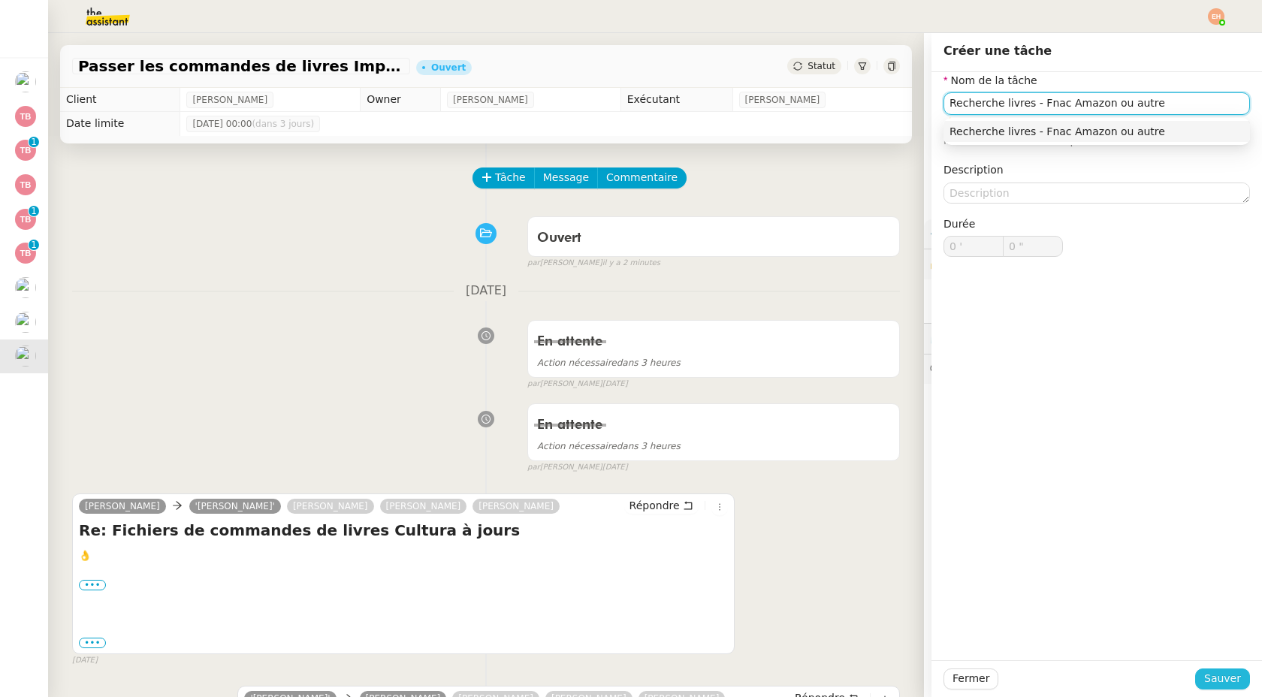
type input "Recherche livres - Fnac Amazon ou autre"
click at [1215, 681] on span "Sauver" at bounding box center [1222, 678] width 37 height 17
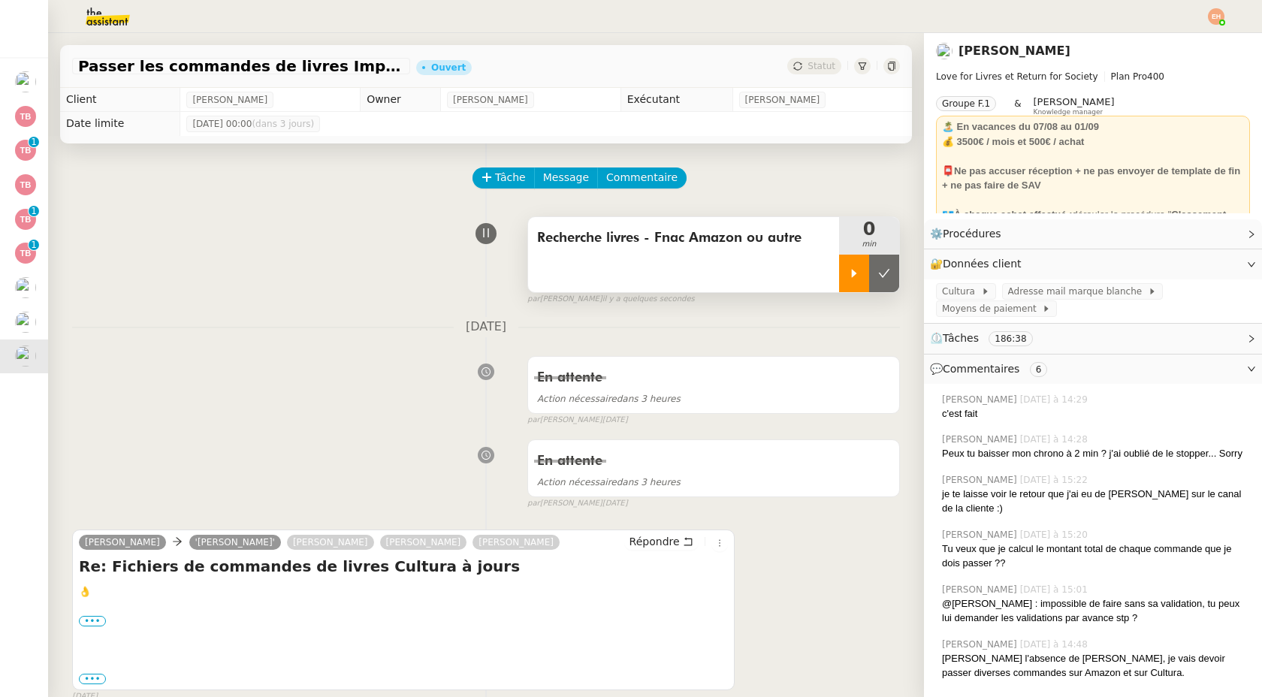
click at [854, 280] on div at bounding box center [854, 274] width 30 height 38
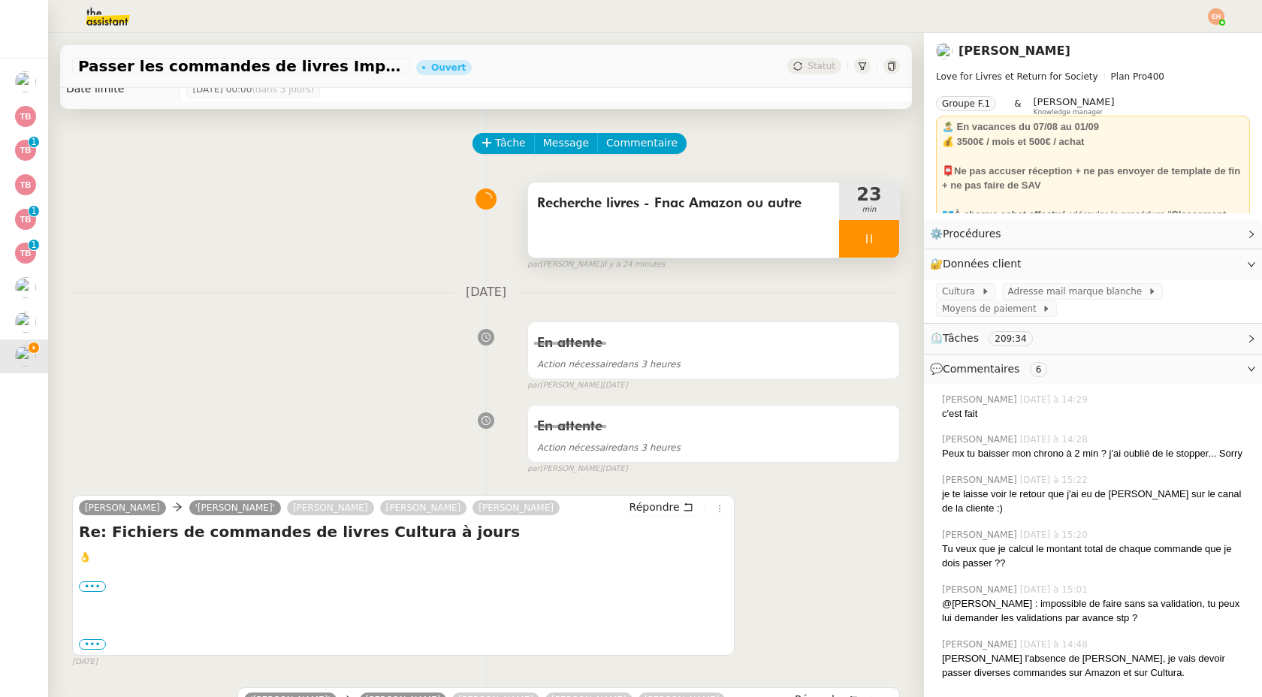
click at [868, 230] on div at bounding box center [869, 239] width 60 height 38
click at [854, 240] on icon at bounding box center [854, 238] width 5 height 8
